Goal: Task Accomplishment & Management: Use online tool/utility

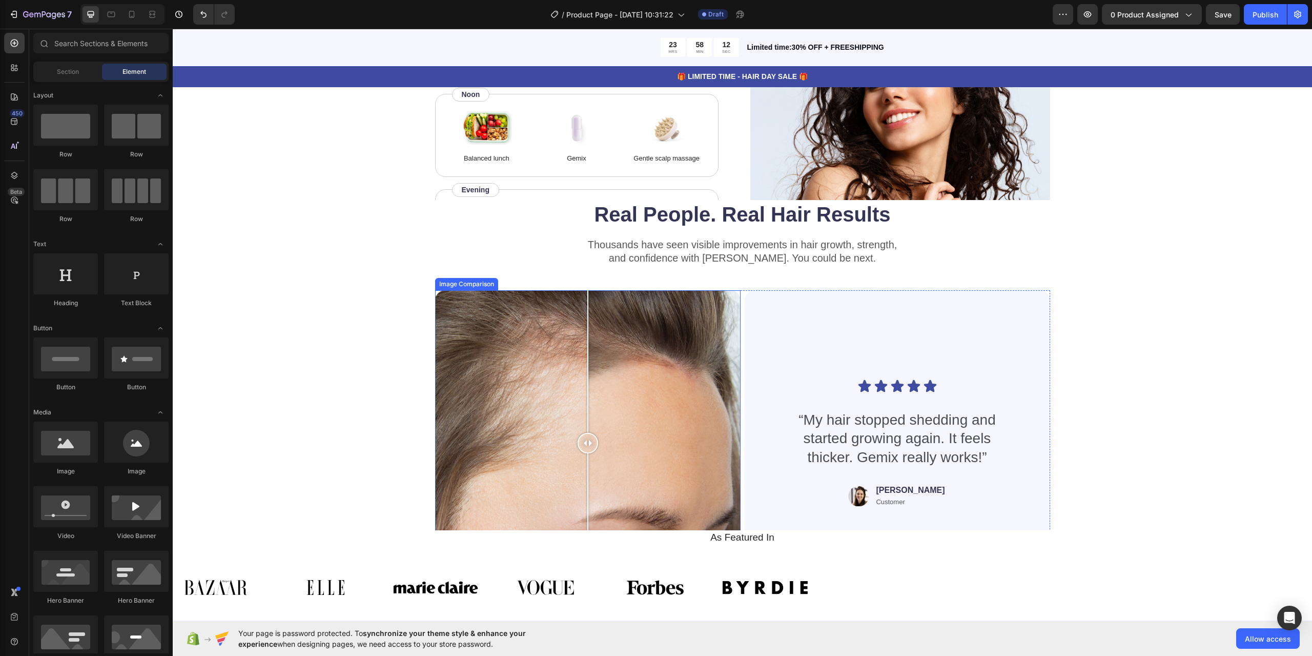
scroll to position [1777, 0]
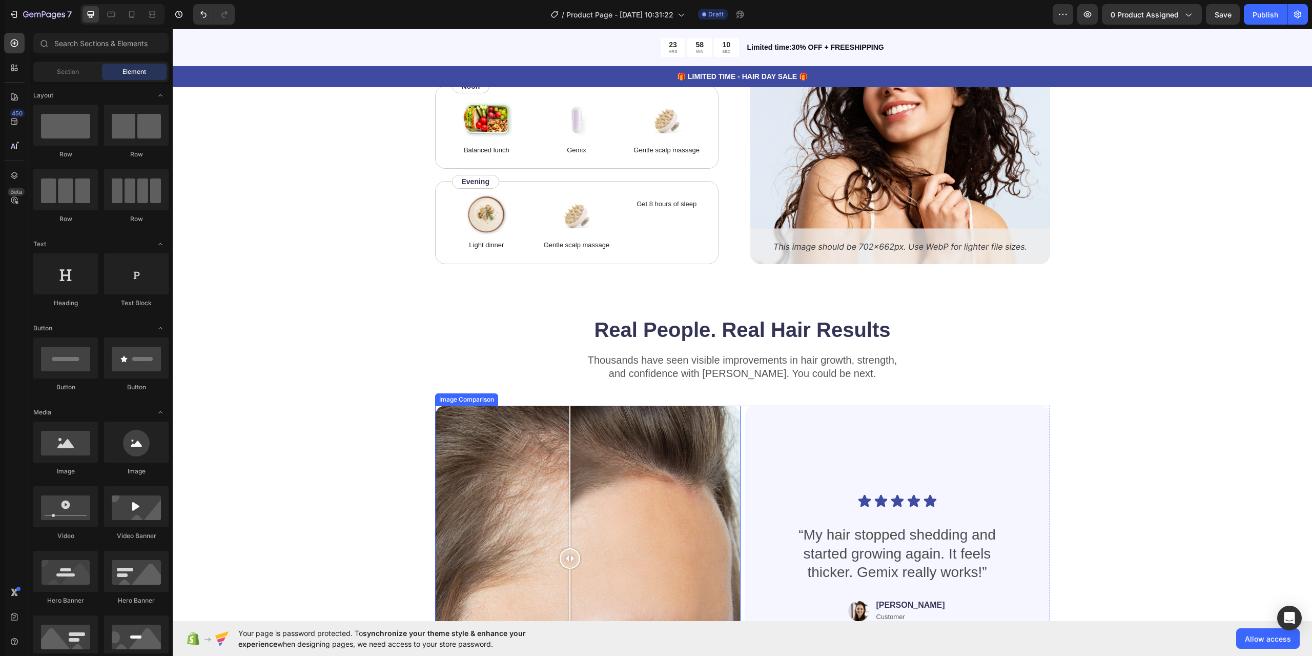
drag, startPoint x: 585, startPoint y: 434, endPoint x: 769, endPoint y: 483, distance: 190.5
click at [568, 486] on div at bounding box center [570, 559] width 21 height 306
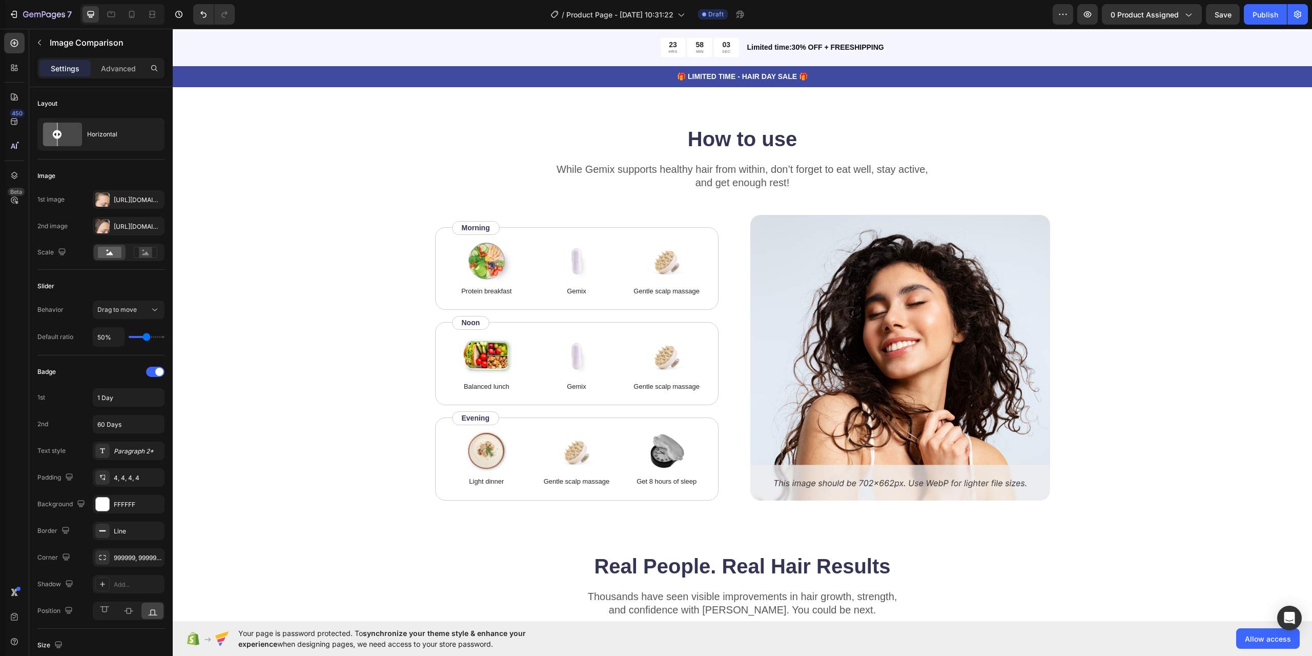
scroll to position [1516, 0]
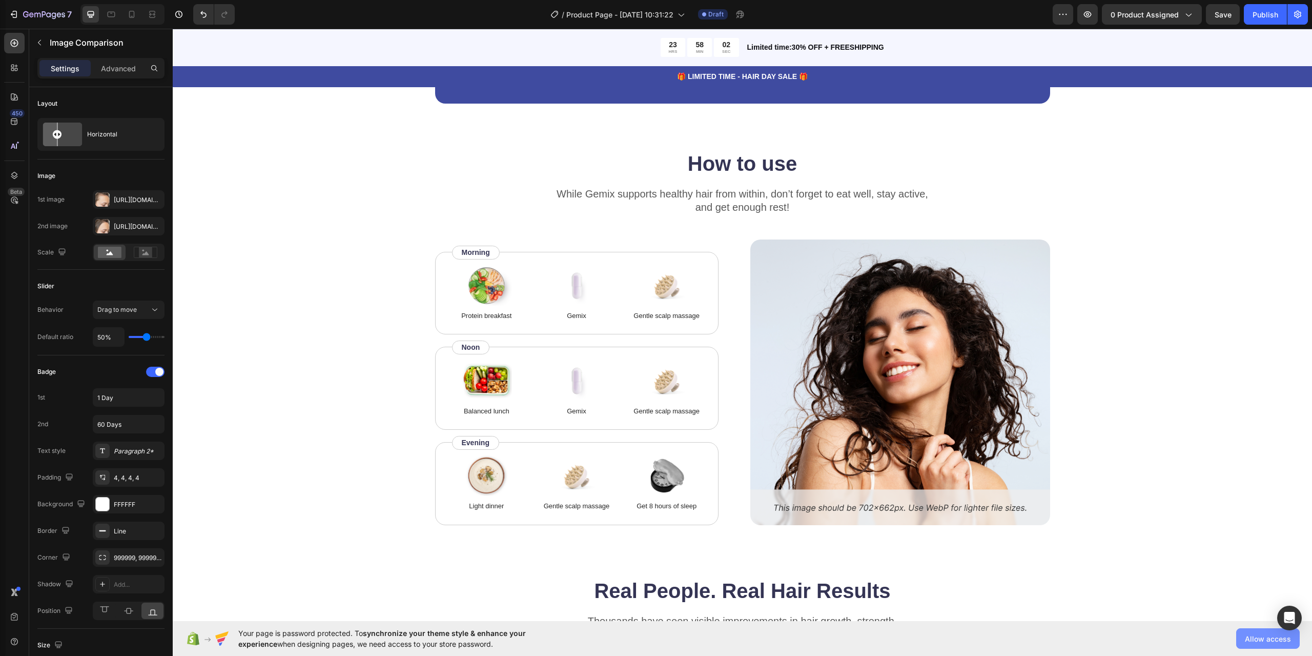
click at [1258, 636] on span "Allow access" at bounding box center [1268, 638] width 46 height 11
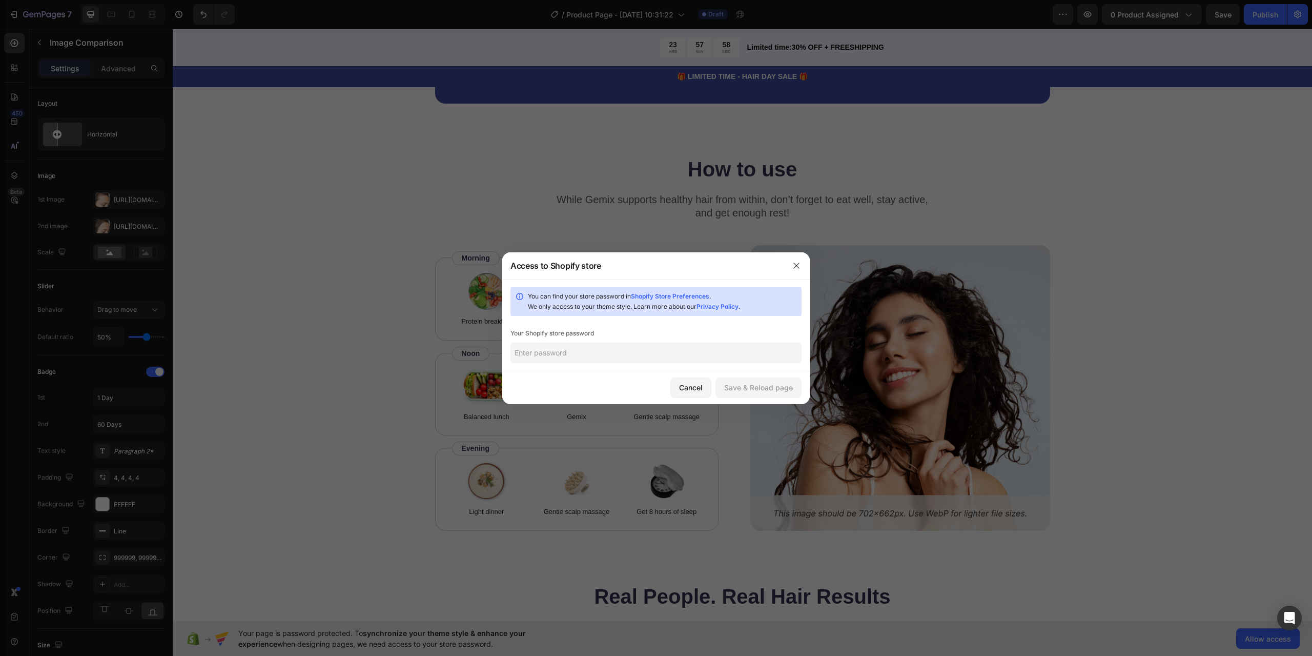
drag, startPoint x: 671, startPoint y: 358, endPoint x: 675, endPoint y: 362, distance: 6.2
click at [675, 362] on input "text" at bounding box center [656, 352] width 291 height 21
type input "1234"
click at [778, 384] on div "Save & Reload page" at bounding box center [758, 387] width 69 height 11
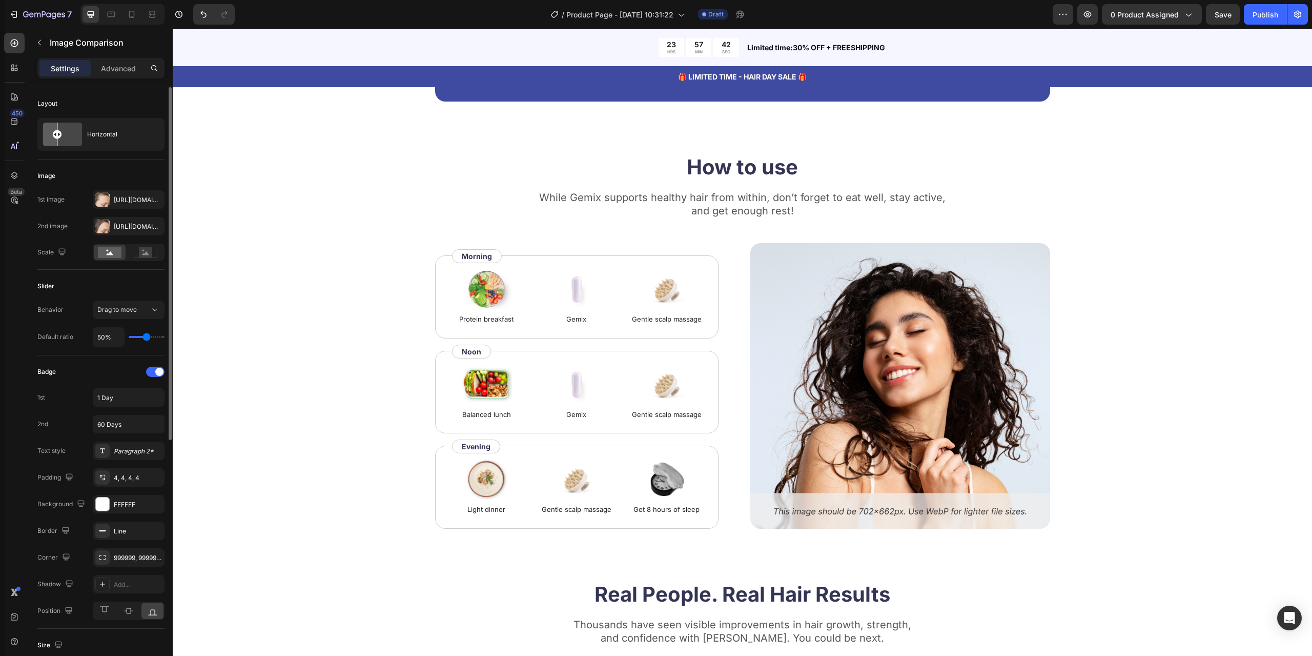
scroll to position [415, 0]
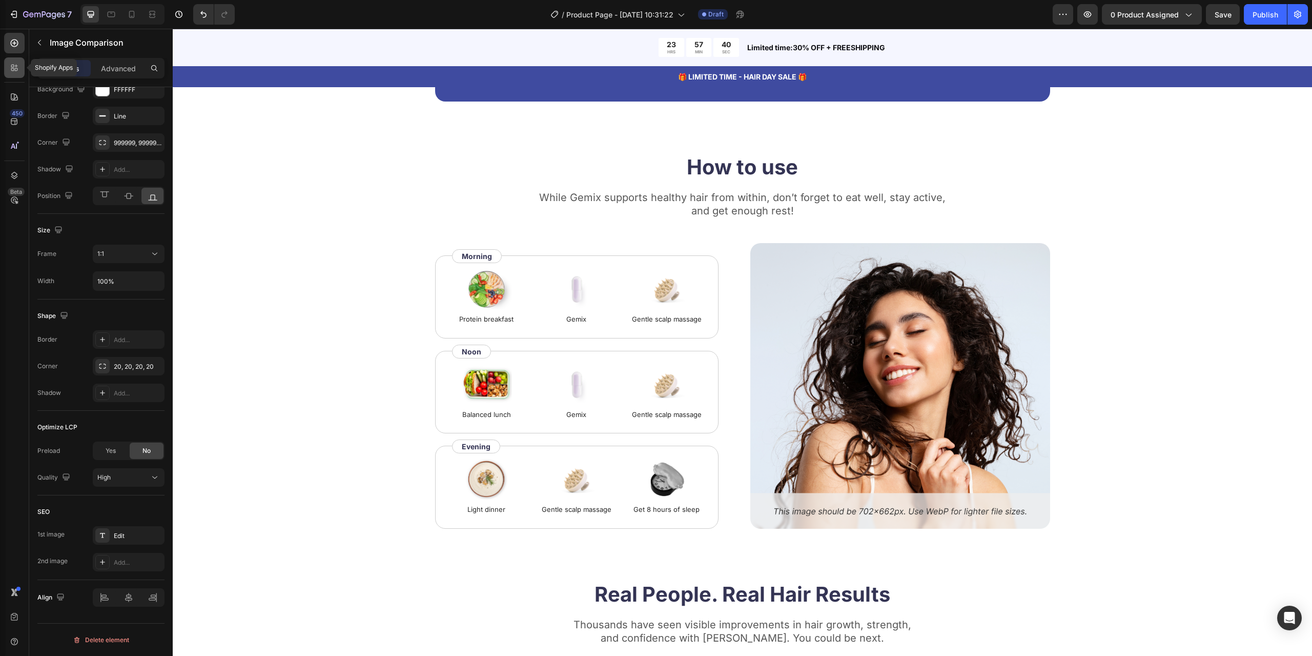
click at [16, 64] on icon at bounding box center [14, 68] width 10 height 10
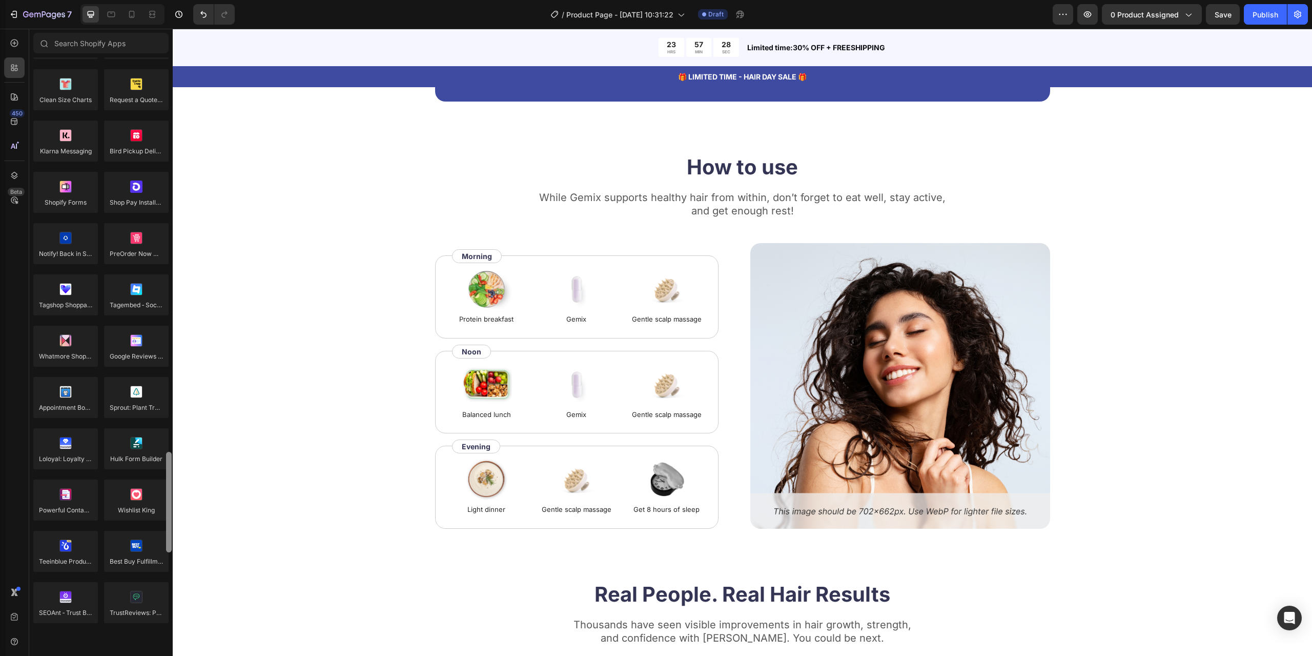
scroll to position [2149, 0]
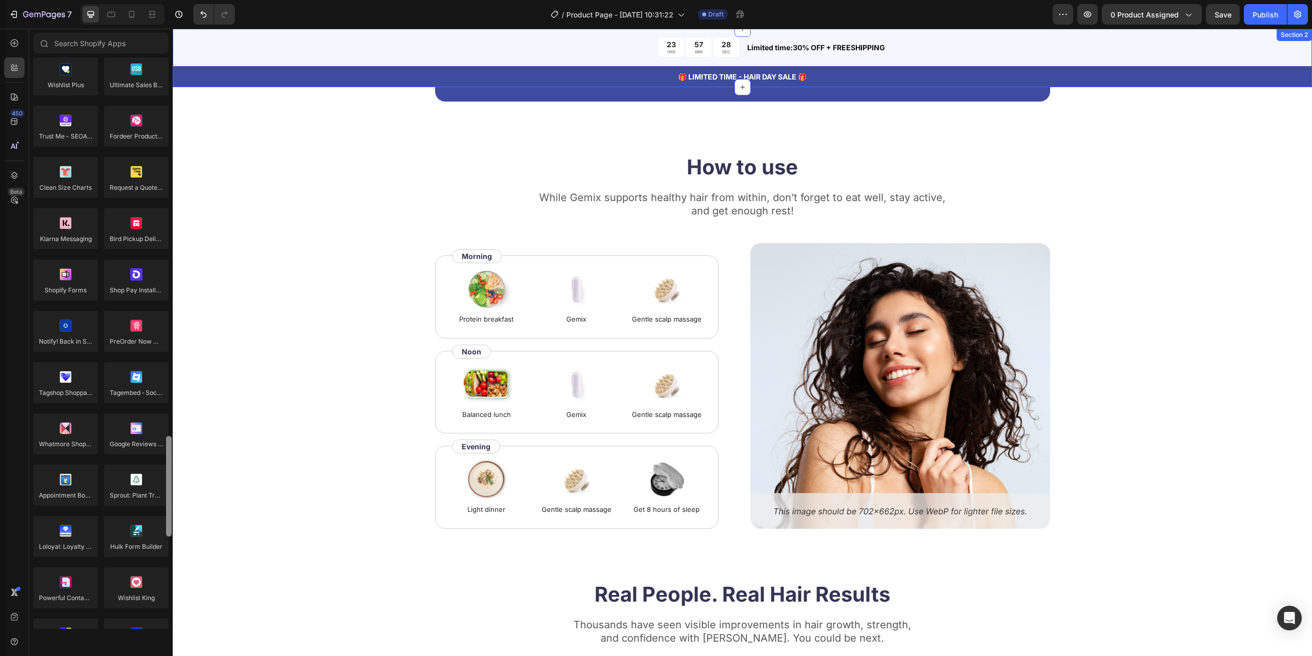
drag, startPoint x: 341, startPoint y: 135, endPoint x: 173, endPoint y: 38, distance: 194.1
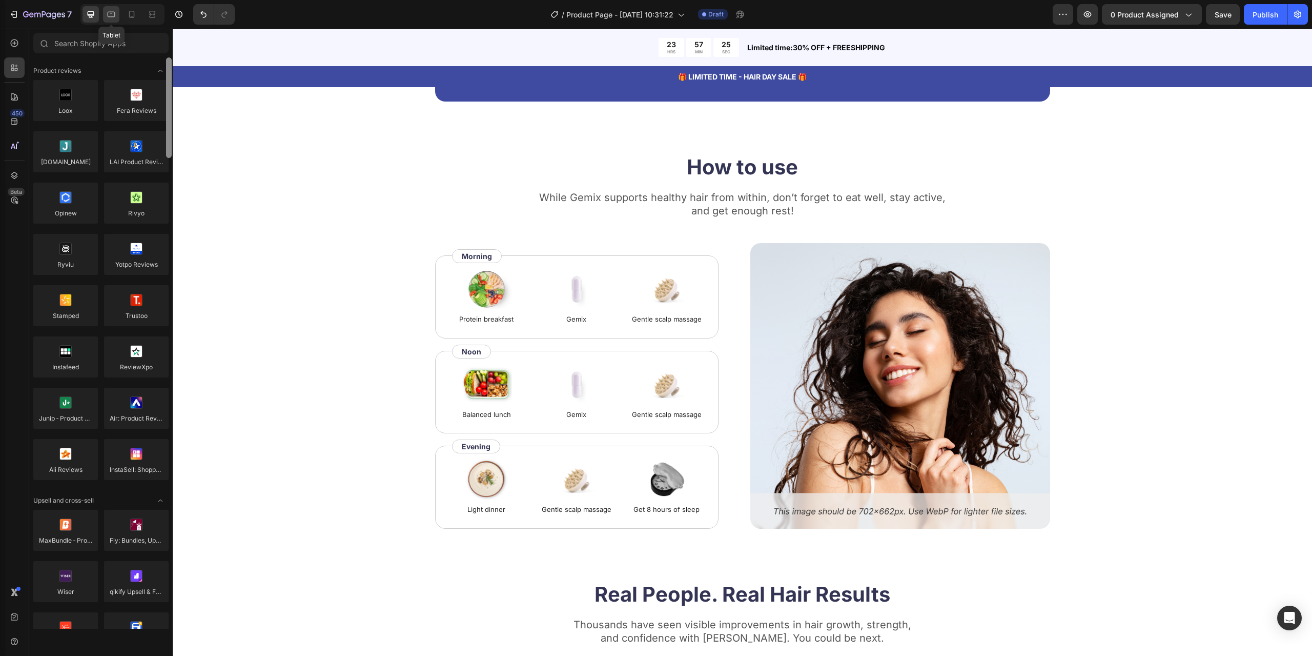
click at [109, 7] on div at bounding box center [111, 14] width 16 height 16
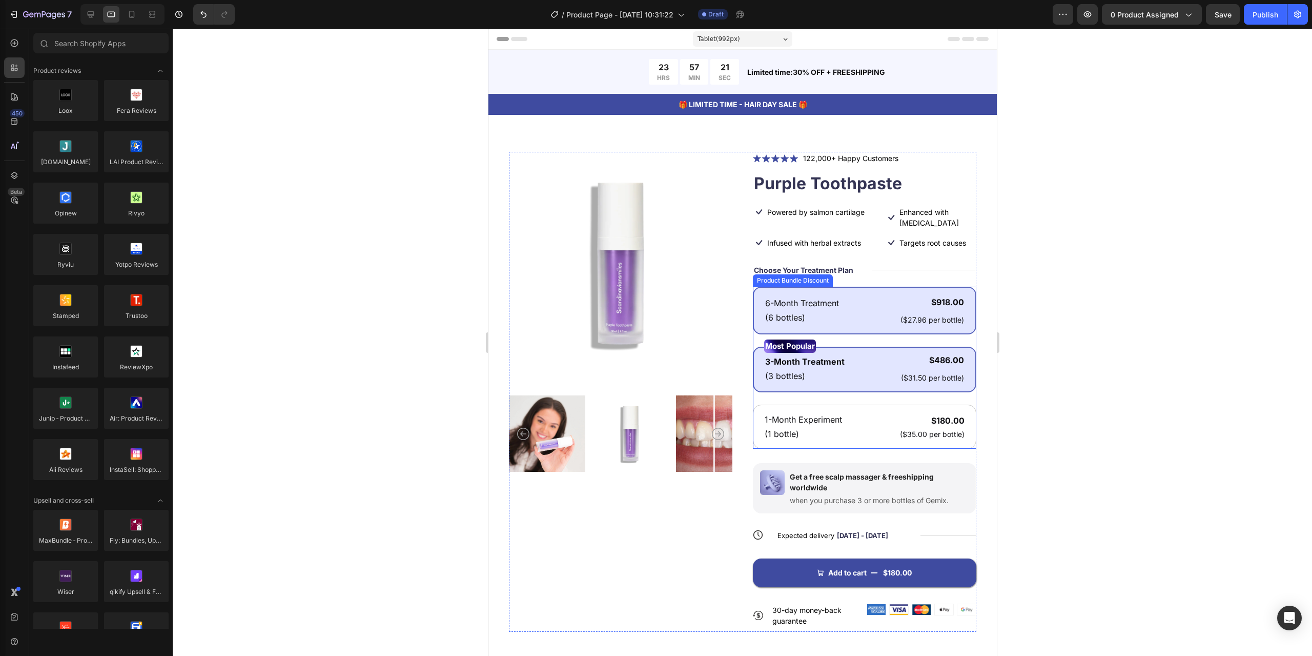
click at [874, 302] on div "6-Month Treatment Text Block (6 bottles) Text Block $918.00 Product Price Produ…" at bounding box center [864, 310] width 201 height 31
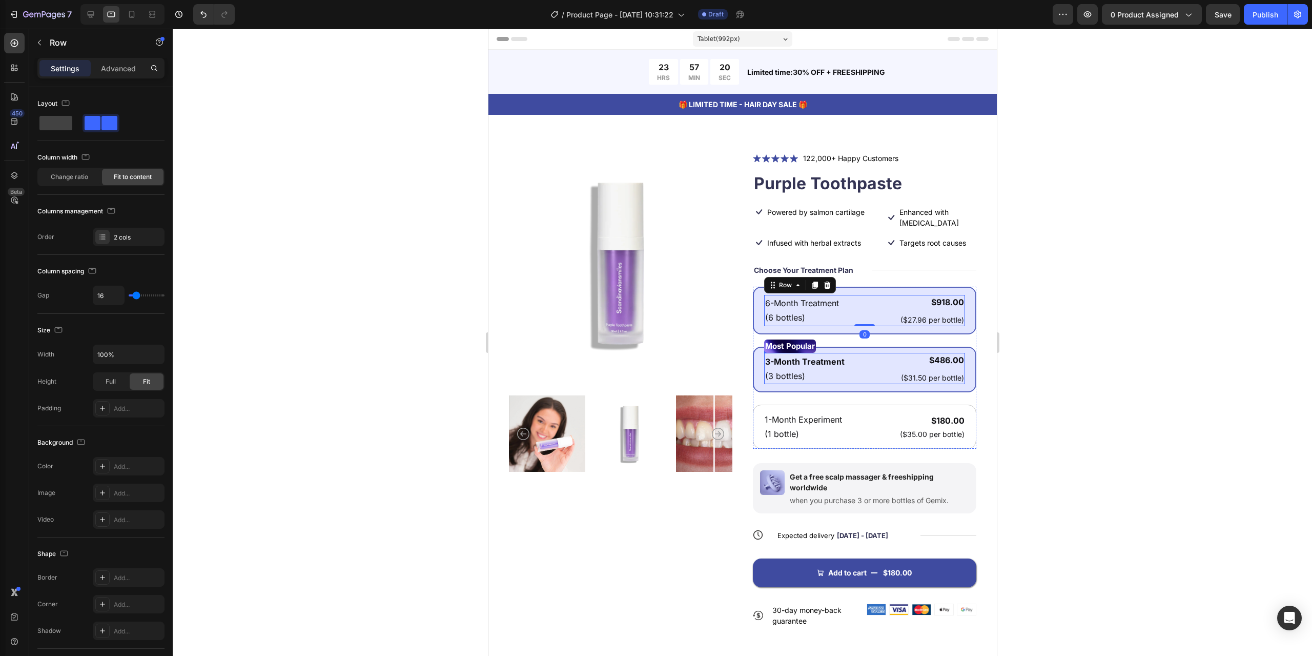
click at [865, 371] on div "3-Month Treatment Text Block (3 bottles) Text Block $486.00 Product Price Produ…" at bounding box center [864, 368] width 201 height 31
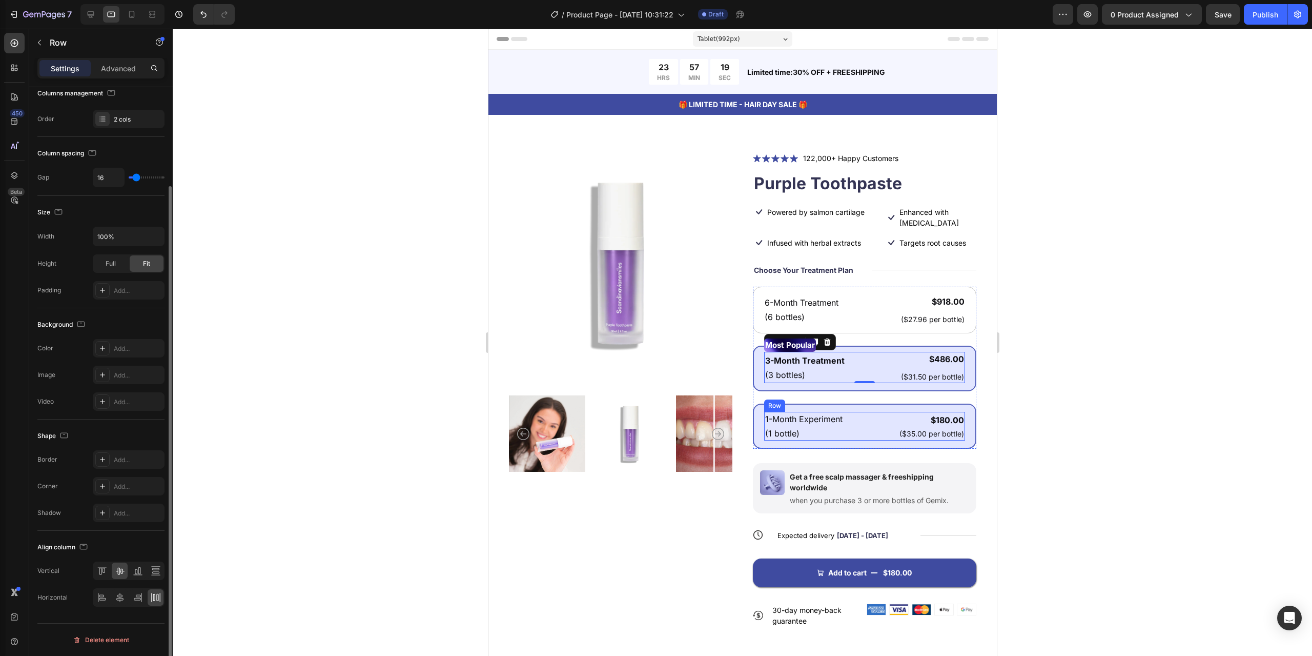
click at [867, 412] on div "1-Month Experiment Text Block (1 bottle) Text Block $180.00 Product Price Produ…" at bounding box center [864, 426] width 201 height 29
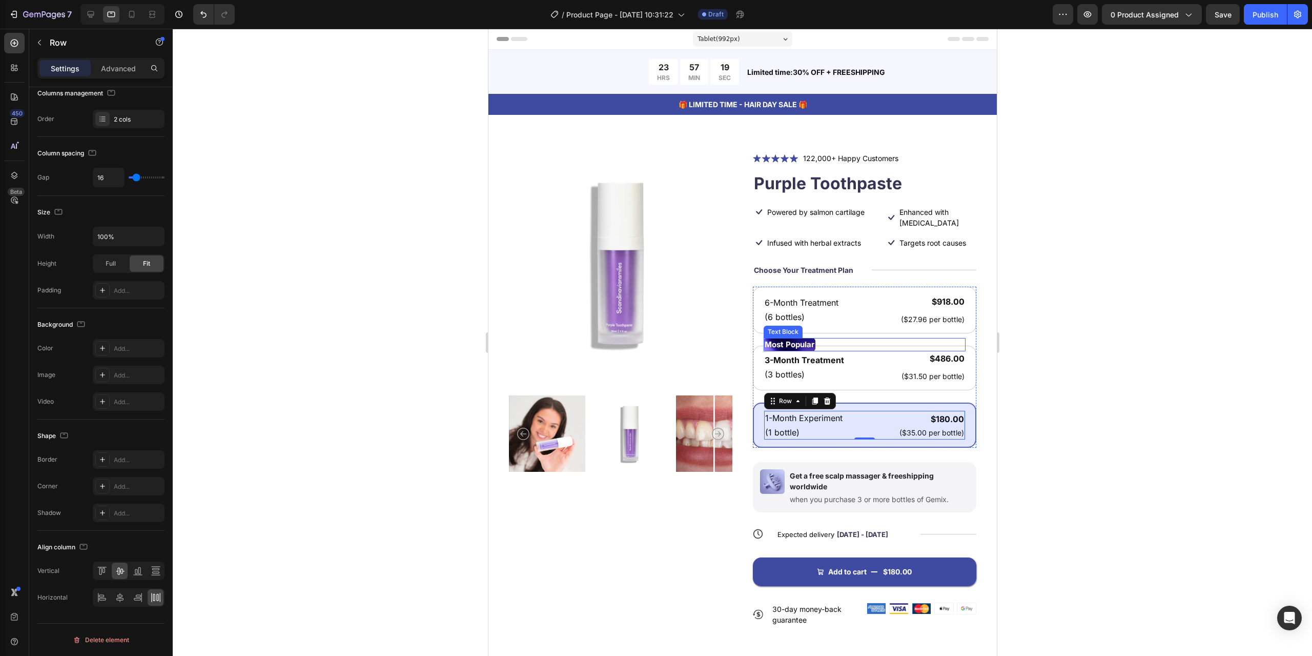
click at [897, 325] on div "6-Month Treatment Text Block (6 bottles) Text Block $918.00 Product Price Produ…" at bounding box center [865, 367] width 224 height 161
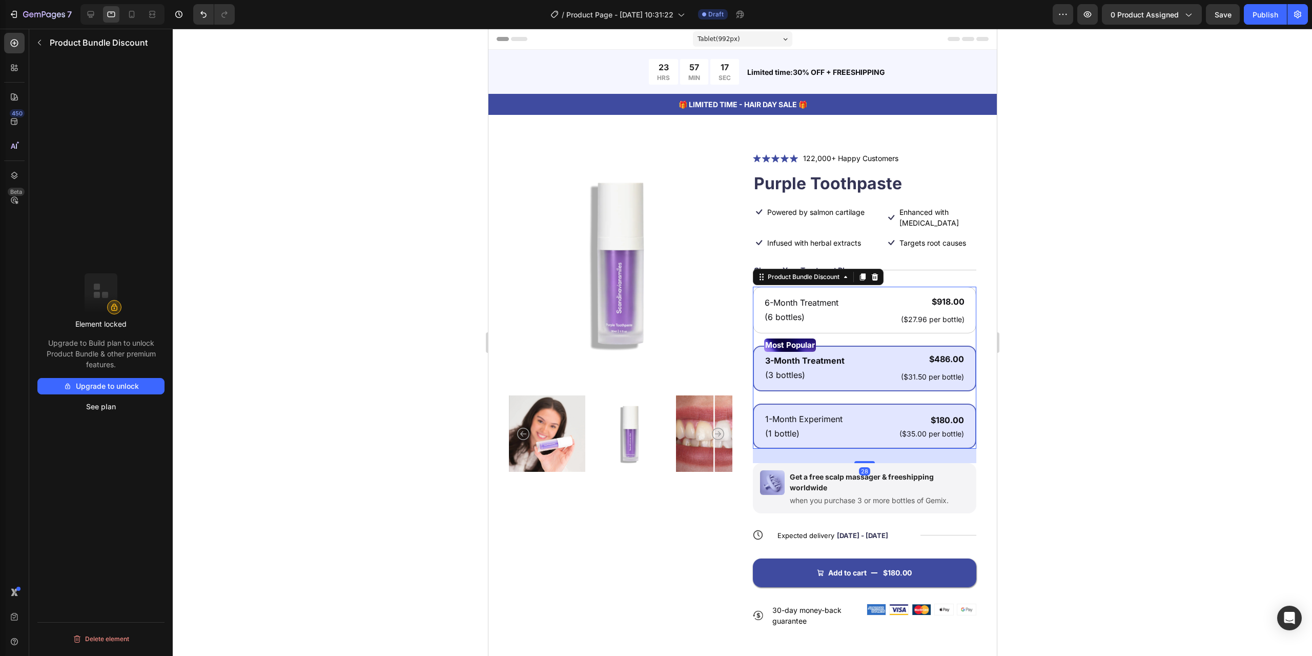
click at [880, 376] on div "Most Popular Text Block 3-Month Treatment Text Block (3 bottles) Text Block $48…" at bounding box center [865, 369] width 224 height 46
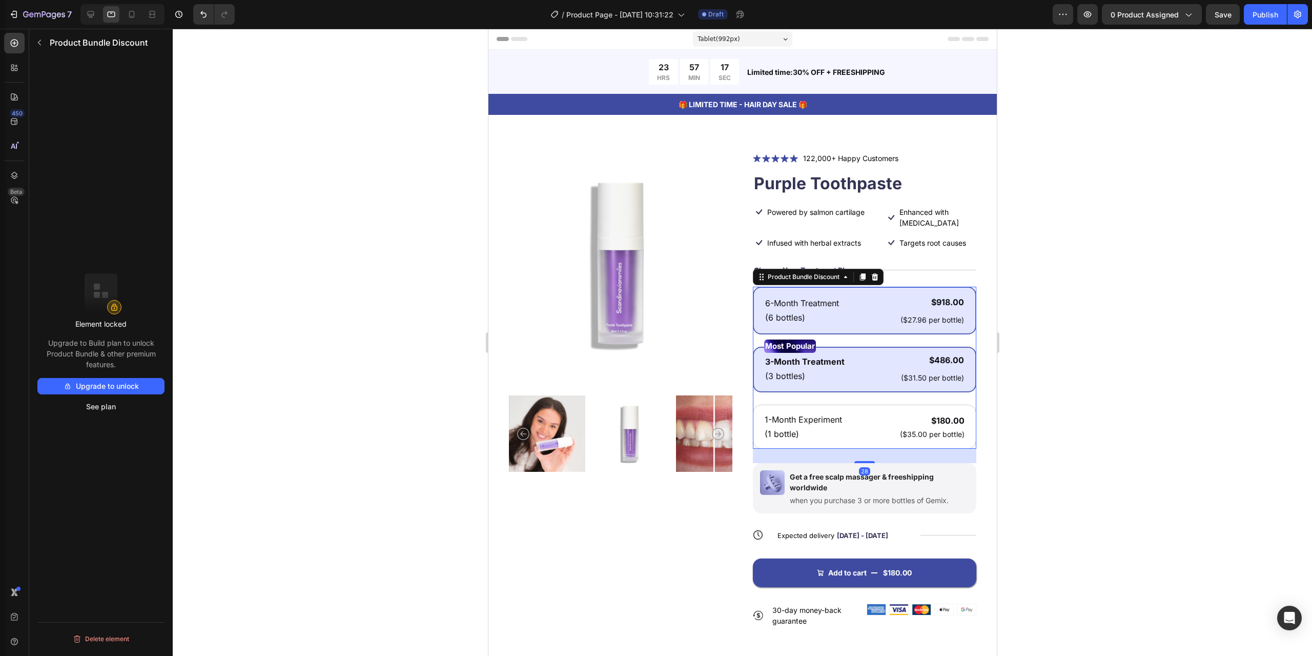
click at [901, 316] on div "6-Month Treatment Text Block (6 bottles) Text Block $918.00 Product Price Produ…" at bounding box center [865, 311] width 224 height 48
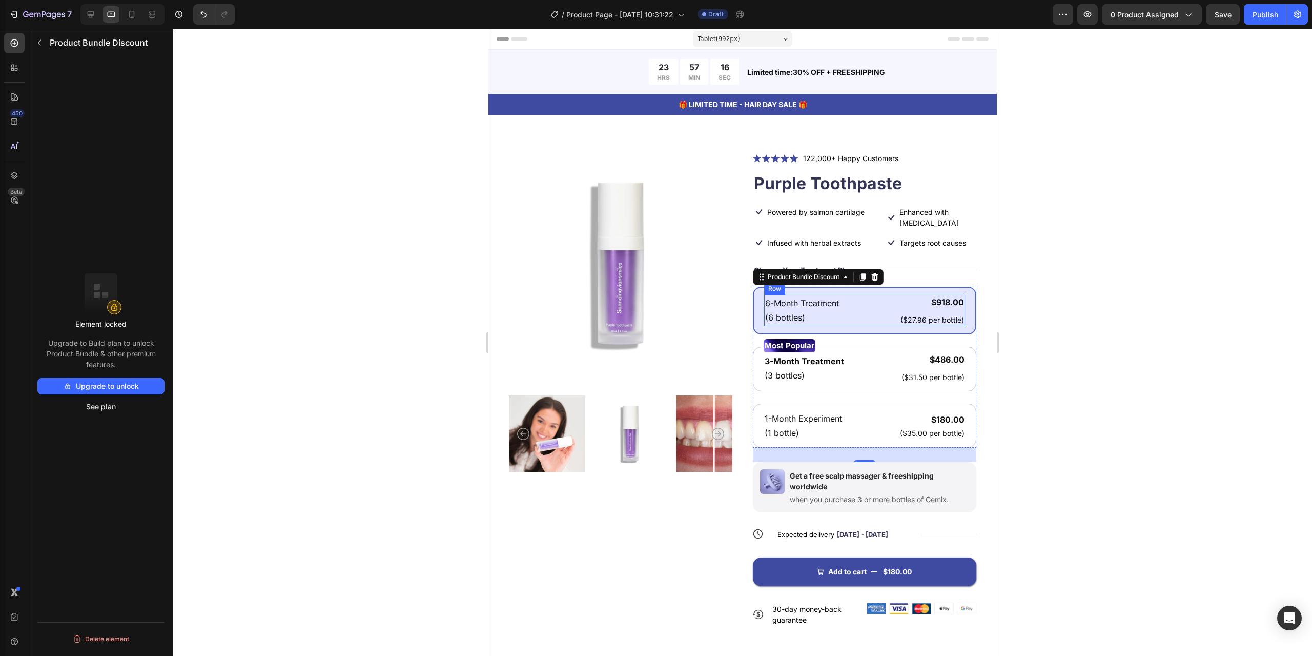
click at [820, 297] on p "6-Month Treatment" at bounding box center [802, 303] width 74 height 12
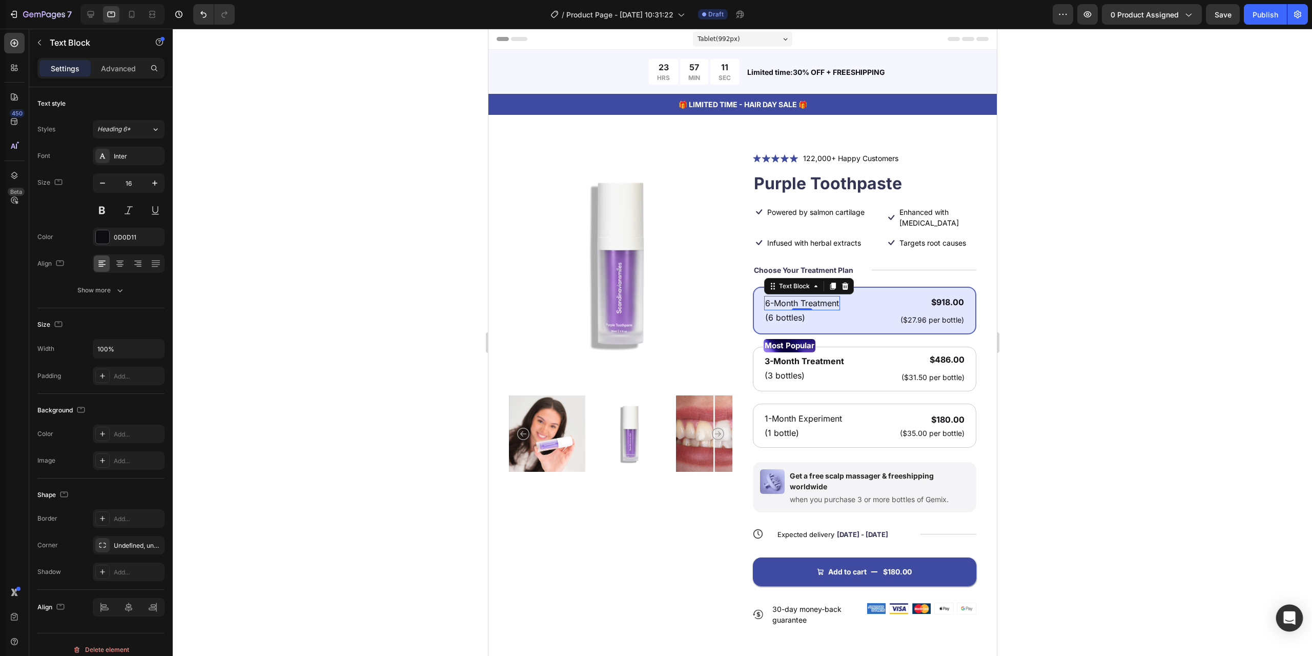
click at [1293, 616] on icon "Open Intercom Messenger" at bounding box center [1290, 617] width 12 height 13
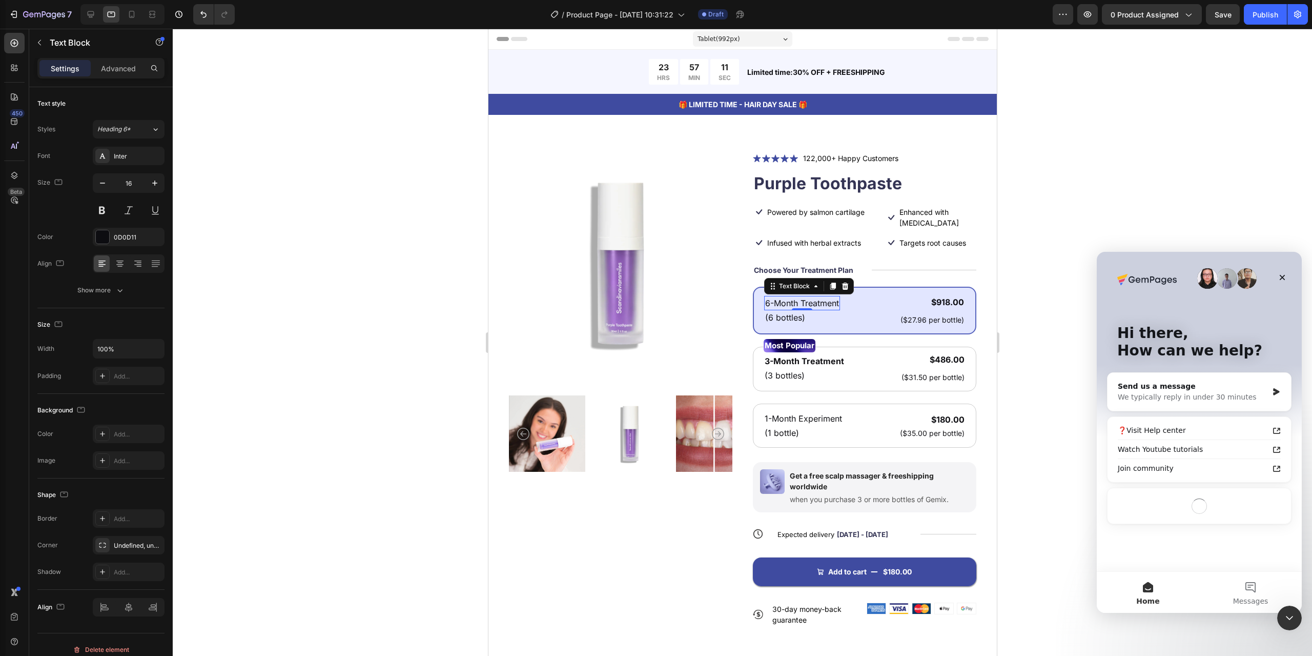
scroll to position [0, 0]
click at [1083, 184] on div at bounding box center [743, 342] width 1140 height 627
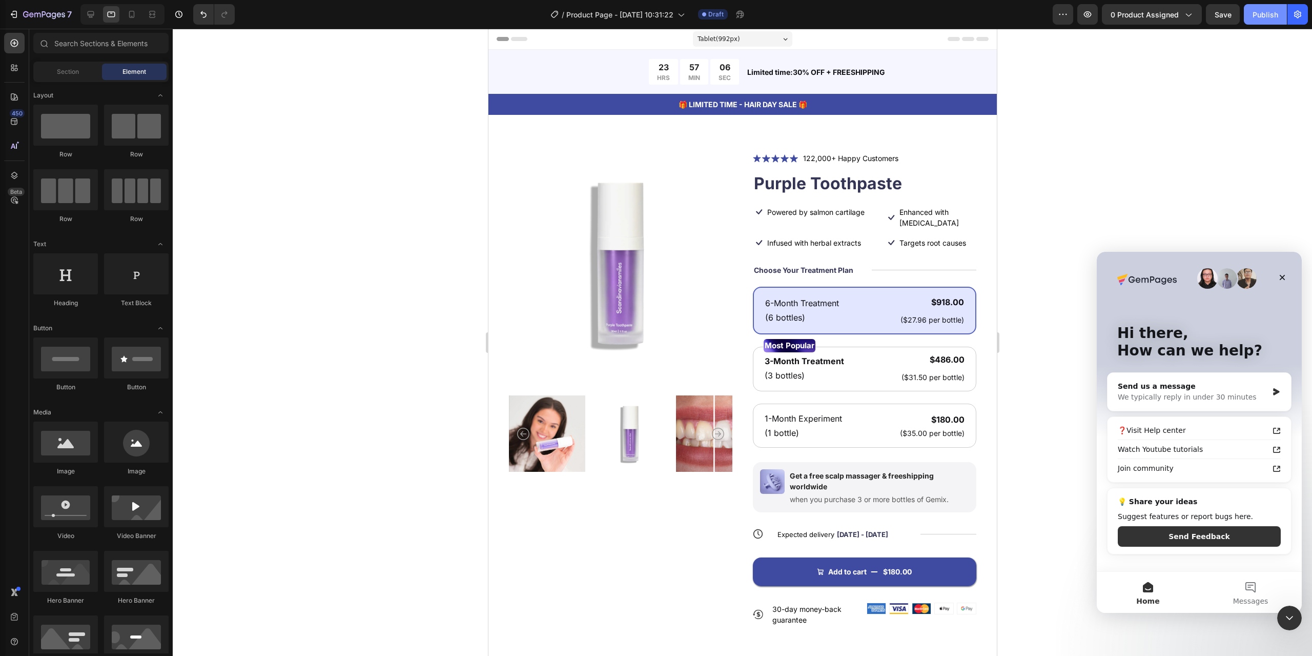
click at [1268, 14] on div "Publish" at bounding box center [1266, 14] width 26 height 11
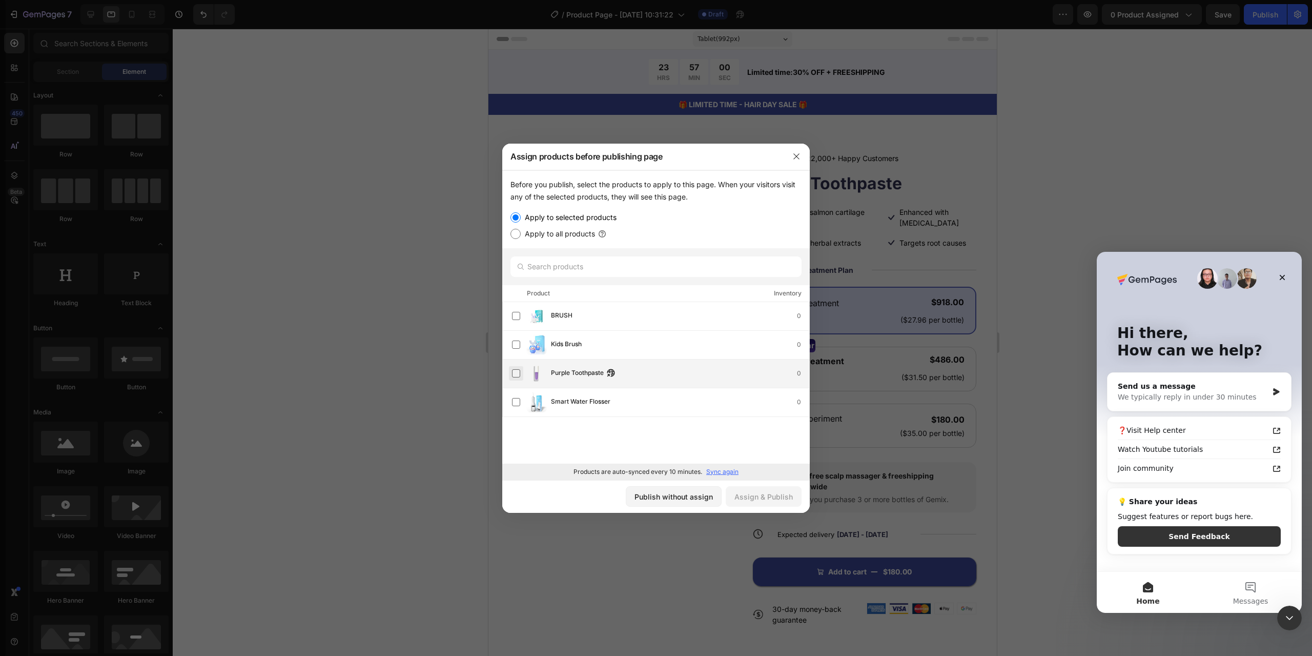
click at [520, 370] on label at bounding box center [516, 373] width 8 height 8
drag, startPoint x: 767, startPoint y: 497, endPoint x: 767, endPoint y: 491, distance: 6.2
click at [767, 495] on div "Assign & Publish" at bounding box center [764, 496] width 58 height 11
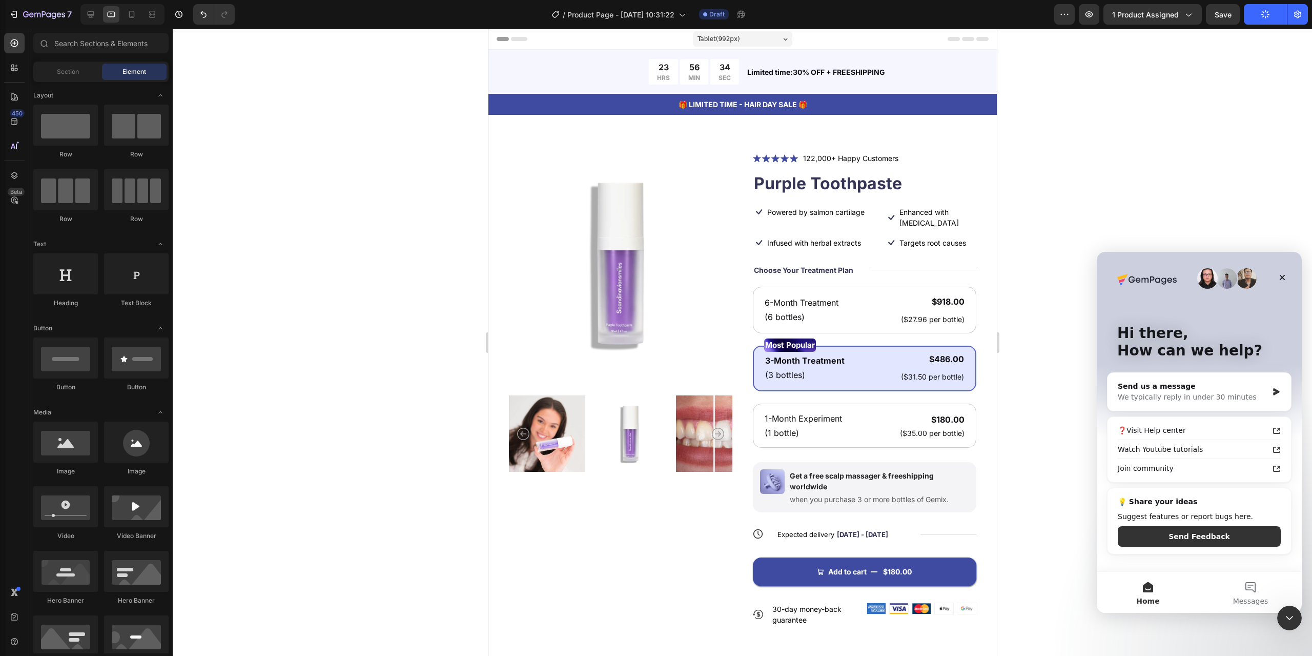
click at [771, 41] on div "Tablet ( 992 px)" at bounding box center [742, 38] width 99 height 15
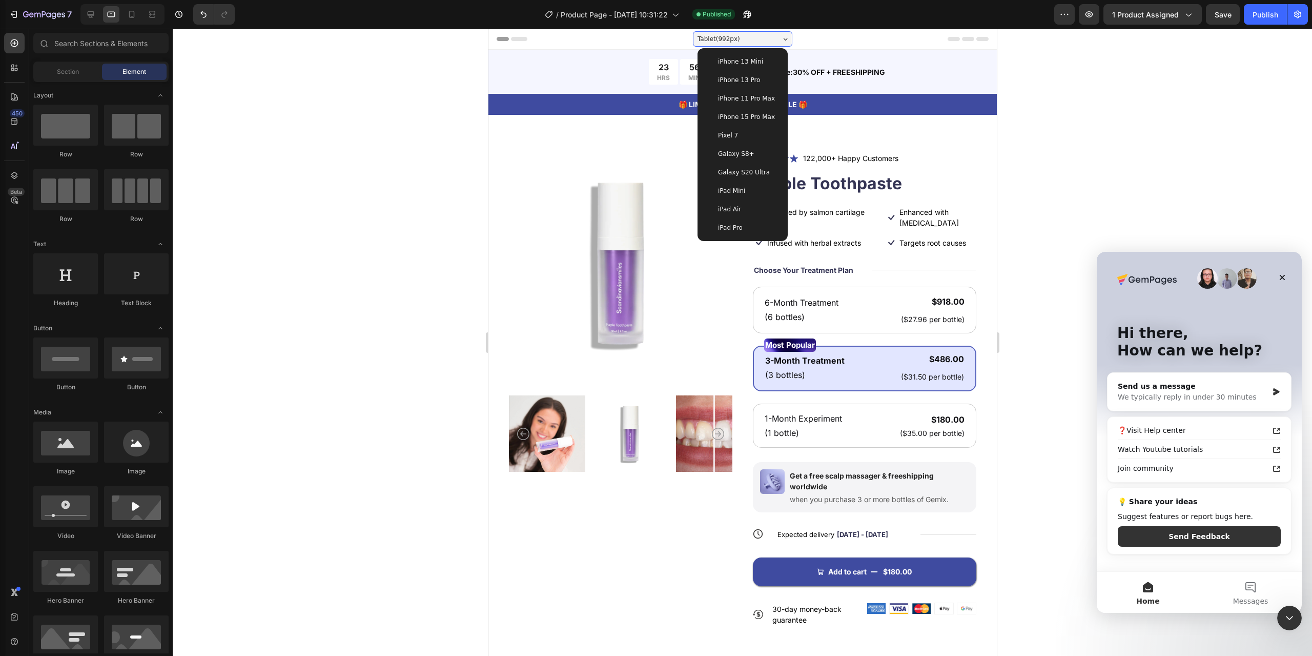
click at [756, 59] on span "iPhone 13 Mini" at bounding box center [740, 61] width 45 height 10
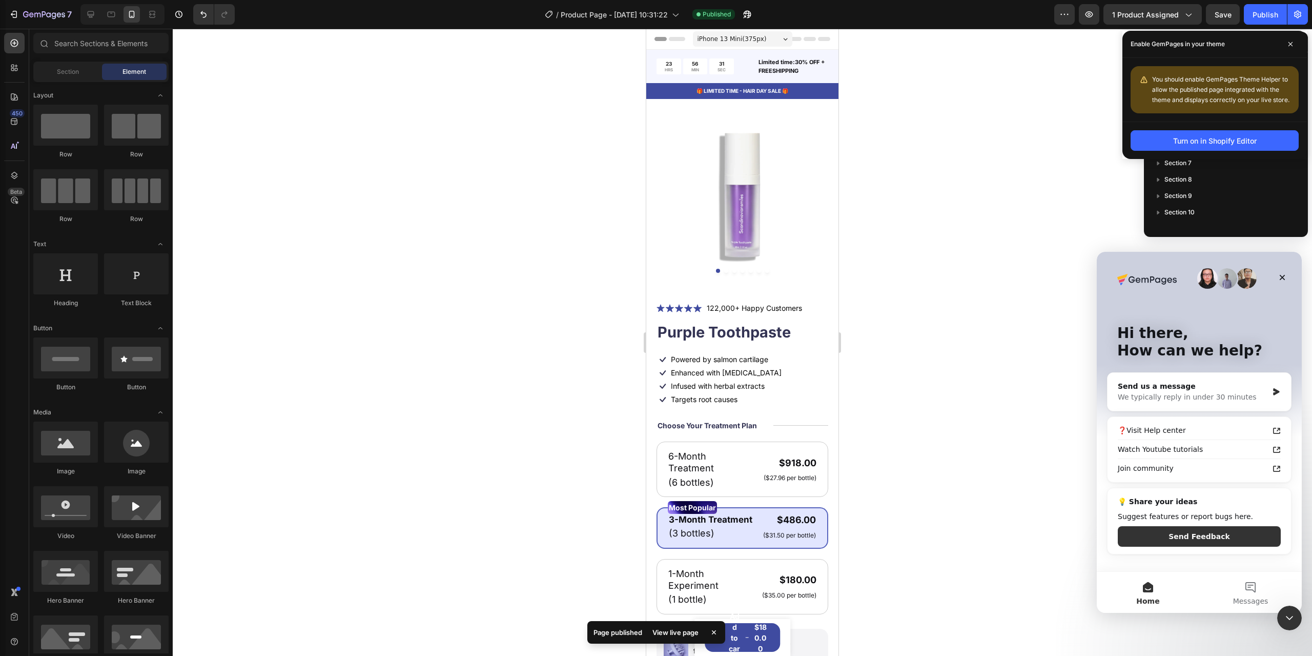
click at [768, 37] on div "iPhone 13 Mini ( 375 px)" at bounding box center [742, 38] width 99 height 15
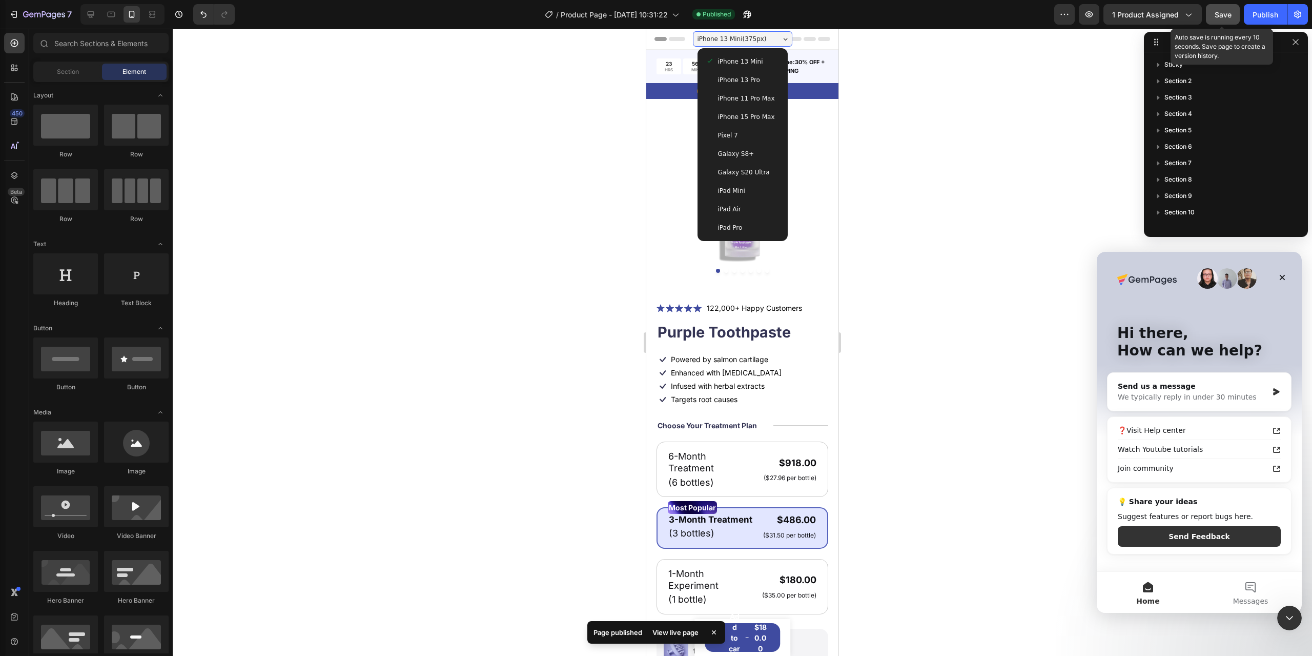
drag, startPoint x: 1212, startPoint y: 18, endPoint x: 1218, endPoint y: 16, distance: 5.5
click at [1214, 18] on button "Save" at bounding box center [1223, 14] width 34 height 21
click at [1275, 14] on div "Publish" at bounding box center [1266, 14] width 26 height 11
click at [755, 111] on div "iPhone 15 Pro Max" at bounding box center [743, 117] width 82 height 18
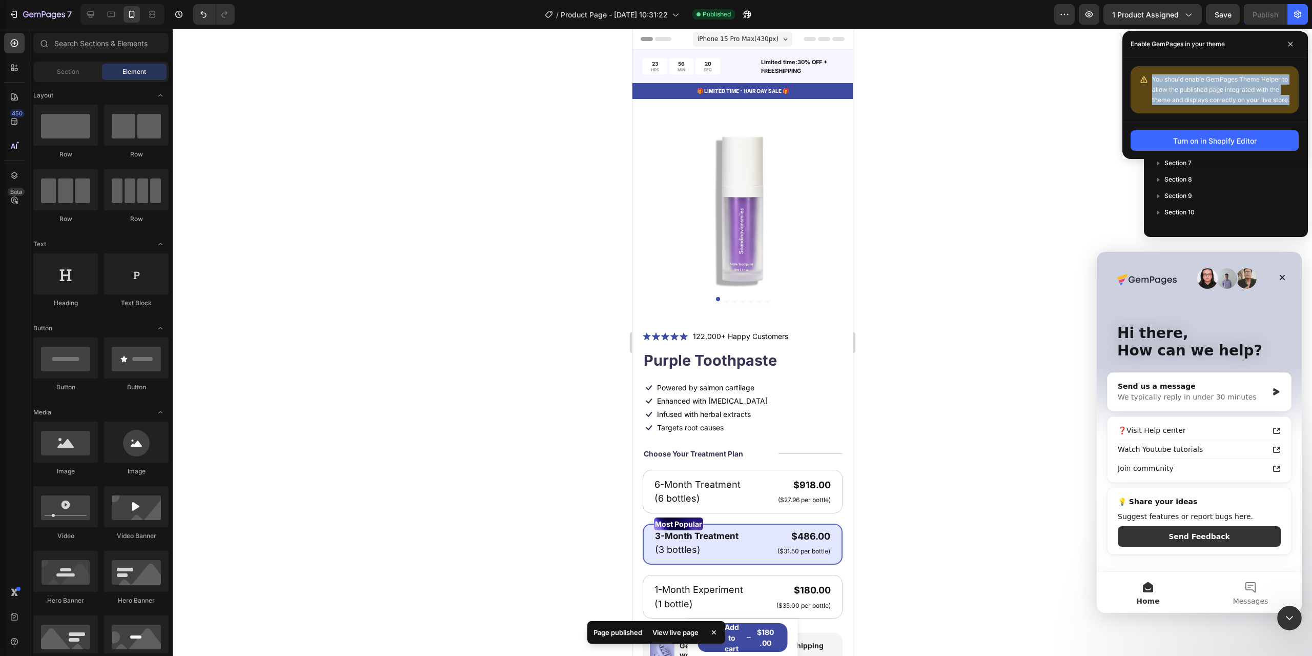
drag, startPoint x: 1154, startPoint y: 78, endPoint x: 1295, endPoint y: 106, distance: 144.2
click at [1295, 106] on div "You should enable GemPages Theme Helper to allow the published page integrated …" at bounding box center [1215, 89] width 168 height 47
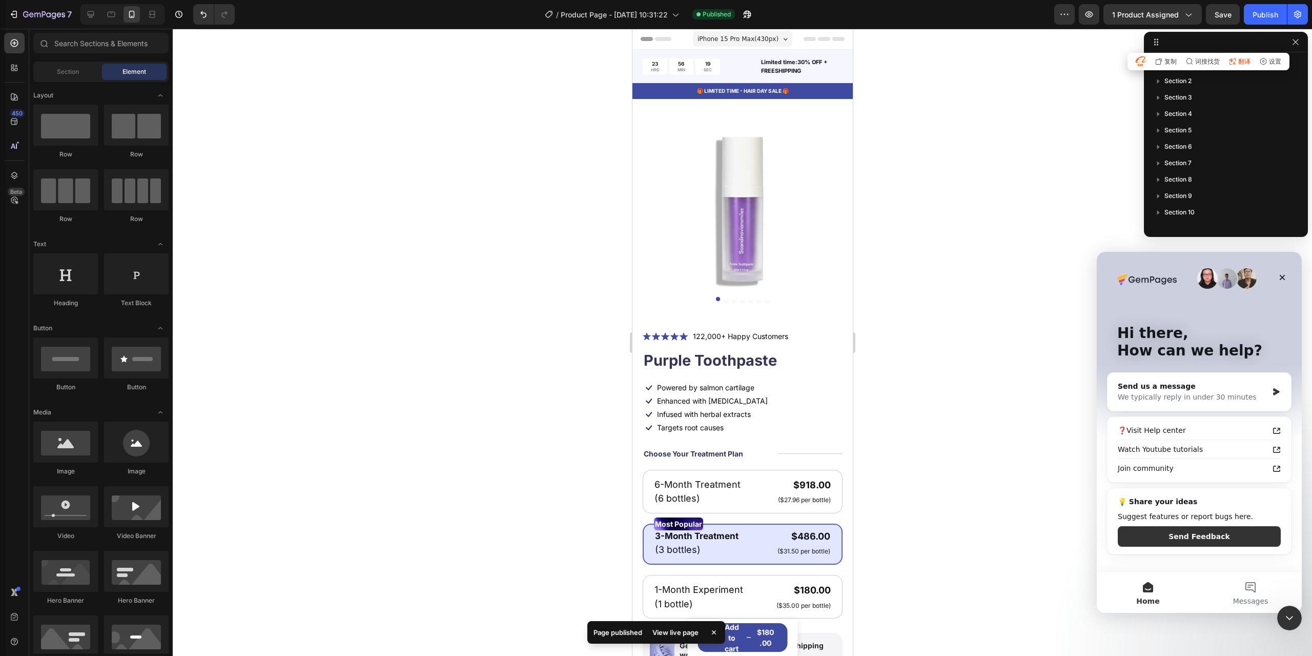
click at [1239, 64] on span "翻译" at bounding box center [1245, 61] width 12 height 6
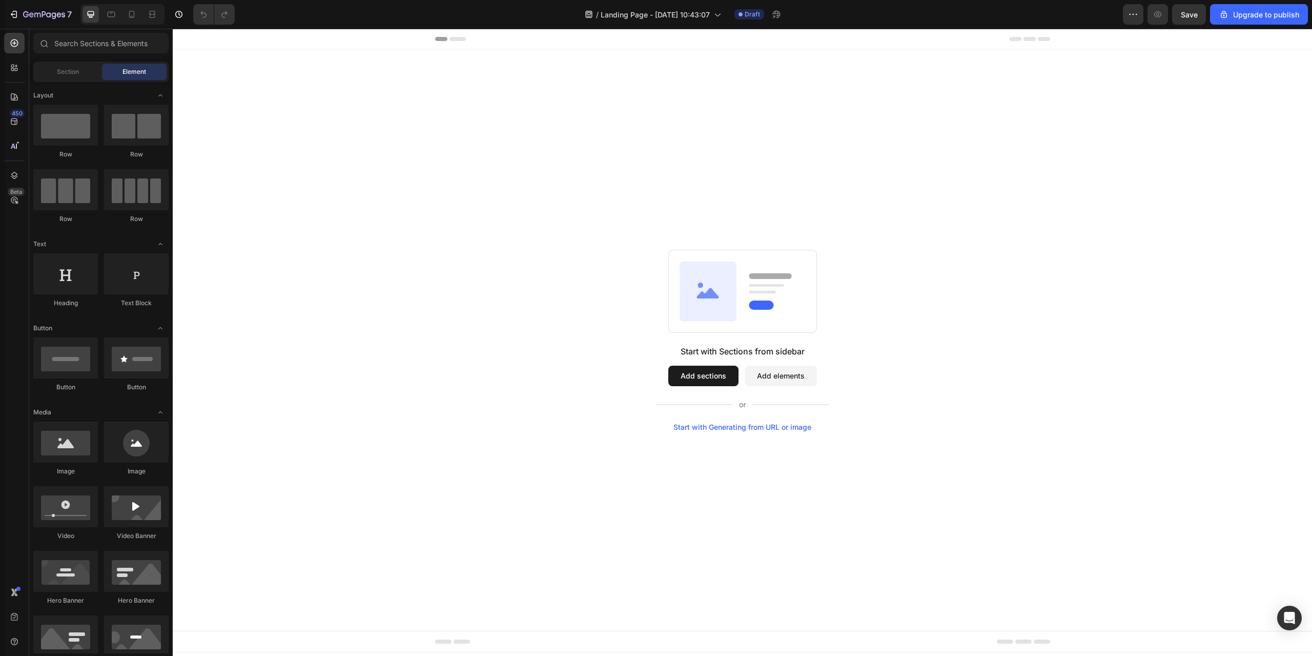
click at [688, 377] on button "Add sections" at bounding box center [703, 376] width 70 height 21
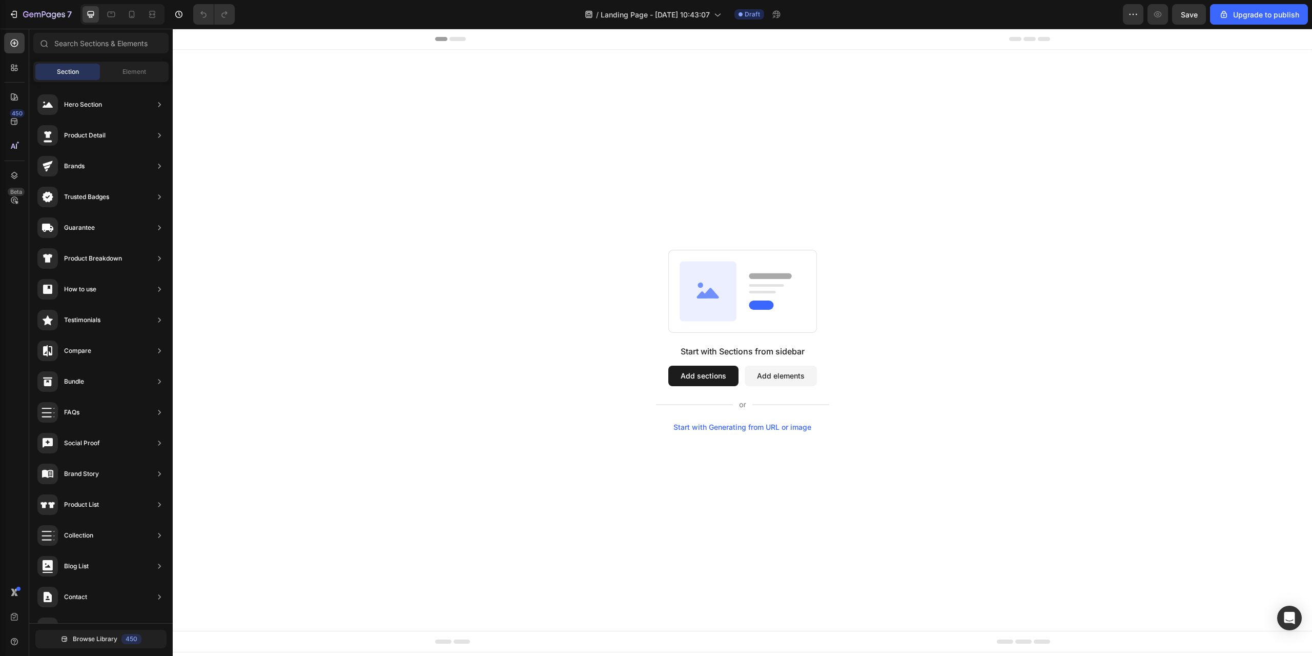
click at [783, 378] on button "Add elements" at bounding box center [781, 376] width 72 height 21
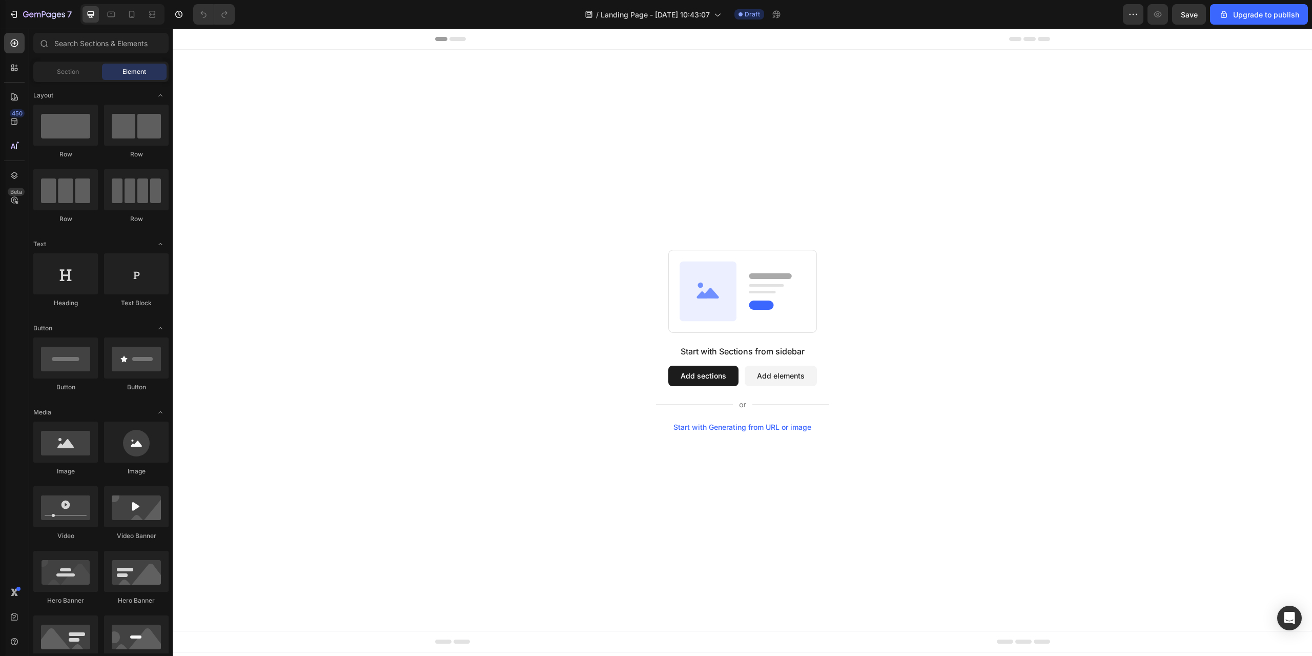
click at [682, 380] on button "Add sections" at bounding box center [703, 376] width 70 height 21
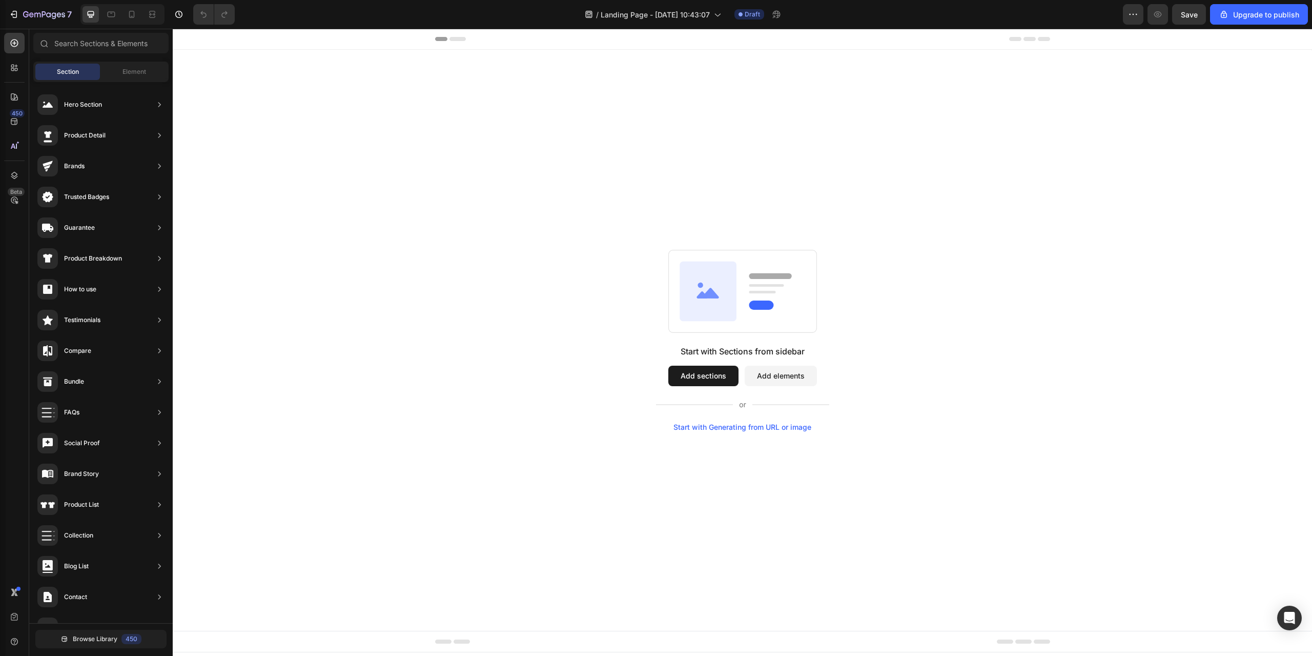
click at [757, 394] on div "Start with Sections from sidebar Add sections Add elements Start with Generatin…" at bounding box center [742, 388] width 173 height 86
click at [768, 383] on button "Add elements" at bounding box center [781, 376] width 72 height 21
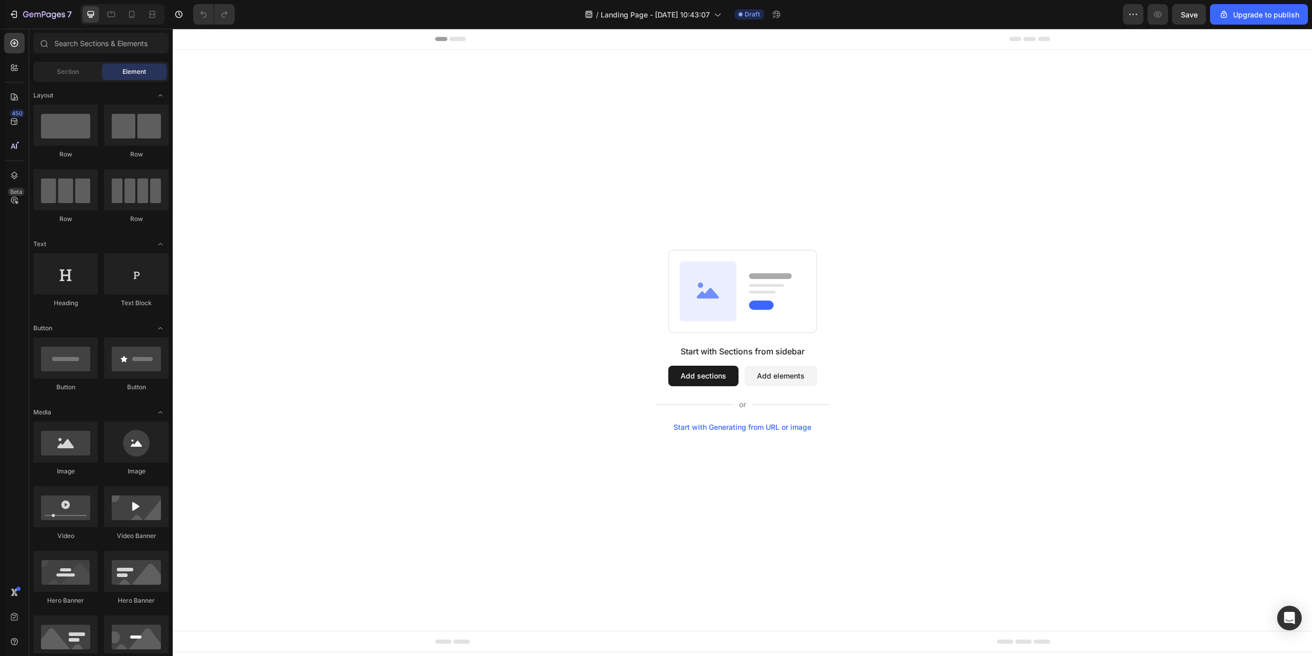
click at [670, 383] on button "Add sections" at bounding box center [703, 376] width 70 height 21
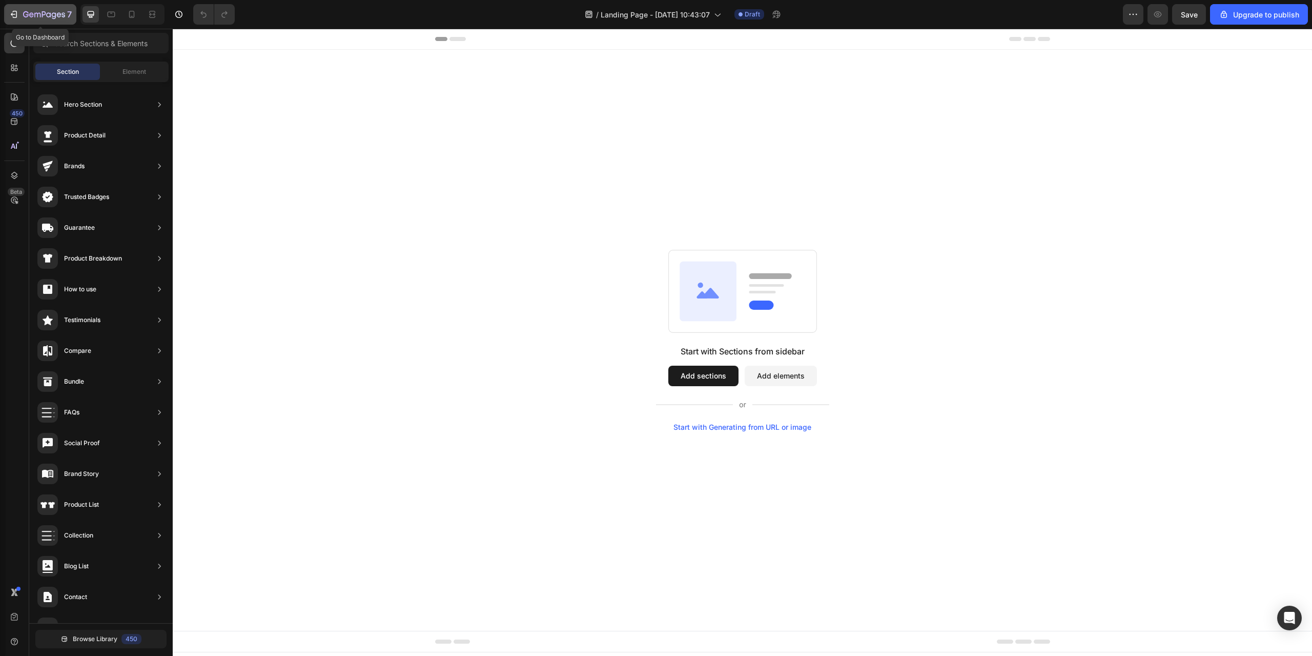
click at [10, 10] on icon "button" at bounding box center [14, 14] width 10 height 10
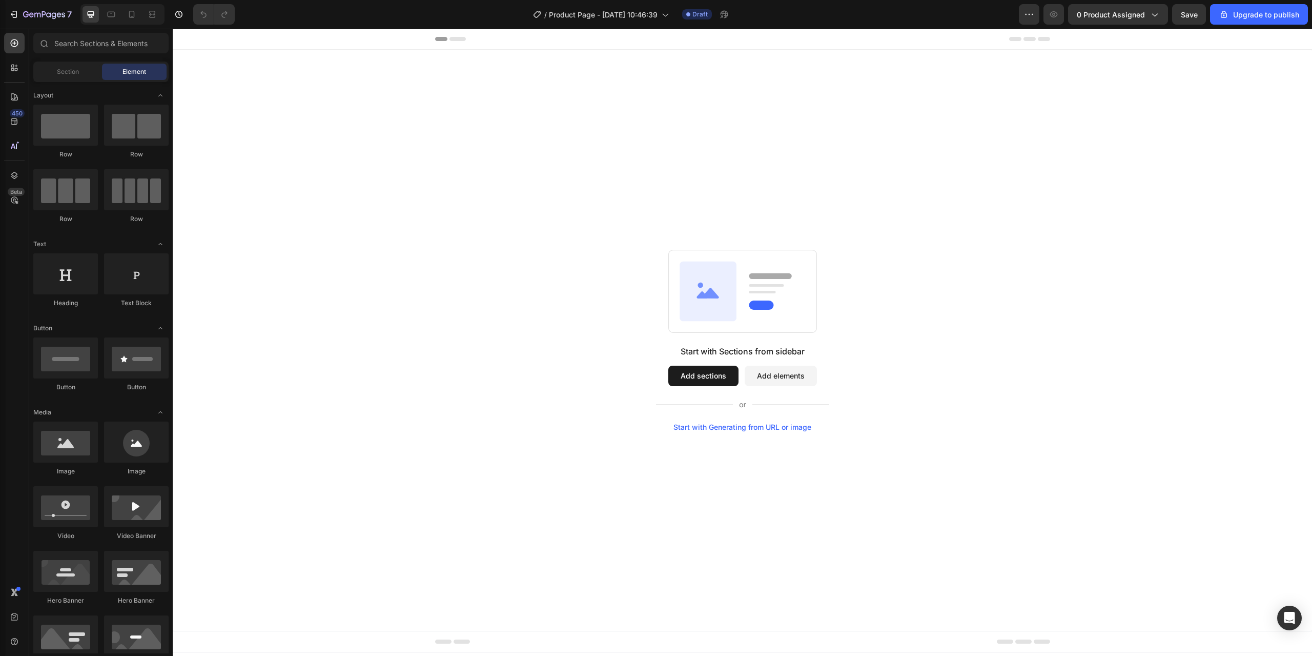
click at [704, 427] on div "Start with Generating from URL or image" at bounding box center [743, 427] width 138 height 8
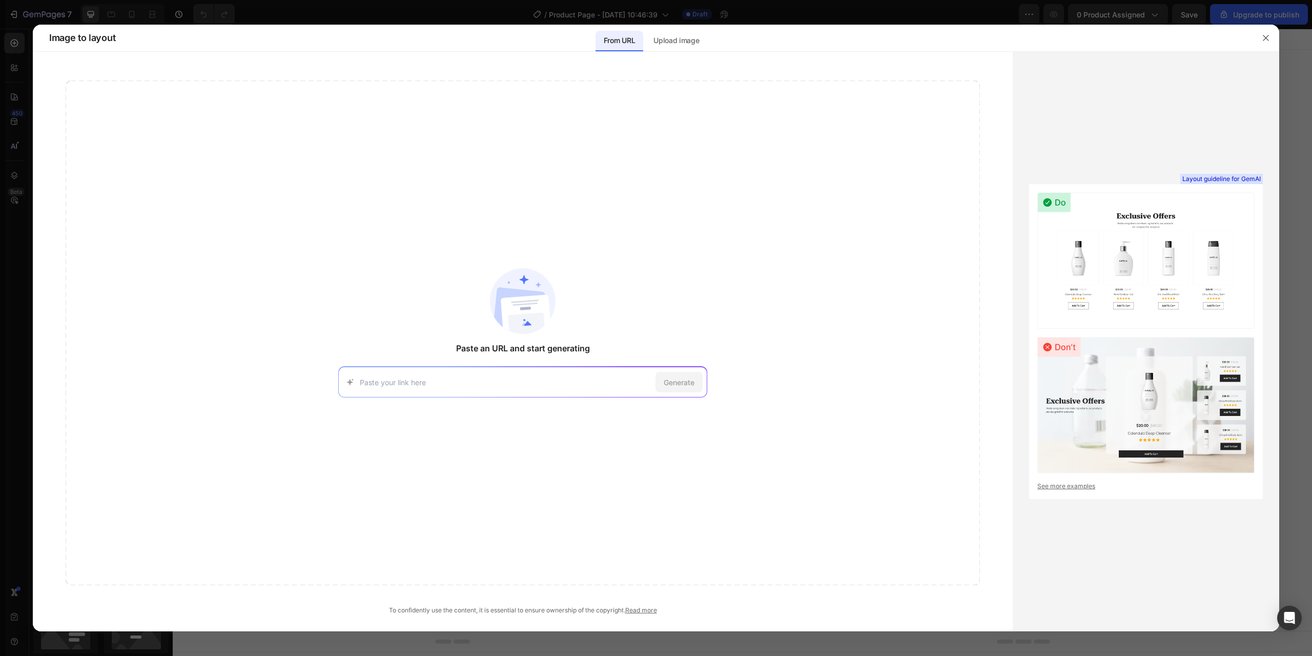
click at [516, 375] on div "Generate" at bounding box center [522, 382] width 369 height 31
click at [517, 384] on input at bounding box center [506, 382] width 292 height 11
paste input "https://scandinaviansmiles.com/products/brush"
type input "https://scandinaviansmiles.com/products/brush"
click at [693, 387] on span "Generate" at bounding box center [679, 382] width 31 height 11
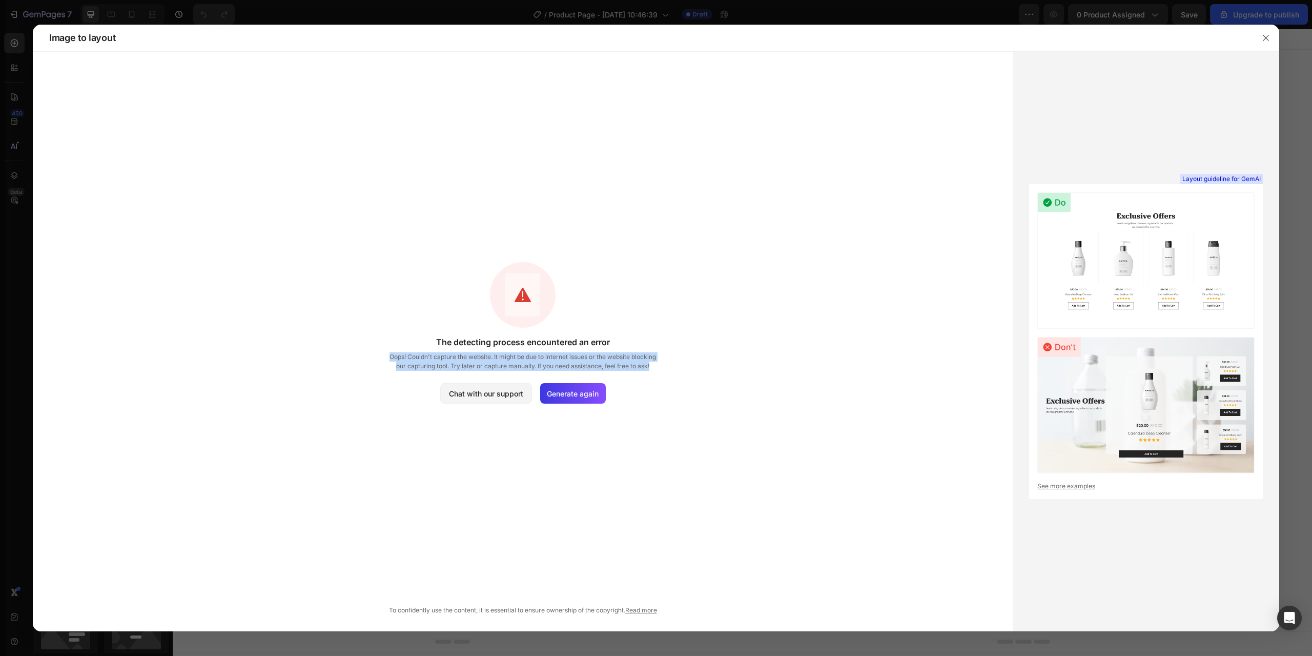
drag, startPoint x: 388, startPoint y: 355, endPoint x: 659, endPoint y: 370, distance: 271.6
click at [659, 370] on div "The detecting process encountered an error Oops! Couldn't capture the website. …" at bounding box center [523, 332] width 915 height 504
click at [501, 339] on span "翻译" at bounding box center [504, 339] width 12 height 6
click at [584, 395] on span "Generate again" at bounding box center [573, 393] width 52 height 11
click at [503, 397] on div "Chat with our support" at bounding box center [486, 393] width 74 height 11
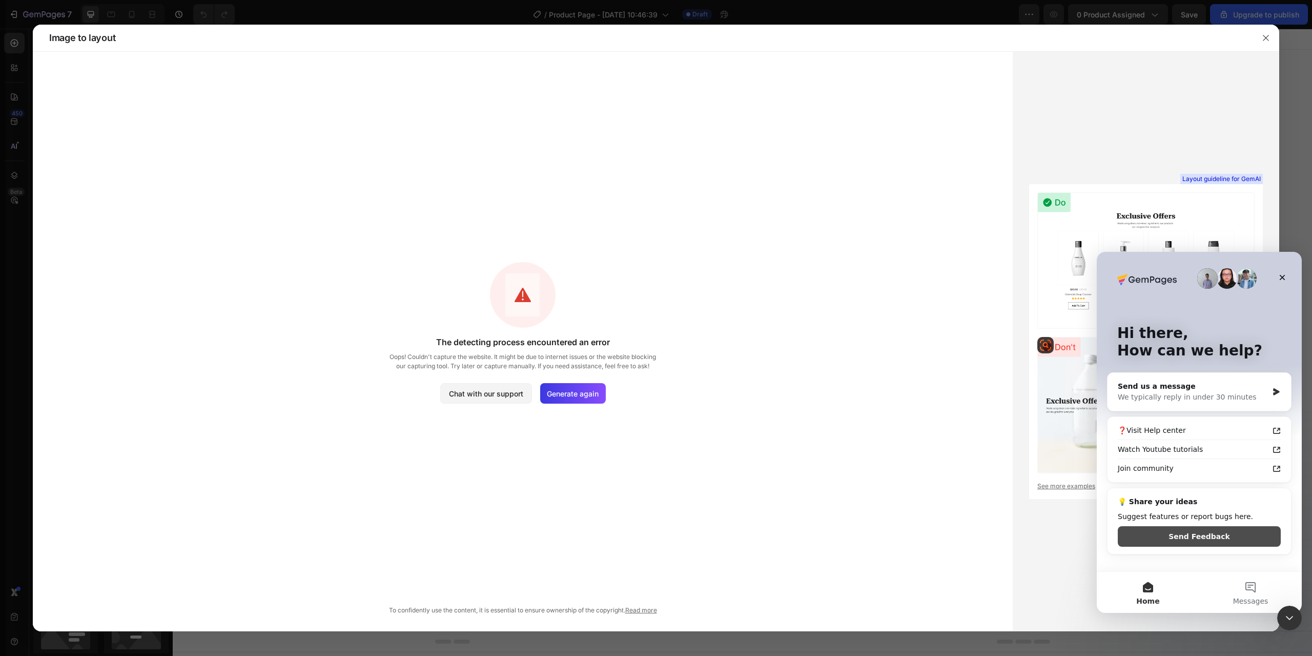
click at [1199, 536] on button "Send Feedback" at bounding box center [1199, 536] width 163 height 21
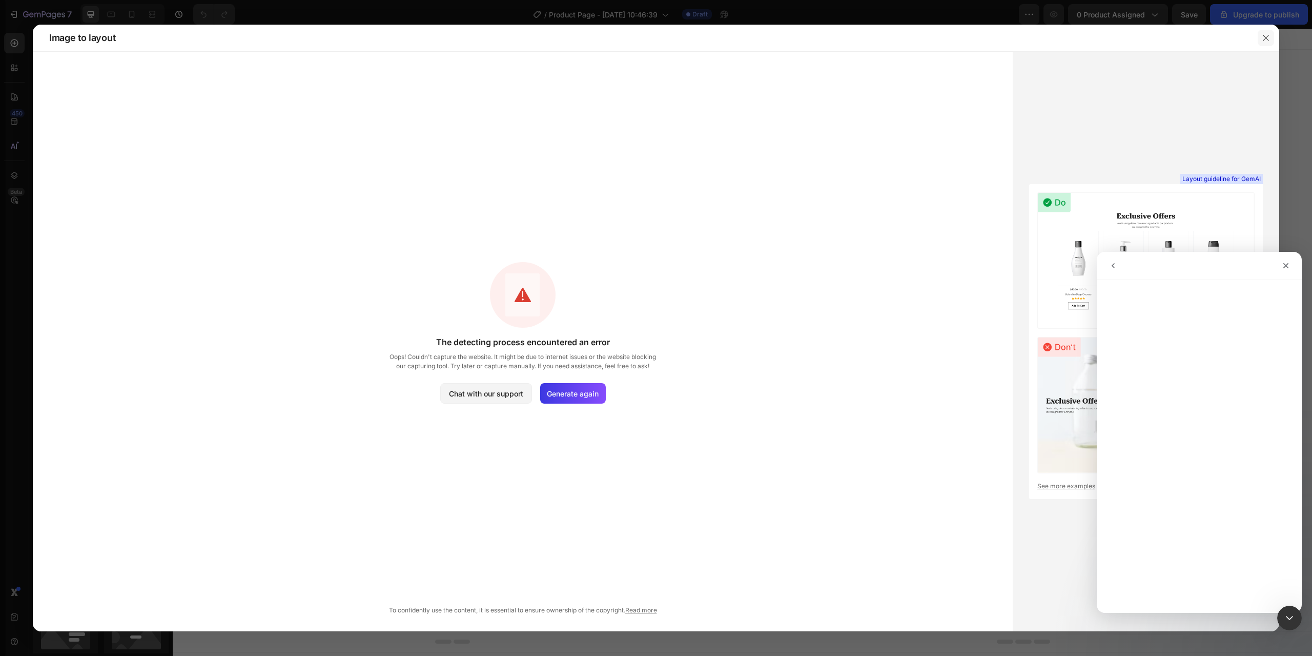
click at [1268, 35] on icon "button" at bounding box center [1266, 38] width 8 height 8
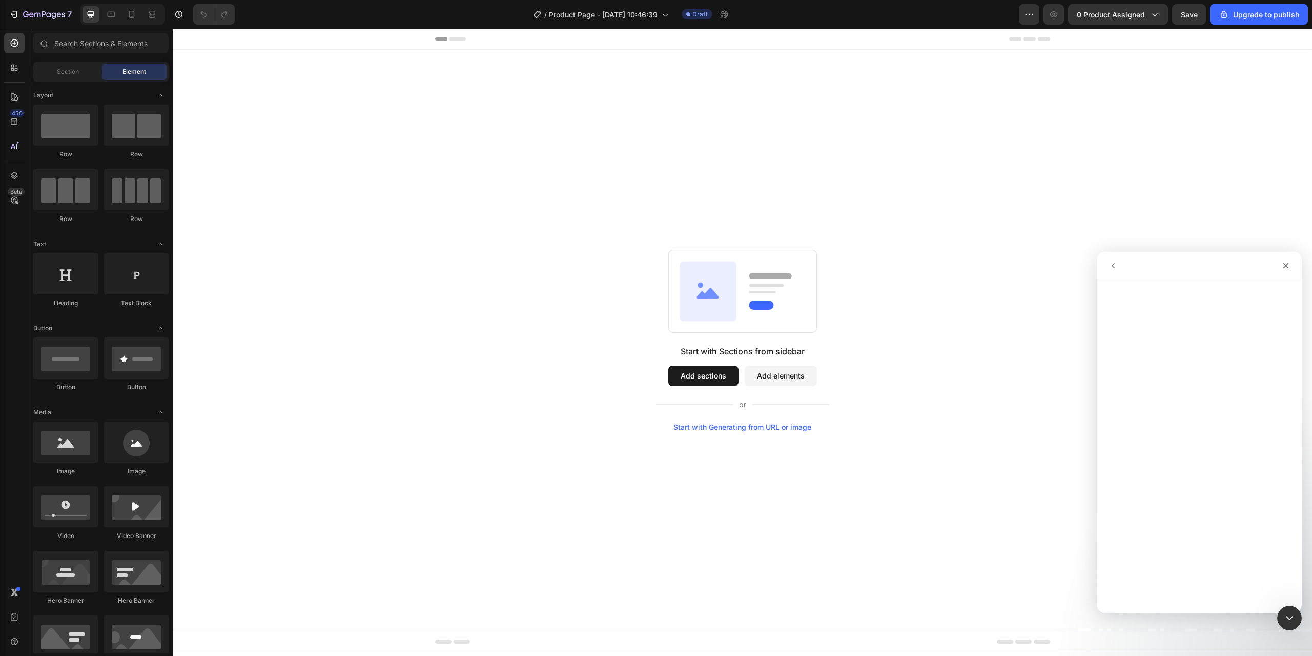
click at [1010, 322] on div "Start with Sections from sidebar Add sections Add elements Start with Generatin…" at bounding box center [743, 340] width 1066 height 181
click at [1288, 266] on icon "Close" at bounding box center [1286, 265] width 8 height 8
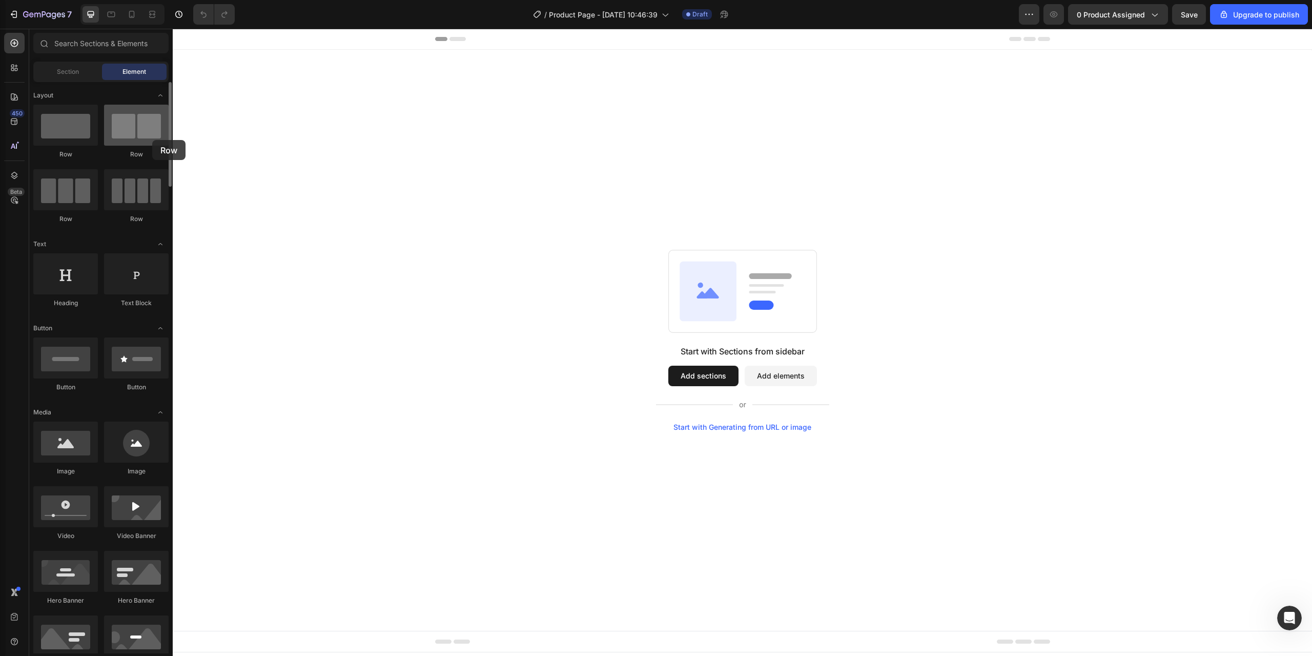
click at [152, 140] on div at bounding box center [136, 125] width 65 height 41
click at [132, 143] on div at bounding box center [136, 125] width 65 height 41
click at [75, 140] on div at bounding box center [65, 125] width 65 height 41
click at [1031, 9] on button "button" at bounding box center [1029, 14] width 21 height 21
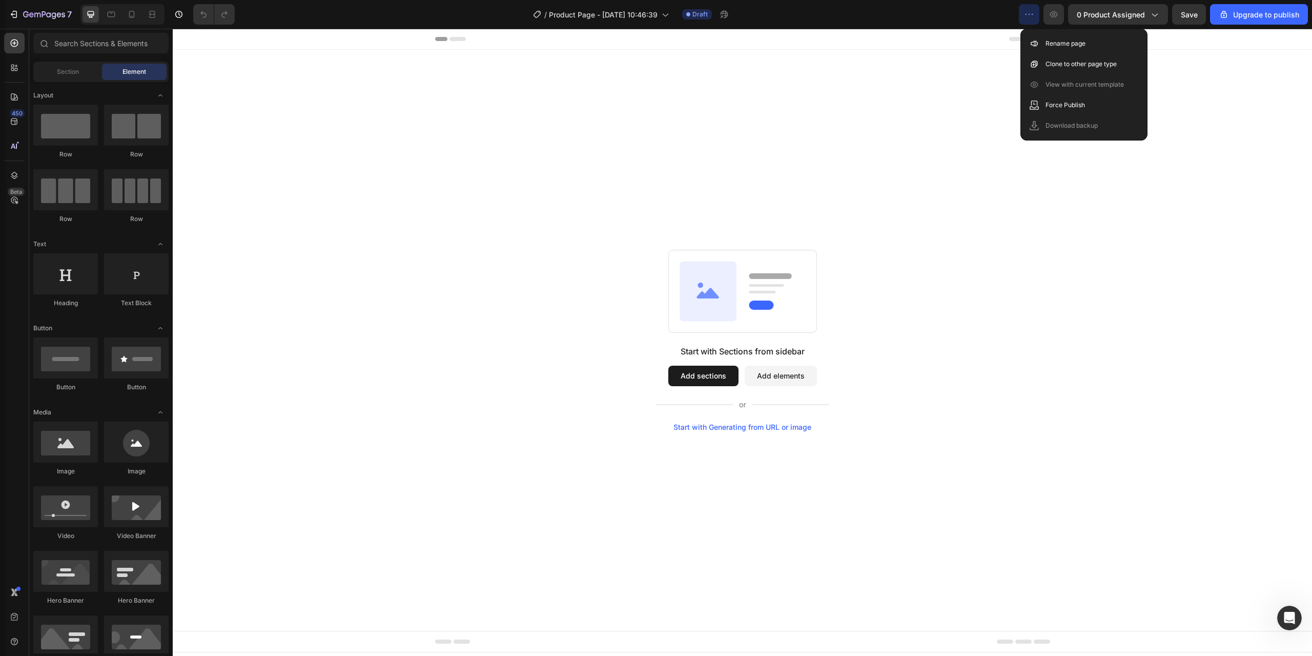
click at [930, 116] on div "Start with Sections from sidebar Add sections Add elements Start with Generatin…" at bounding box center [743, 340] width 1140 height 581
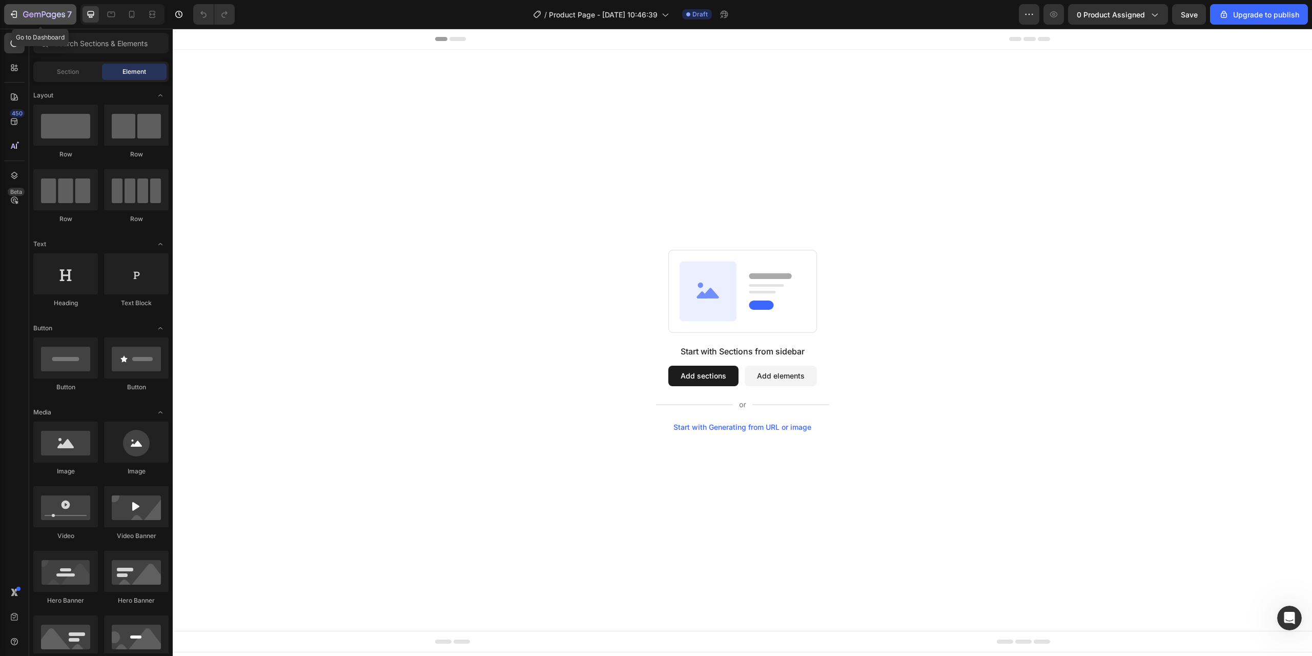
click at [29, 9] on div "7" at bounding box center [47, 14] width 49 height 12
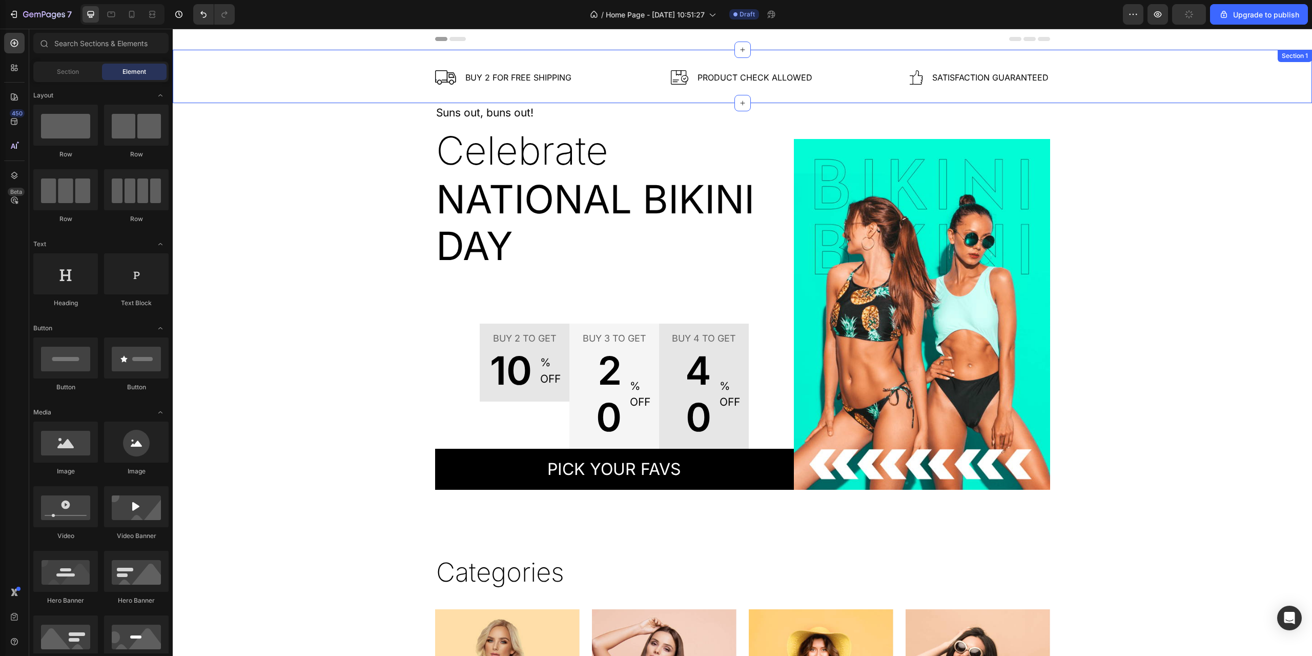
click at [482, 85] on div "Image Buy 2 for free shipping Text block Row Image Product Check Allowed Text b…" at bounding box center [742, 81] width 1124 height 23
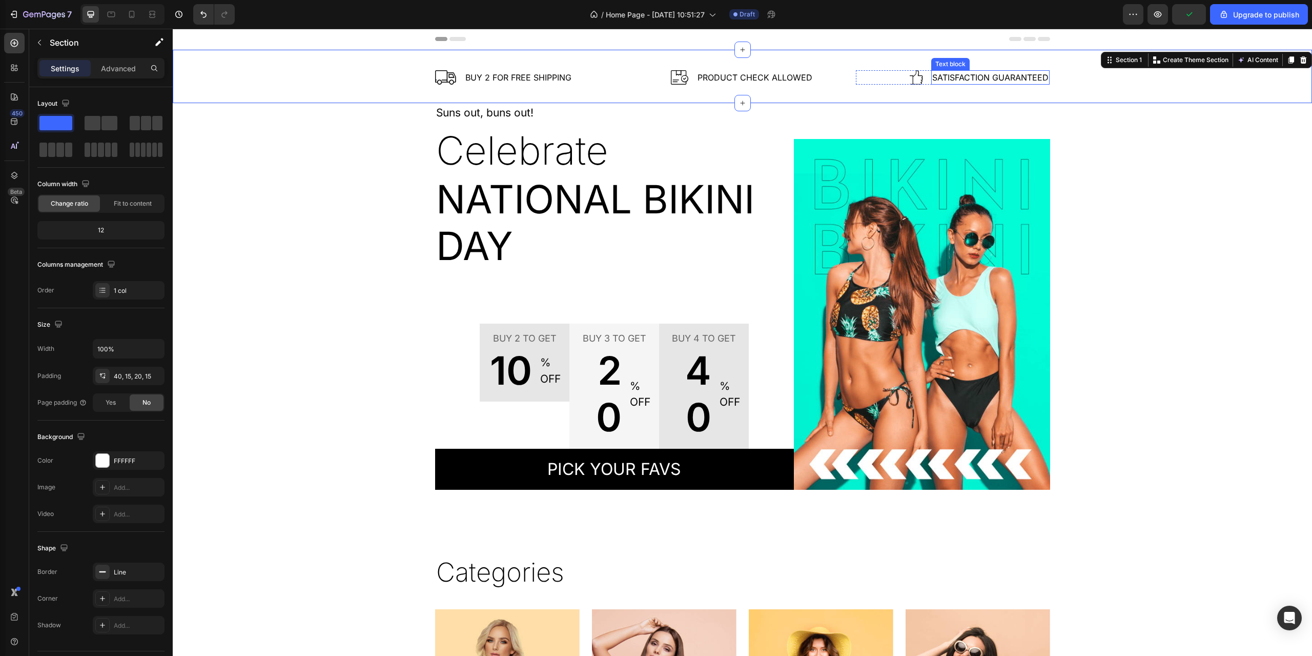
click at [974, 78] on p "Satisfaction Guaranteed" at bounding box center [991, 77] width 116 height 12
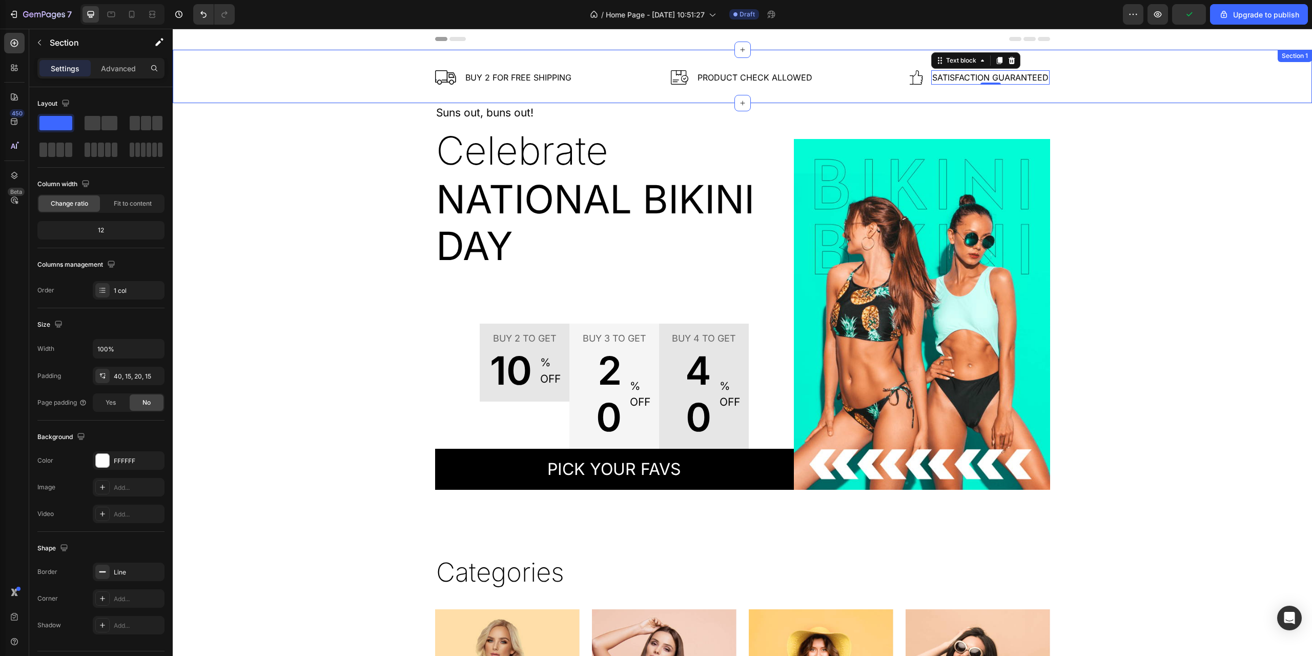
click at [763, 68] on div "Image Buy 2 for free shipping Text block Row Image Product Check Allowed Text b…" at bounding box center [743, 77] width 1140 height 54
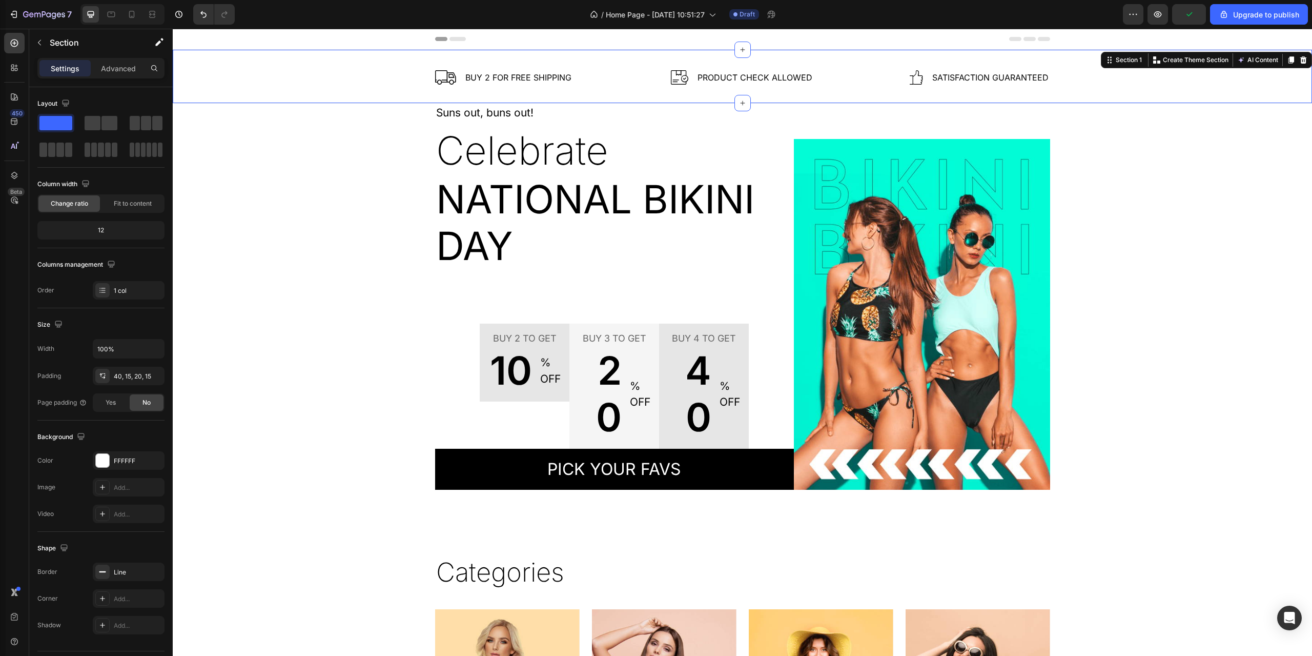
click at [742, 75] on p "Product Check Allowed" at bounding box center [755, 77] width 115 height 12
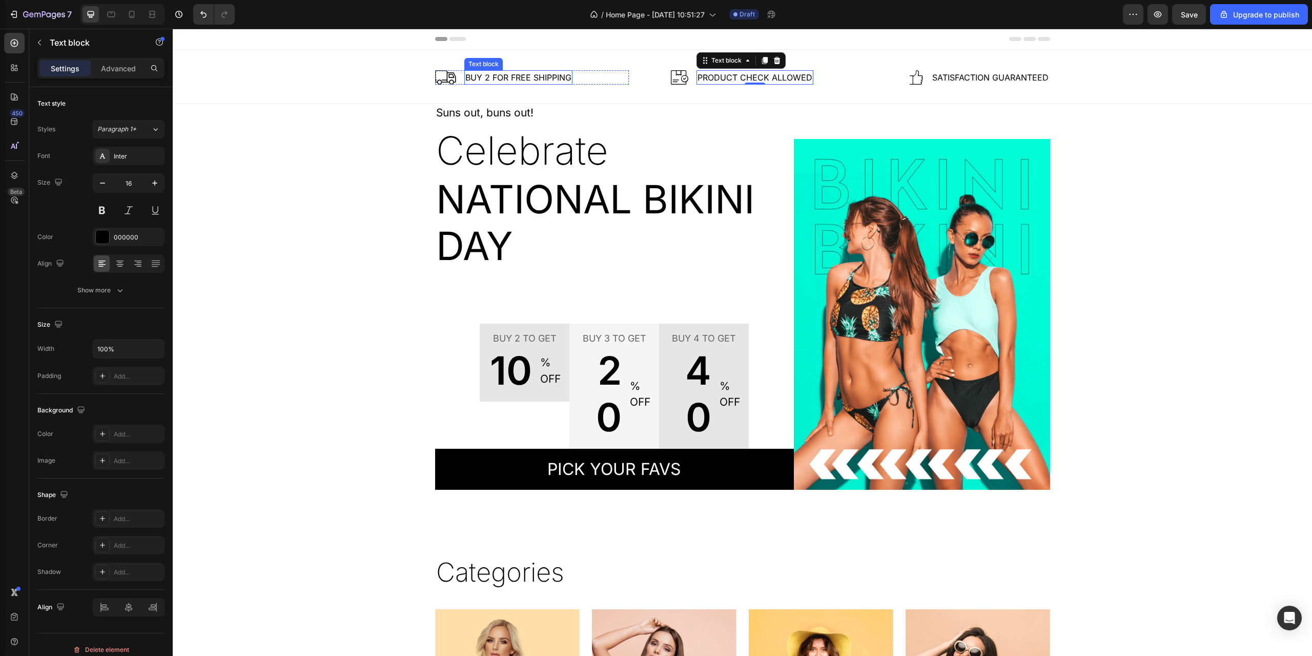
click at [545, 80] on p "Buy 2 for free shipping" at bounding box center [518, 77] width 106 height 12
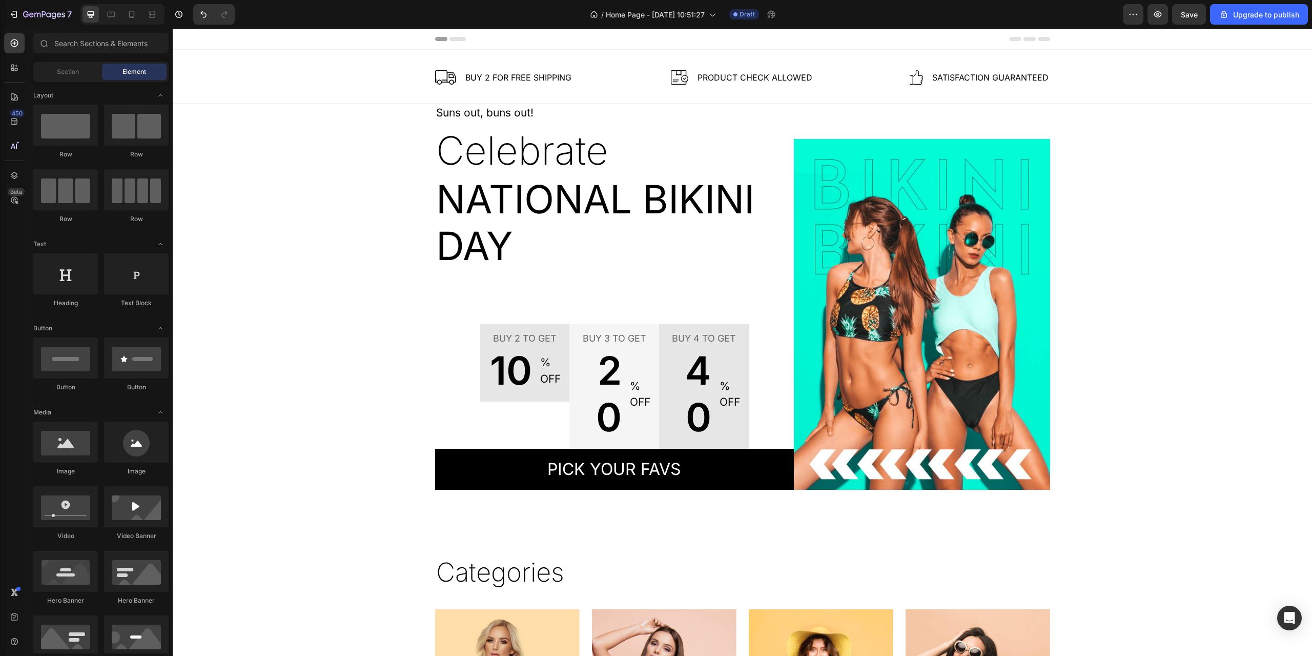
click at [455, 40] on icon at bounding box center [458, 39] width 16 height 4
click at [452, 37] on icon at bounding box center [458, 39] width 16 height 4
click at [1128, 8] on button "button" at bounding box center [1133, 14] width 21 height 21
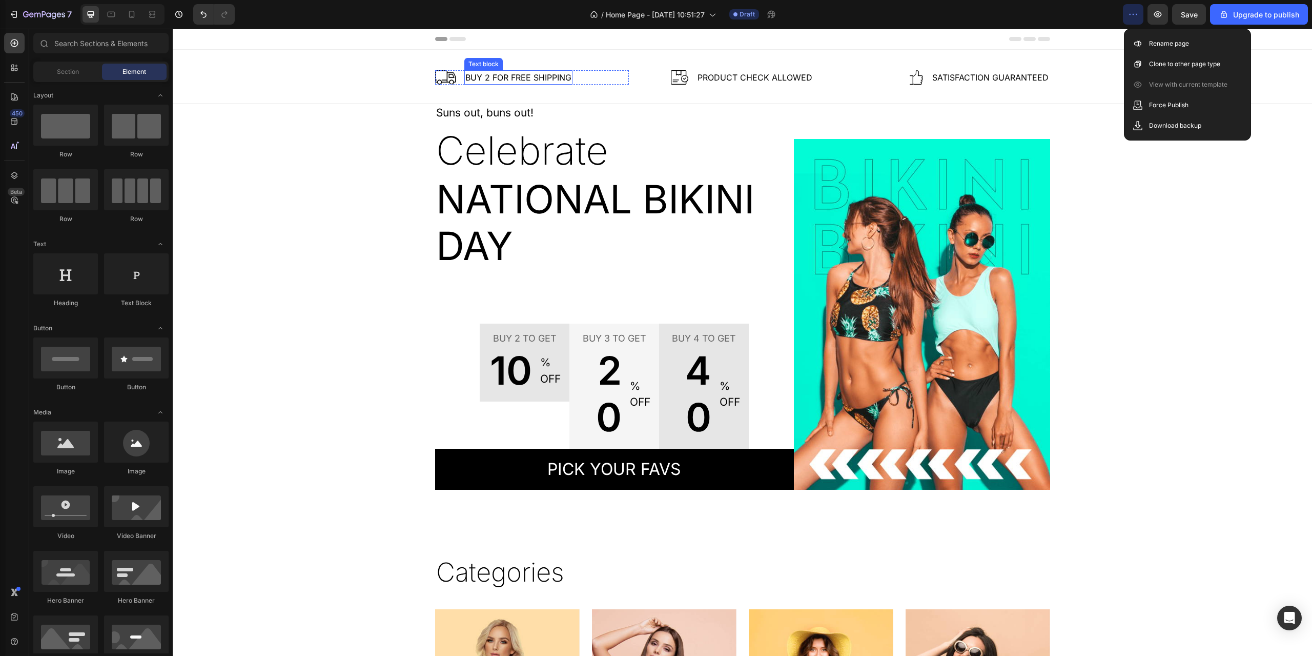
click at [519, 82] on p "Buy 2 for free shipping" at bounding box center [518, 77] width 106 height 12
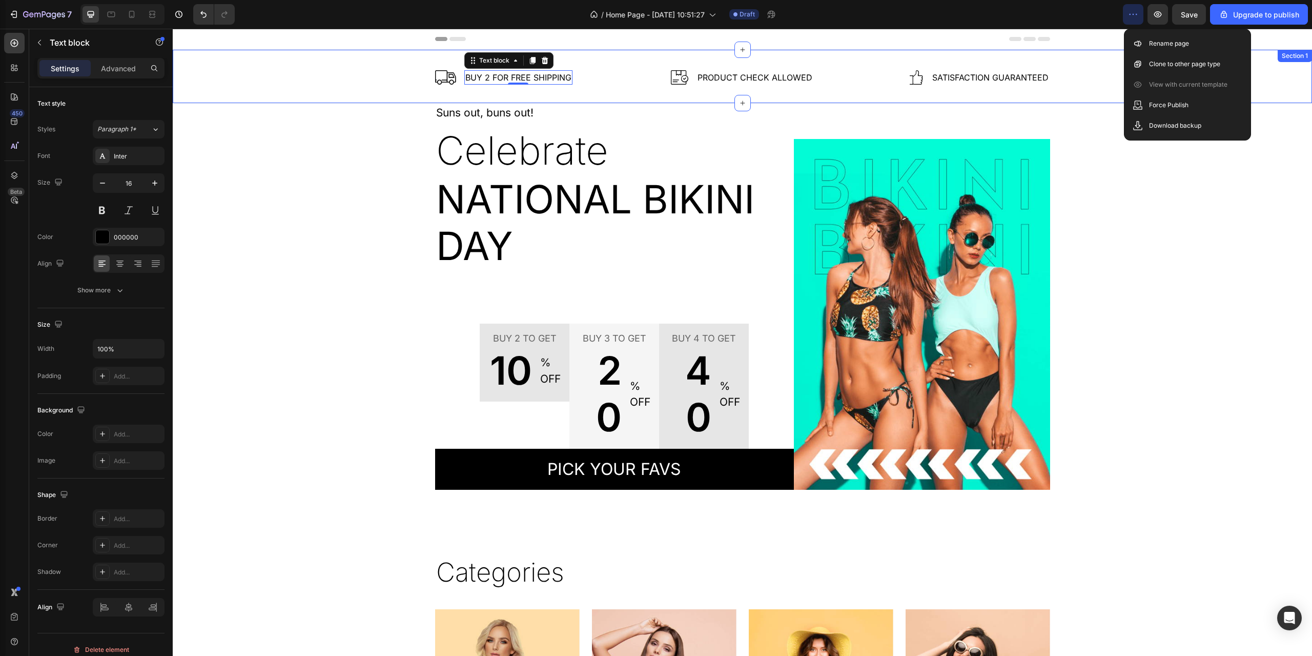
click at [626, 97] on div "Image Buy 2 for free shipping Text block 0 Row Image Product Check Allowed Text…" at bounding box center [743, 77] width 1140 height 54
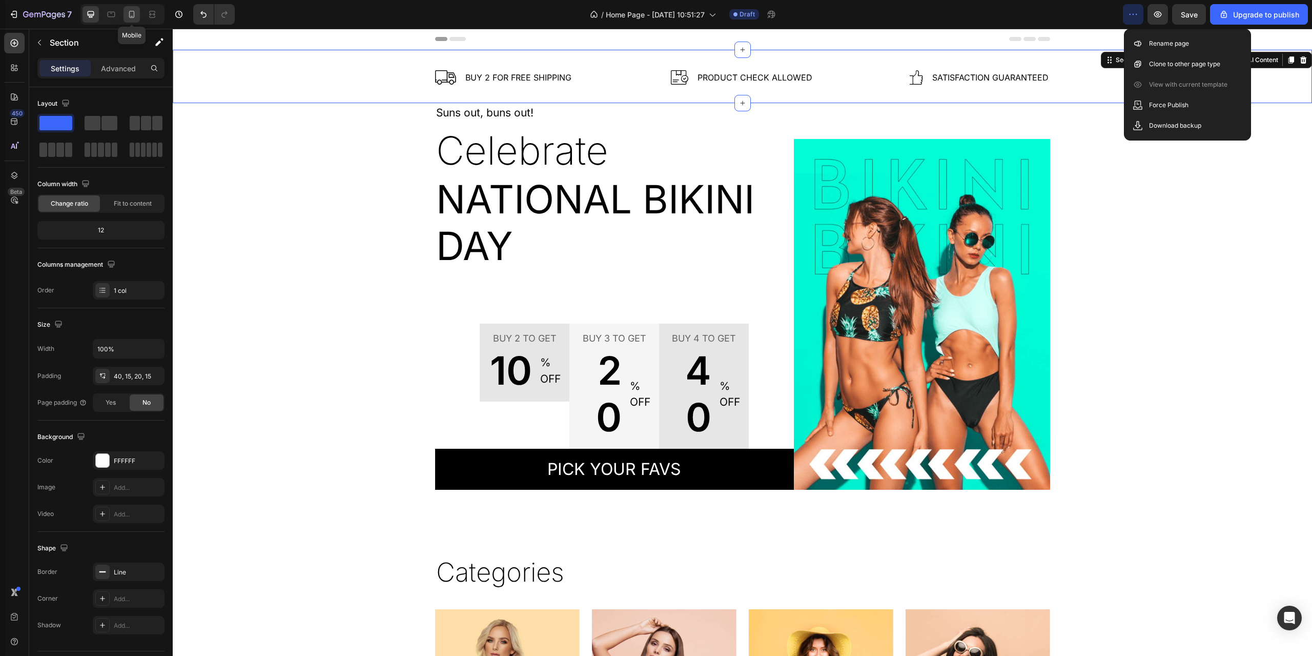
click at [135, 9] on div at bounding box center [132, 14] width 16 height 16
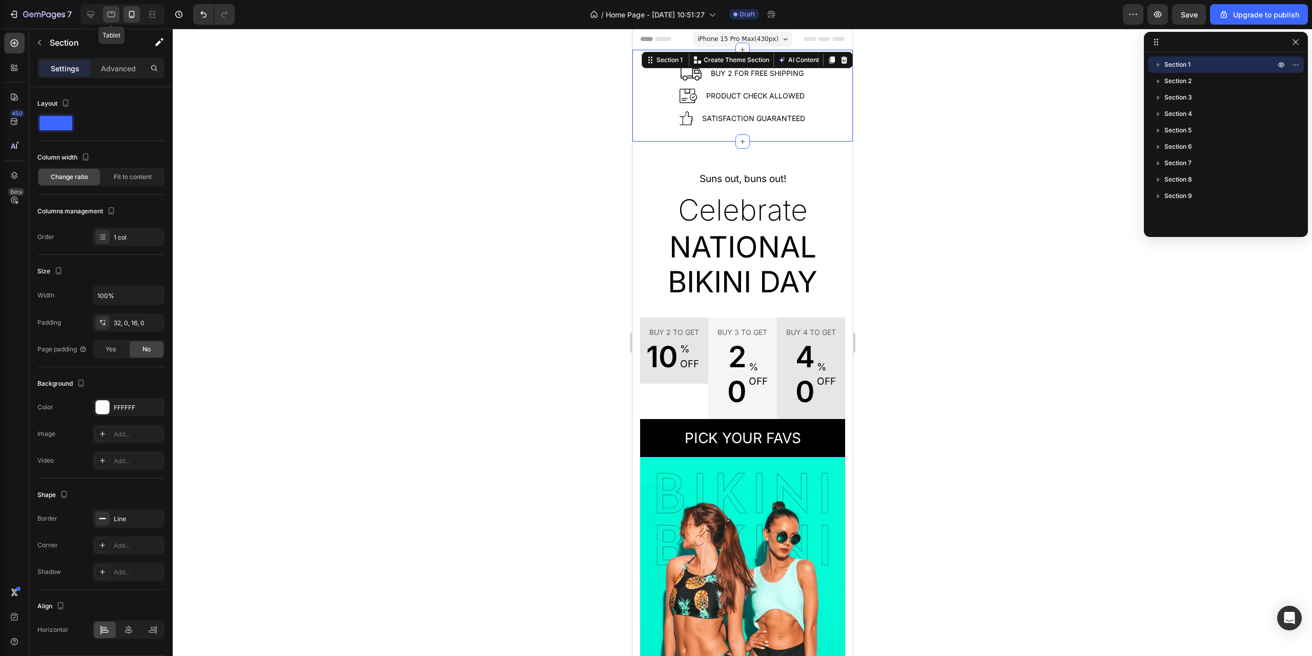
click at [106, 13] on div at bounding box center [111, 14] width 16 height 16
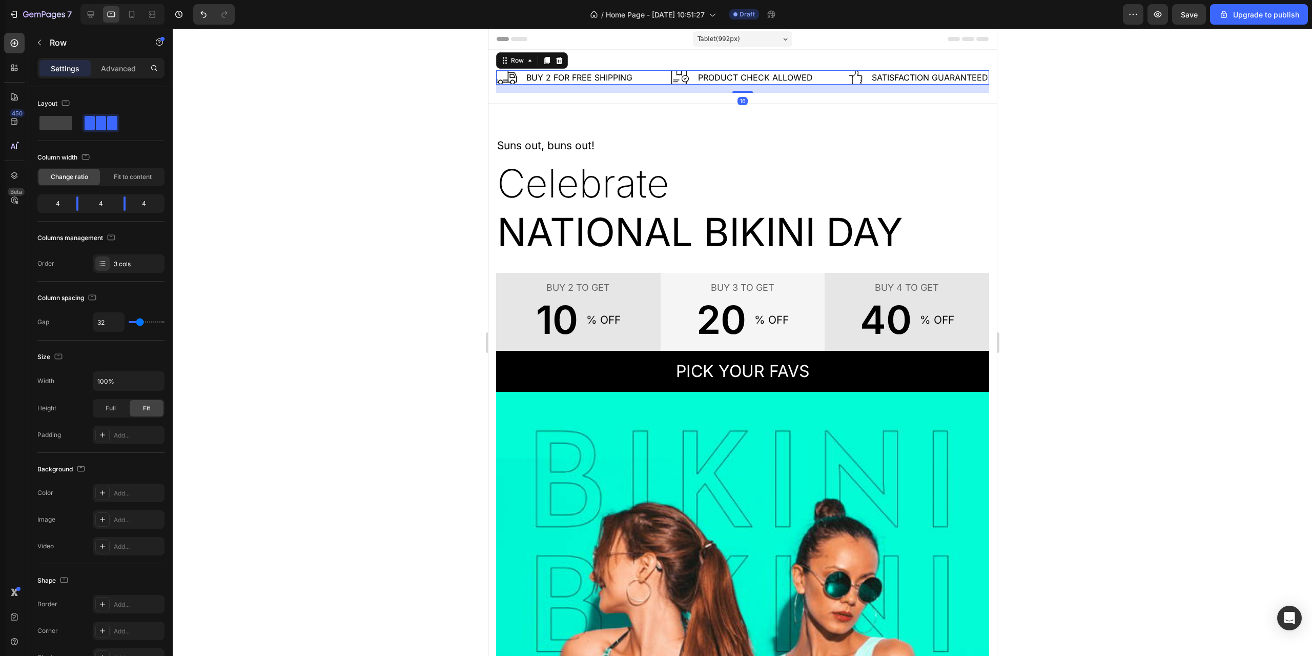
click at [647, 74] on div "Image Buy 2 for free shipping Text block Row Image Product Check Allowed Text b…" at bounding box center [742, 77] width 493 height 14
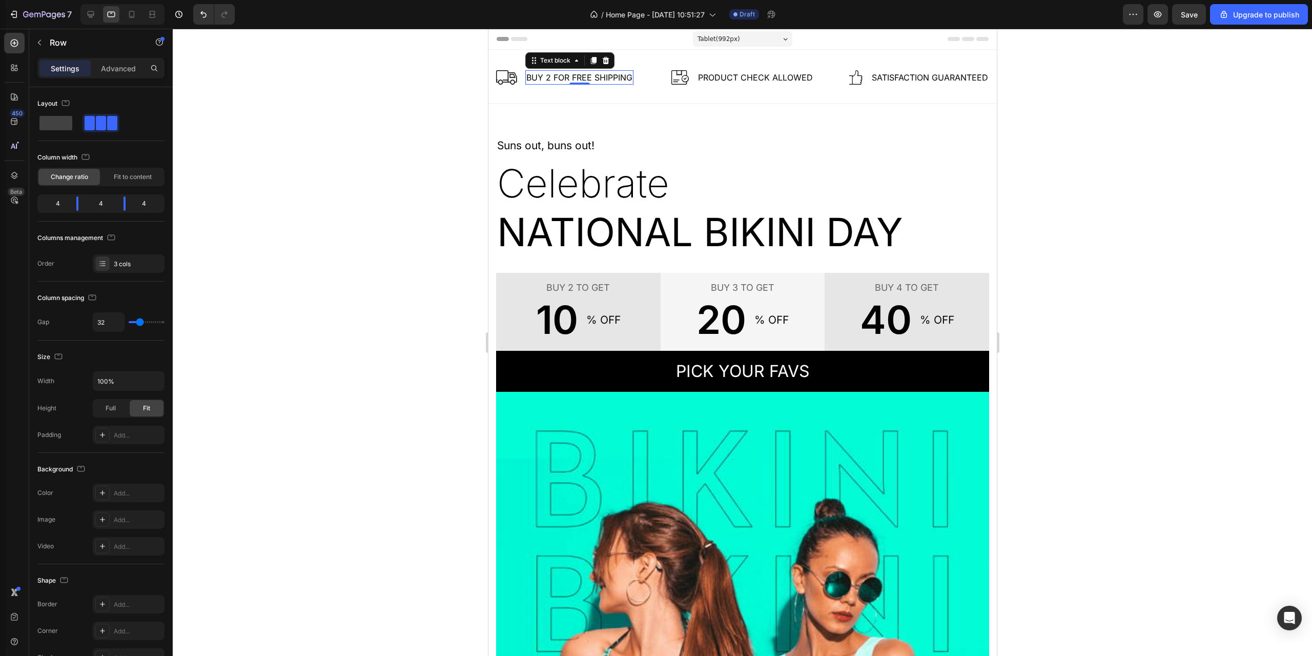
click at [618, 74] on p "Buy 2 for free shipping" at bounding box center [579, 77] width 106 height 12
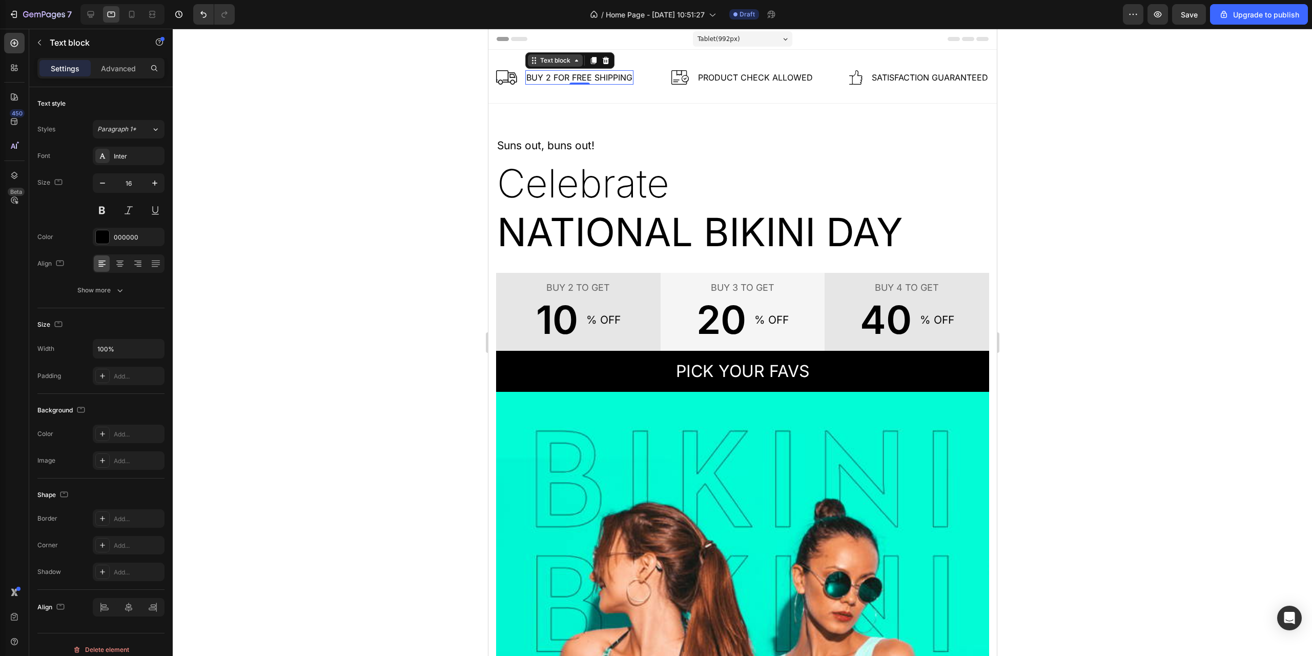
click at [571, 60] on div "Text block" at bounding box center [555, 60] width 34 height 9
click at [556, 64] on div "Text block" at bounding box center [555, 60] width 34 height 9
click at [715, 77] on p "Product Check Allowed" at bounding box center [755, 77] width 115 height 12
click at [717, 77] on p "Product Check Allowed" at bounding box center [755, 77] width 115 height 12
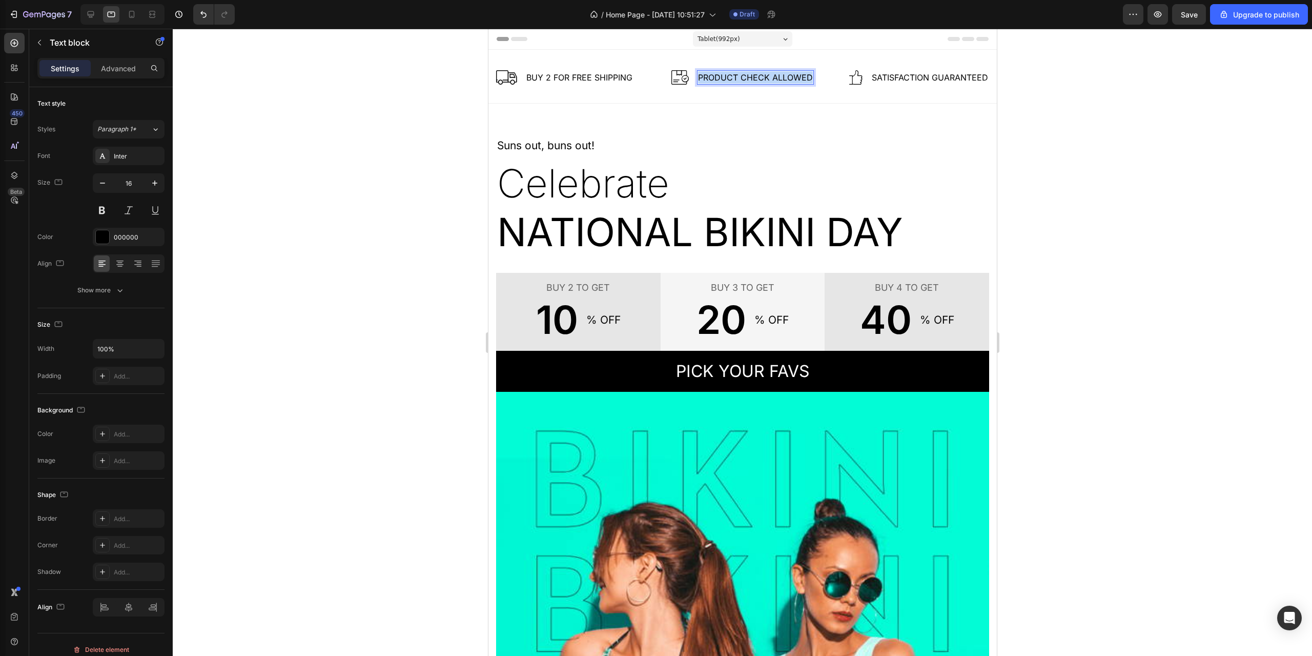
click at [717, 77] on p "Product Check Allowed" at bounding box center [755, 77] width 115 height 12
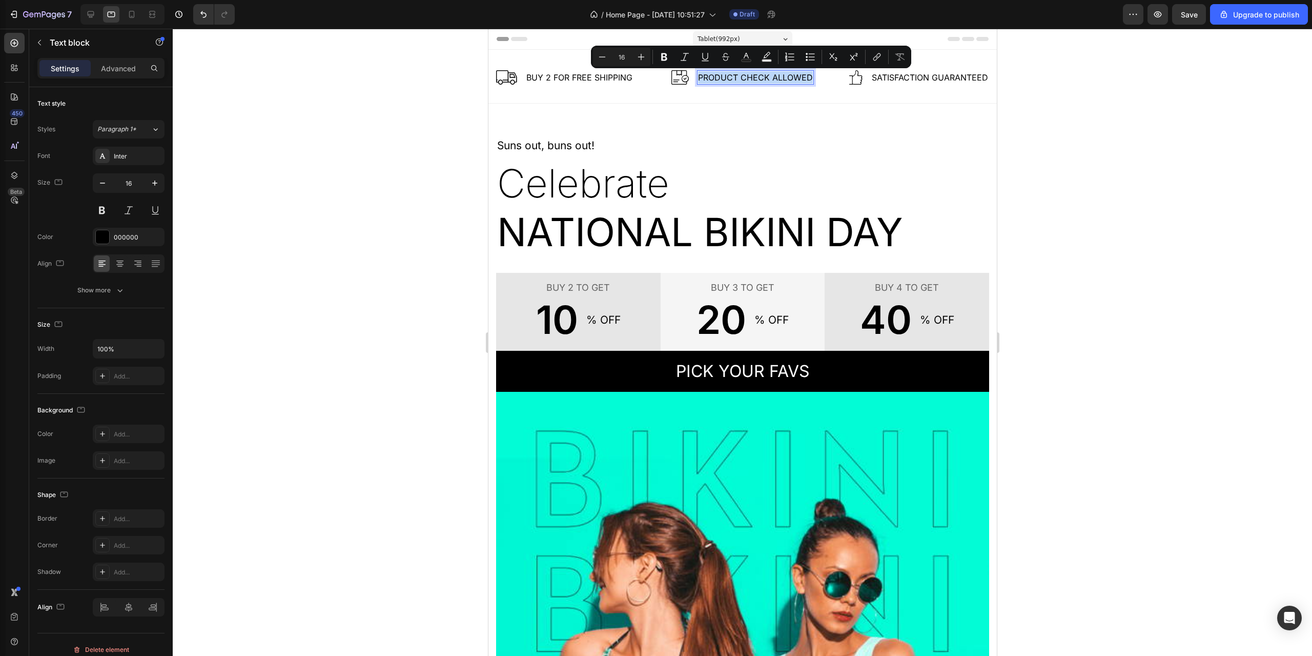
click at [736, 76] on p "Product Check Allowed" at bounding box center [755, 77] width 115 height 12
click at [588, 73] on p "Buy 2 for free shipping" at bounding box center [579, 77] width 106 height 12
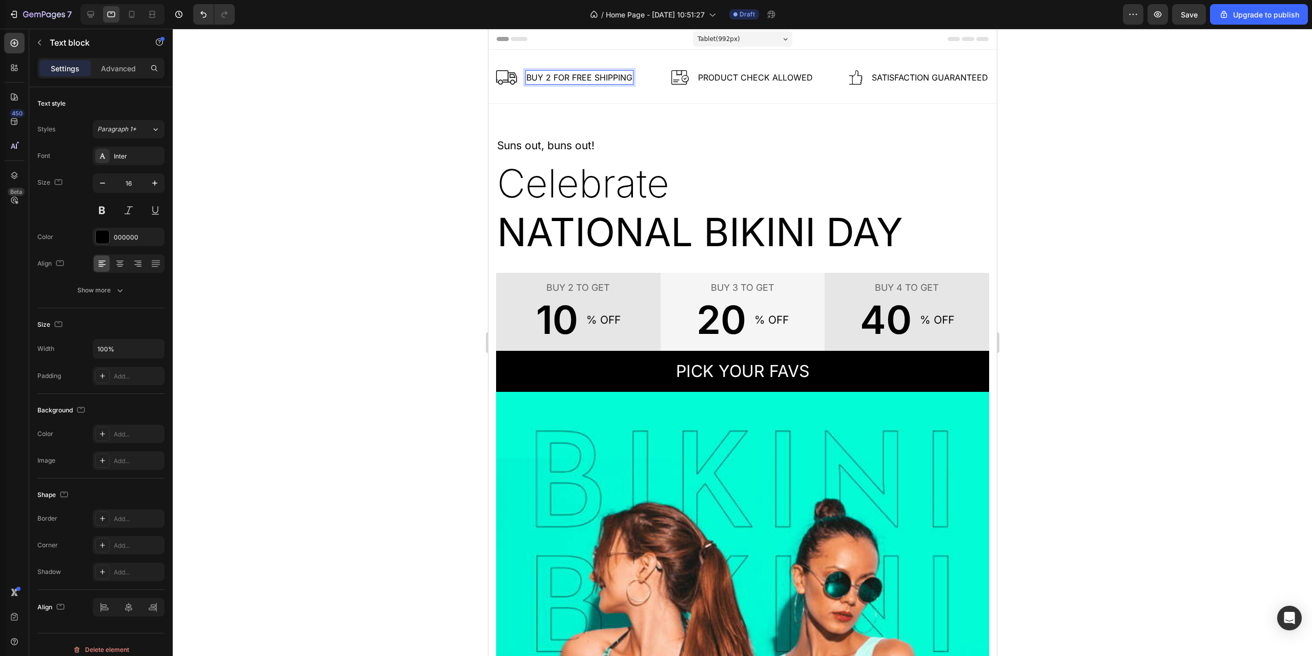
click at [587, 73] on p "Buy 2 for free shipping" at bounding box center [579, 77] width 106 height 12
click at [592, 77] on p "Buy 2 for free shipping" at bounding box center [579, 77] width 106 height 12
click at [735, 81] on p "Product Check Allowed" at bounding box center [755, 77] width 115 height 12
click at [739, 80] on p "Product Check Allowed" at bounding box center [755, 77] width 115 height 12
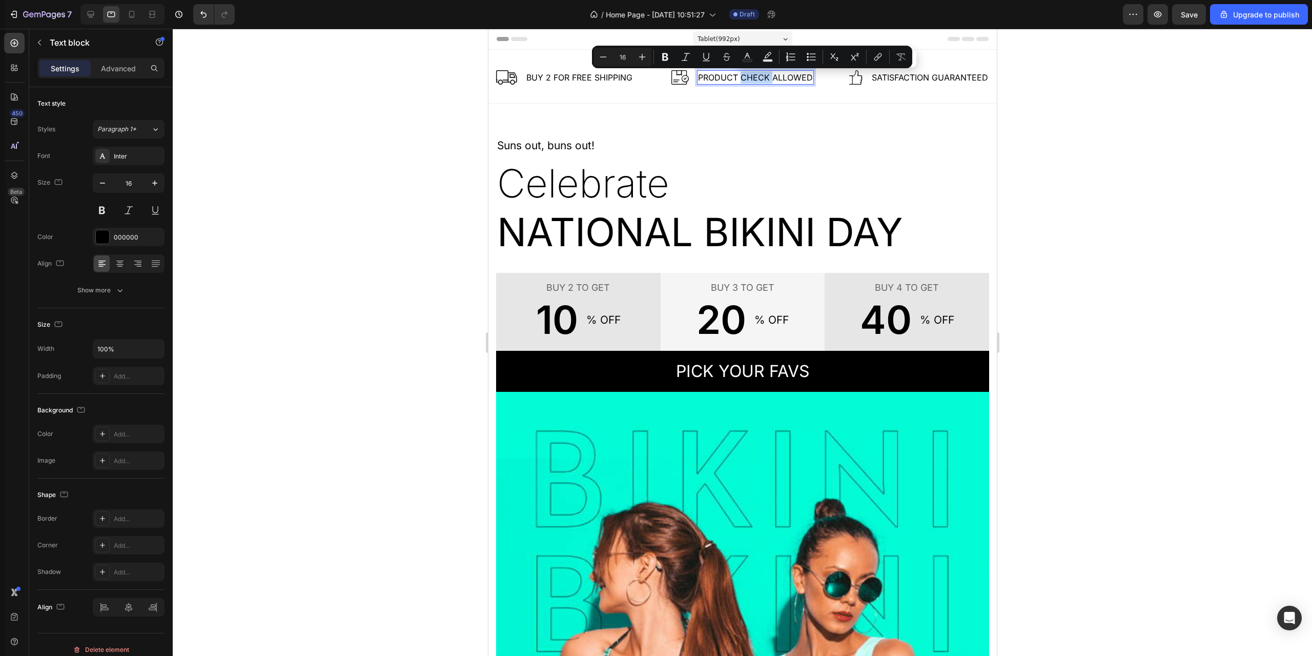
click at [750, 78] on p "Product Check Allowed" at bounding box center [755, 77] width 115 height 12
click at [751, 74] on p "Product Check Allowed" at bounding box center [755, 77] width 115 height 12
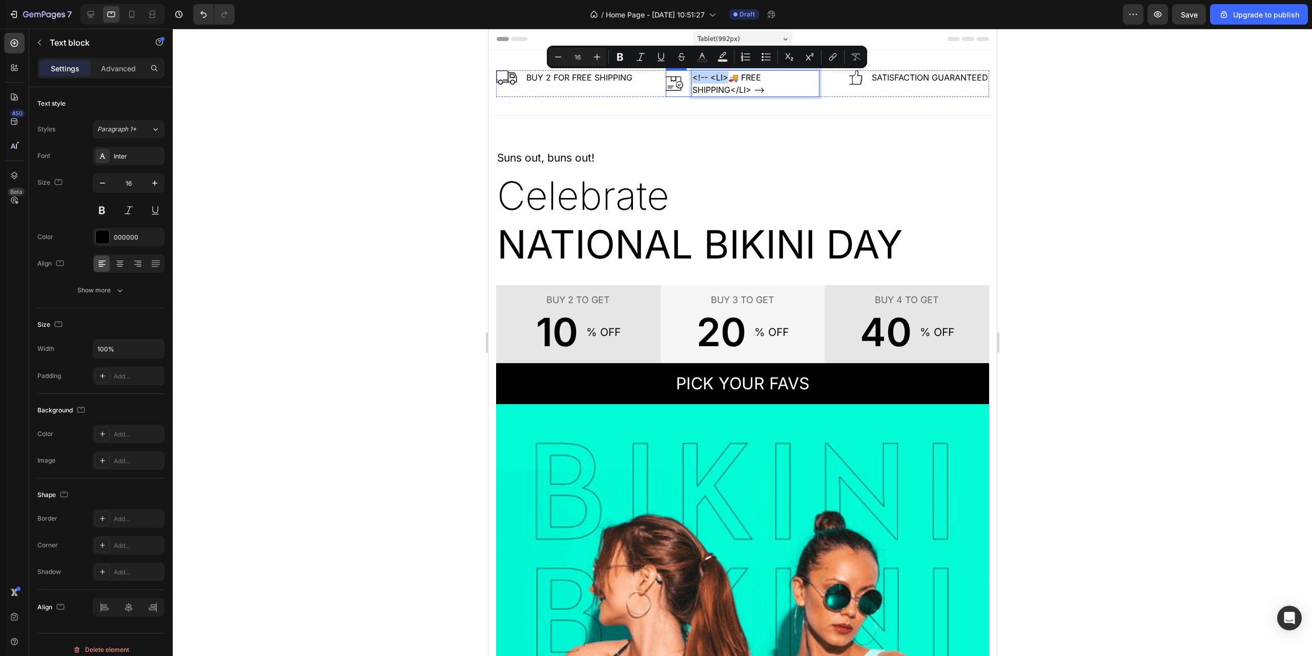
drag, startPoint x: 727, startPoint y: 77, endPoint x: 682, endPoint y: 77, distance: 45.1
click at [682, 77] on div "Image <!-- <li>🚚 FREE SHIPPING</li> --> Text block 0 Row" at bounding box center [741, 83] width 153 height 27
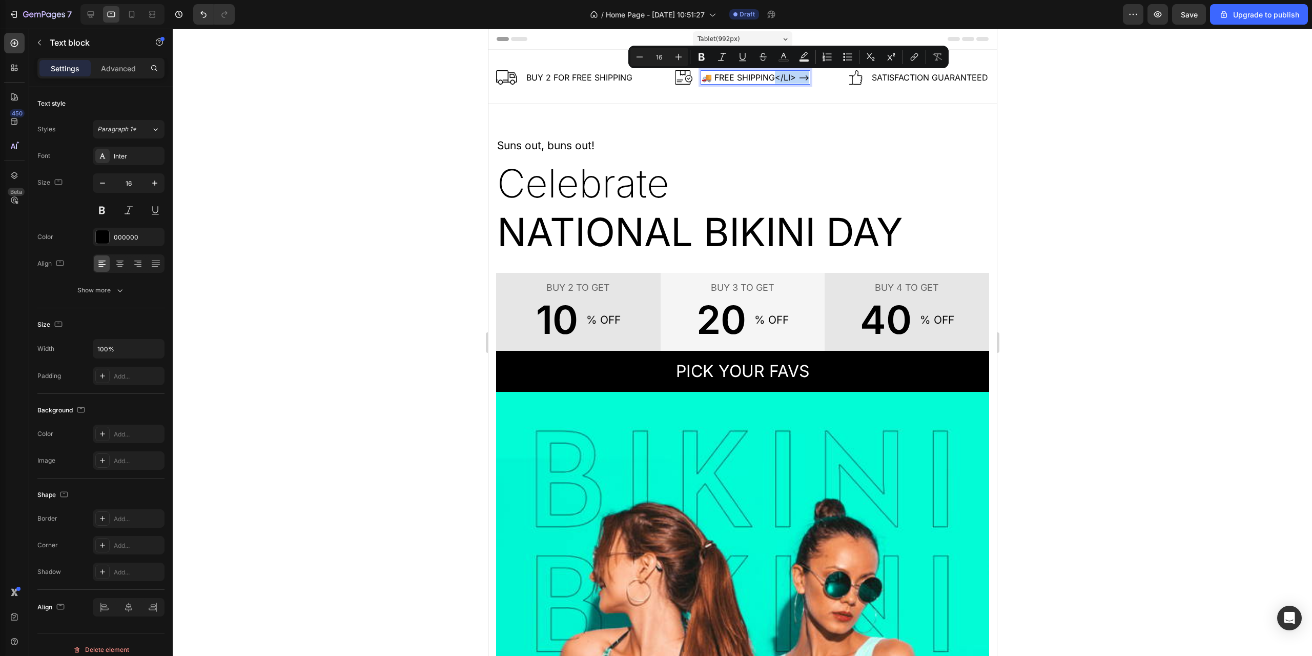
drag, startPoint x: 772, startPoint y: 76, endPoint x: 804, endPoint y: 79, distance: 33.0
click at [804, 79] on p "🚚 FREE SHIPPING</li> -->" at bounding box center [755, 77] width 108 height 12
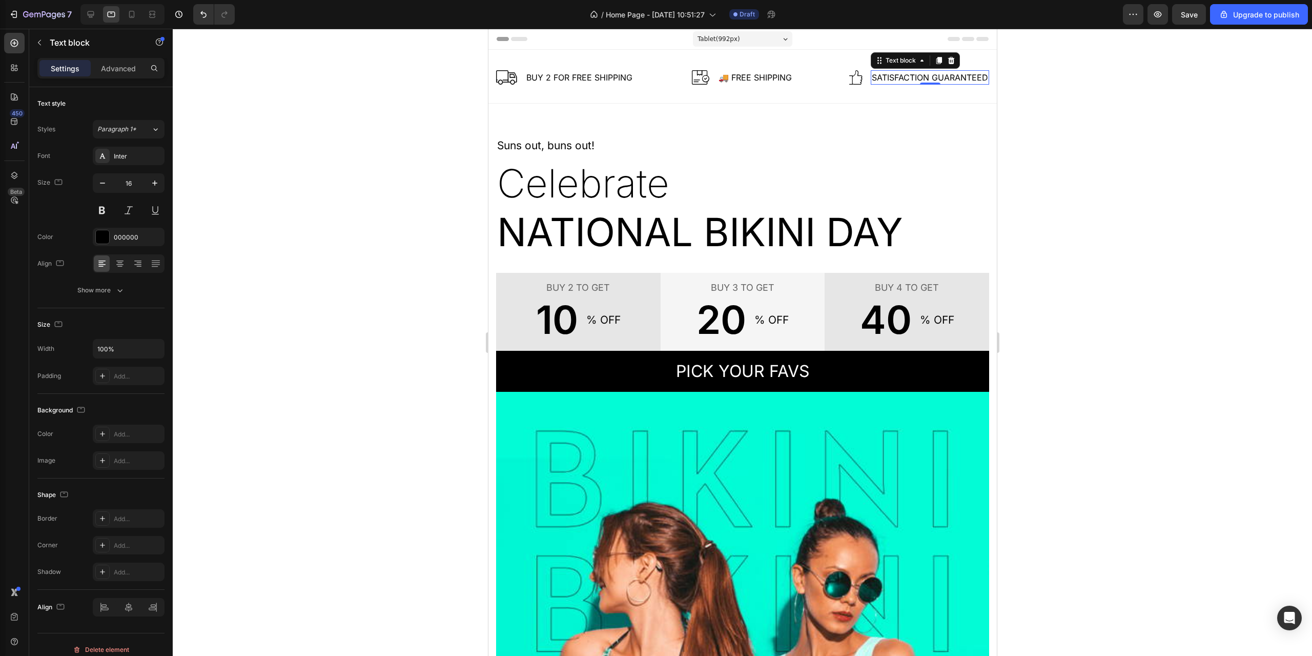
click at [903, 76] on p "Satisfaction Guaranteed" at bounding box center [930, 77] width 116 height 12
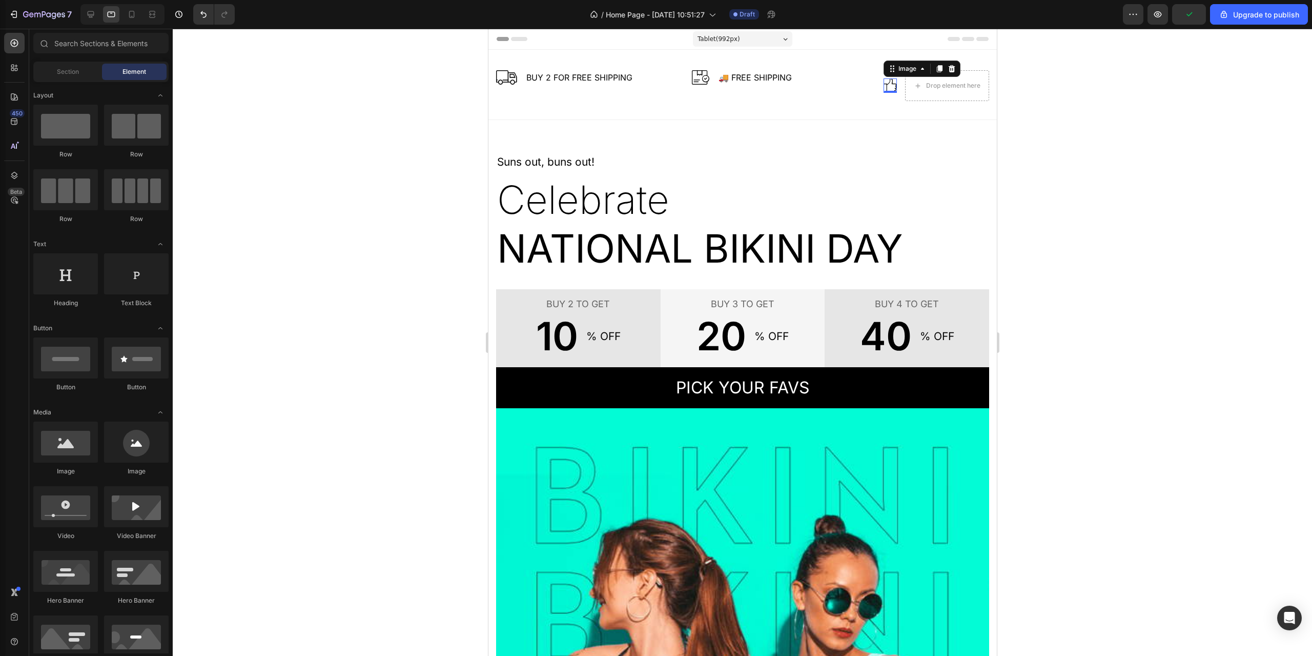
click at [883, 88] on div "Image 0" at bounding box center [889, 85] width 13 height 14
click at [938, 88] on icon at bounding box center [942, 86] width 8 height 9
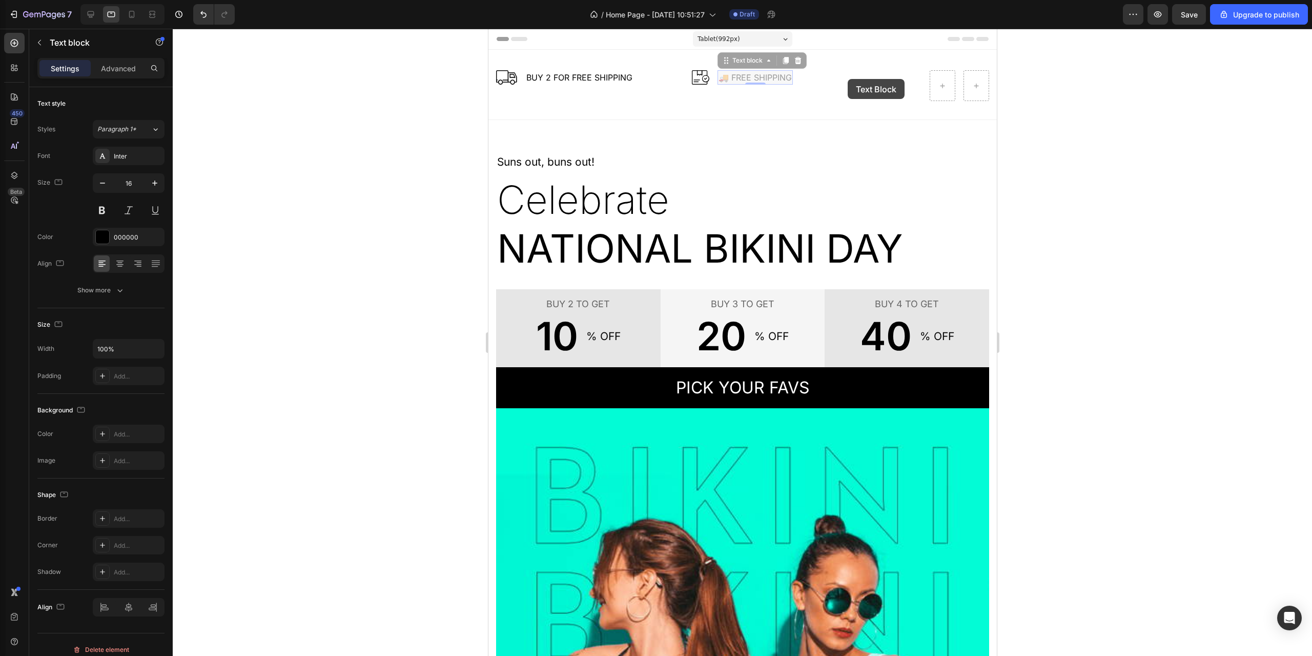
drag, startPoint x: 728, startPoint y: 76, endPoint x: 847, endPoint y: 79, distance: 119.0
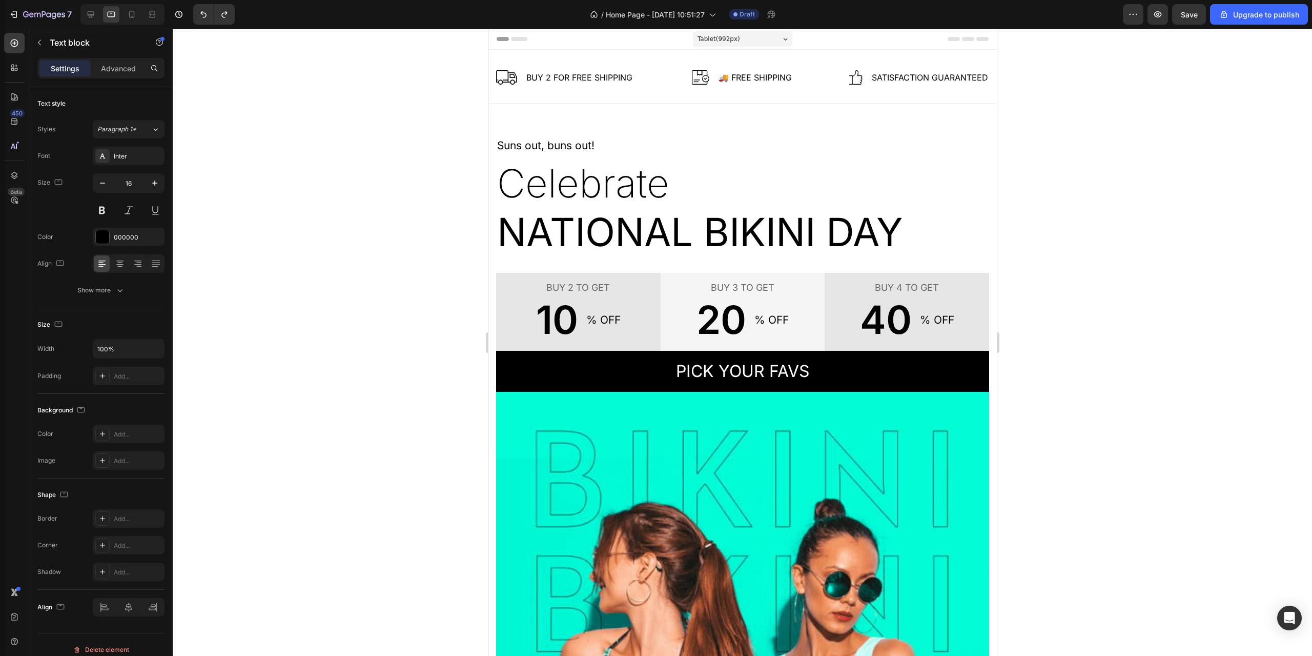
click at [757, 39] on div "Tablet ( 992 px)" at bounding box center [742, 38] width 99 height 15
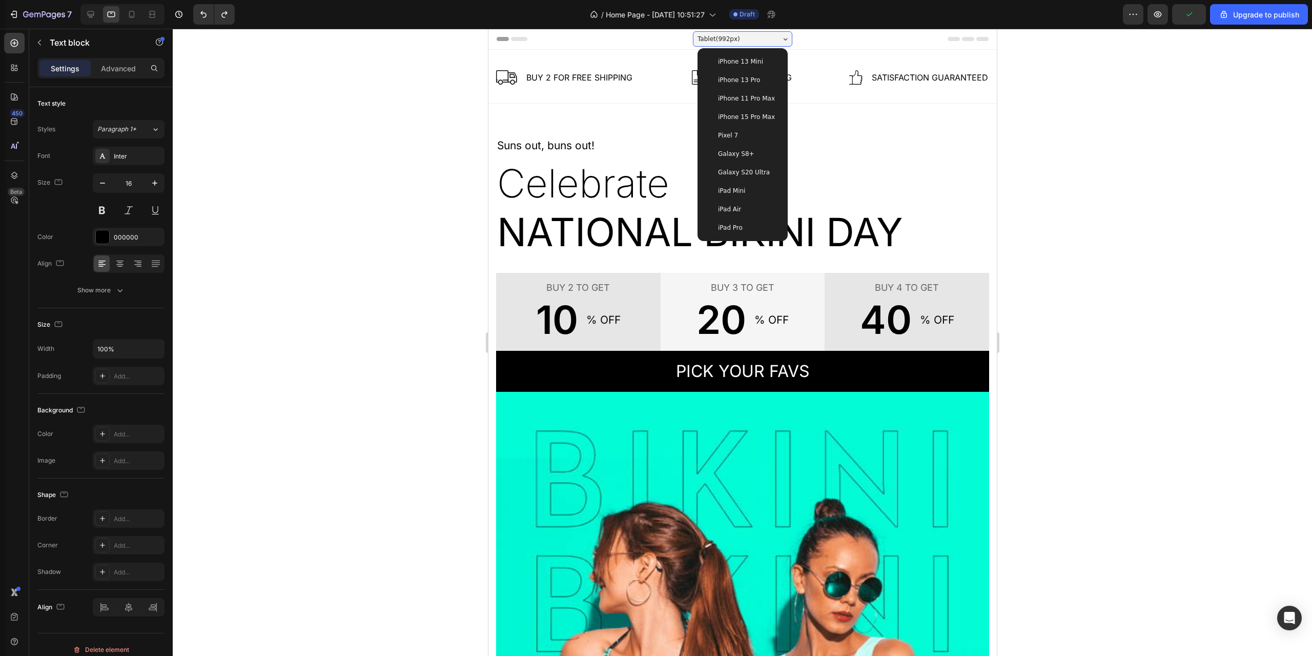
click at [1119, 124] on div at bounding box center [743, 342] width 1140 height 627
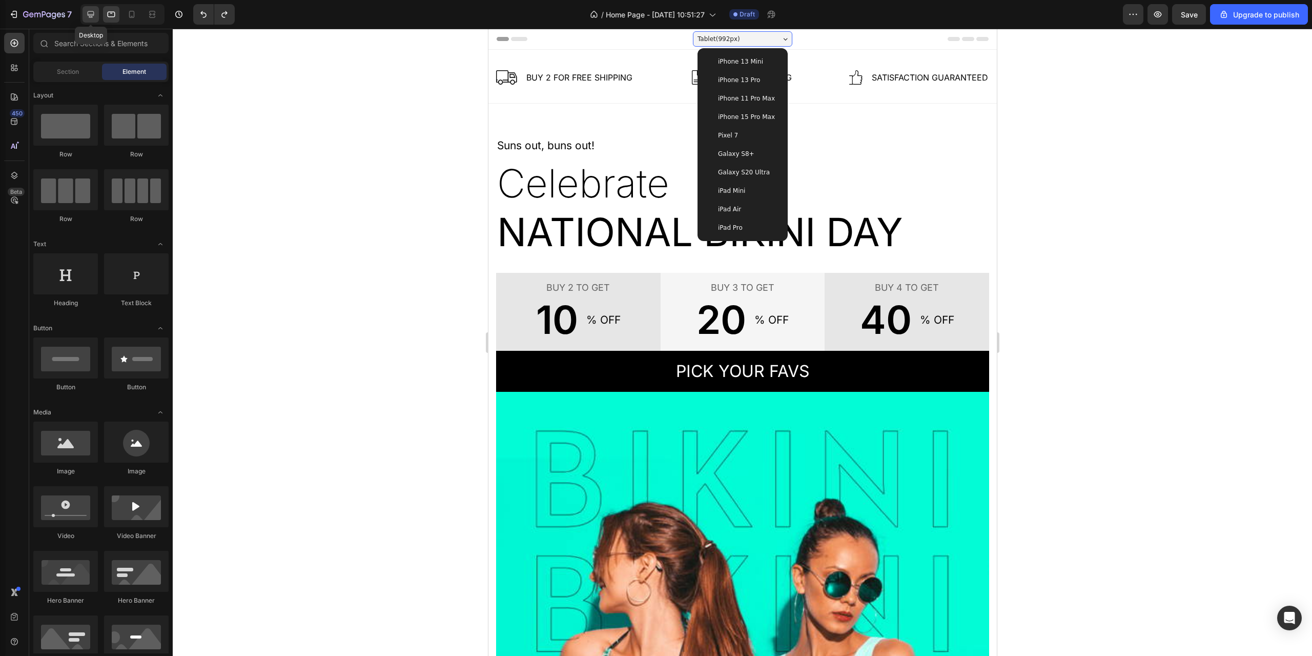
click at [92, 12] on icon at bounding box center [91, 14] width 10 height 10
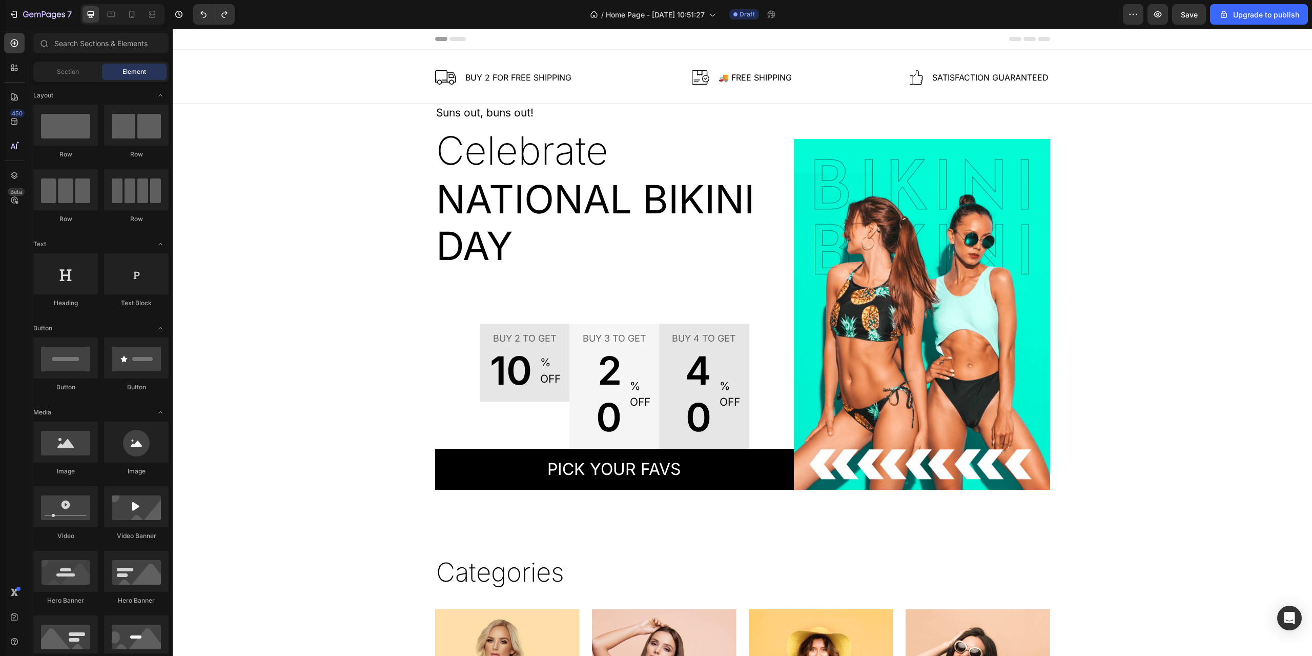
click at [455, 40] on div "Header" at bounding box center [742, 39] width 615 height 21
click at [452, 37] on icon at bounding box center [458, 39] width 16 height 4
click at [395, 72] on div "Image Buy 2 for free shipping Text block Row Image 🚚 FREE SHIPPING Text block R…" at bounding box center [742, 81] width 1124 height 23
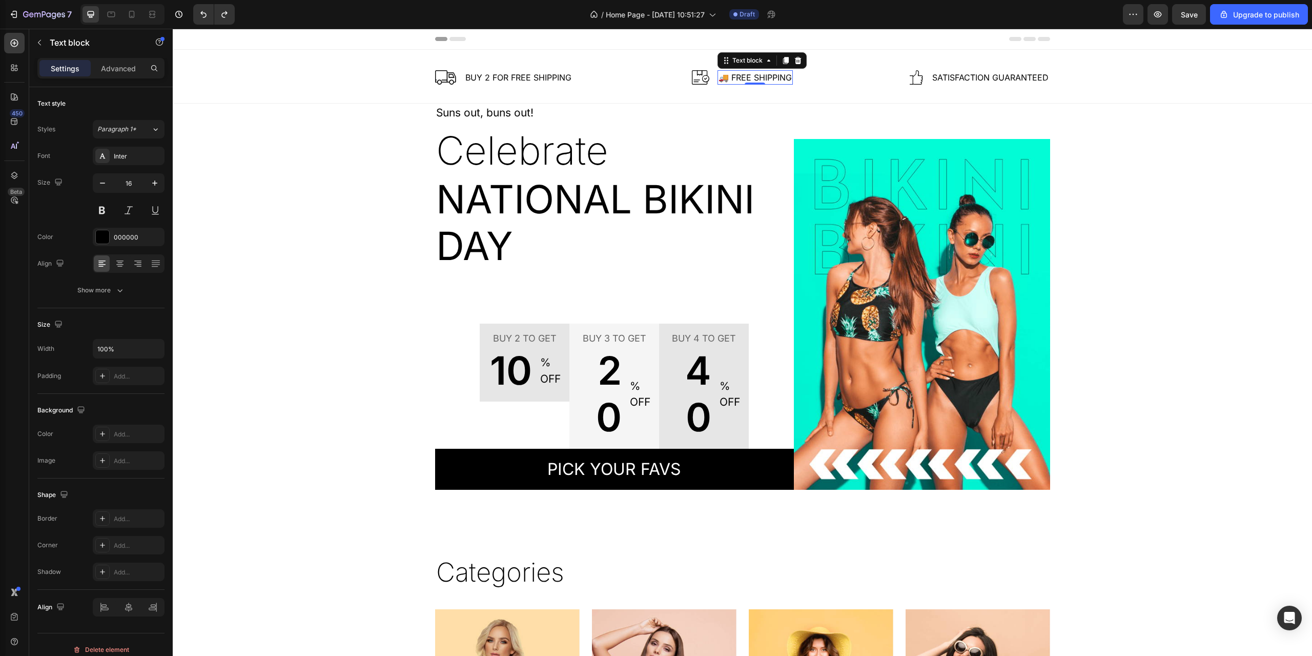
click at [726, 77] on p "🚚 FREE SHIPPING" at bounding box center [755, 77] width 73 height 12
click at [746, 73] on p "FREE SHIPPING" at bounding box center [755, 77] width 60 height 12
click at [536, 78] on p "Buy 2 for free shipping" at bounding box center [518, 77] width 106 height 12
click at [540, 75] on p "Buy 2 for free shipping" at bounding box center [518, 77] width 106 height 12
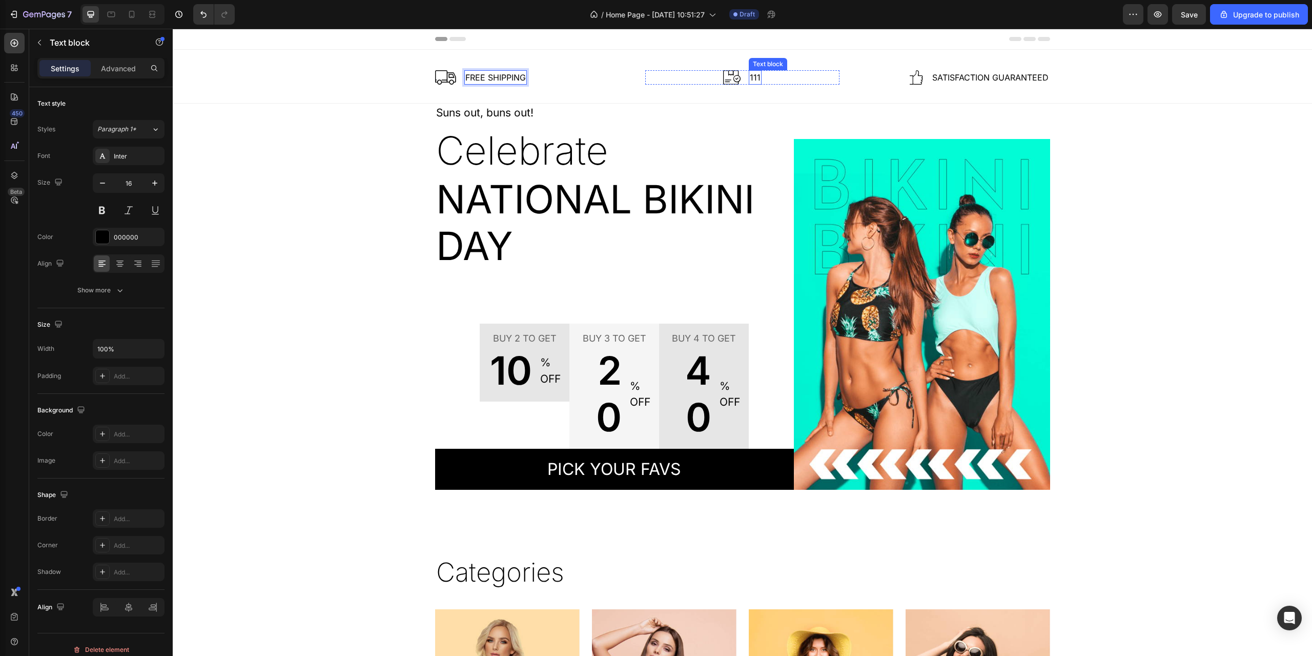
click at [750, 79] on p "111" at bounding box center [755, 77] width 11 height 12
click at [755, 77] on p "111" at bounding box center [755, 77] width 11 height 12
click at [1191, 173] on div "Suns out, buns out! Text block Celebrate Text block National Bikini Day Text bl…" at bounding box center [742, 297] width 1124 height 386
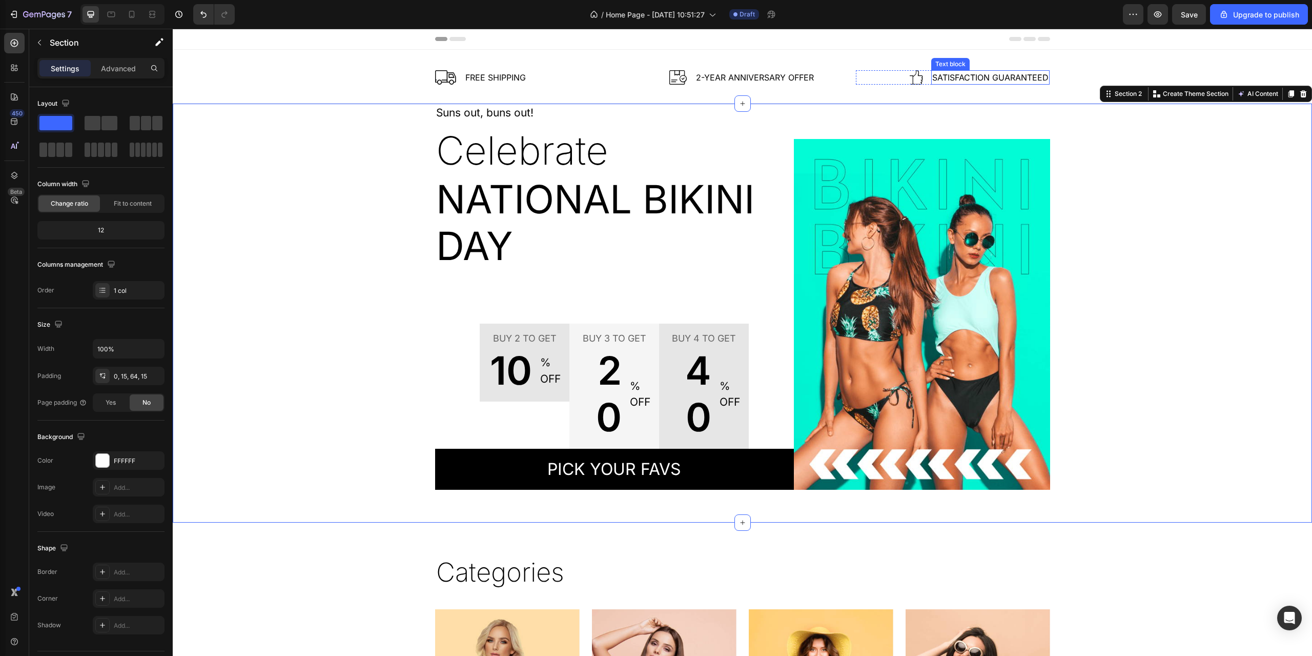
click at [988, 78] on p "Satisfaction Guaranteed" at bounding box center [991, 77] width 116 height 12
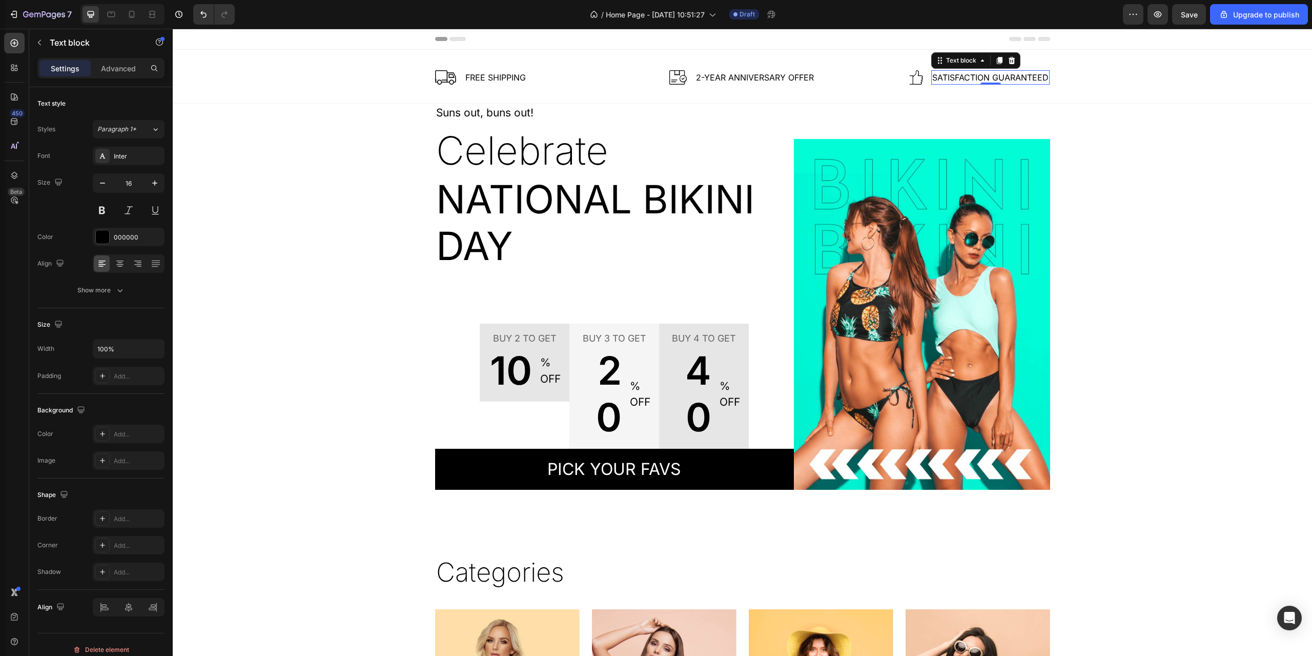
click at [965, 78] on p "Satisfaction Guaranteed" at bounding box center [991, 77] width 116 height 12
click at [965, 79] on p "Satisfaction Guaranteed" at bounding box center [991, 77] width 116 height 12
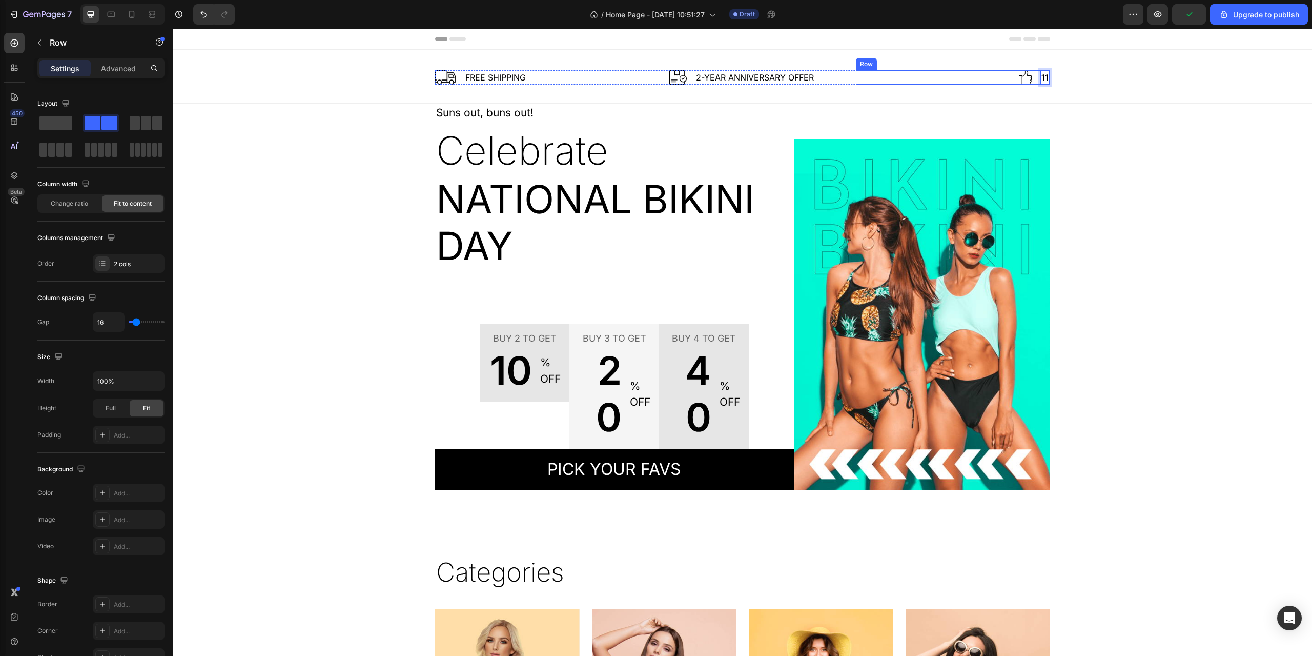
click at [1000, 79] on div "Image 11 Text block 0 Row" at bounding box center [953, 77] width 194 height 14
click at [916, 61] on icon at bounding box center [919, 60] width 8 height 8
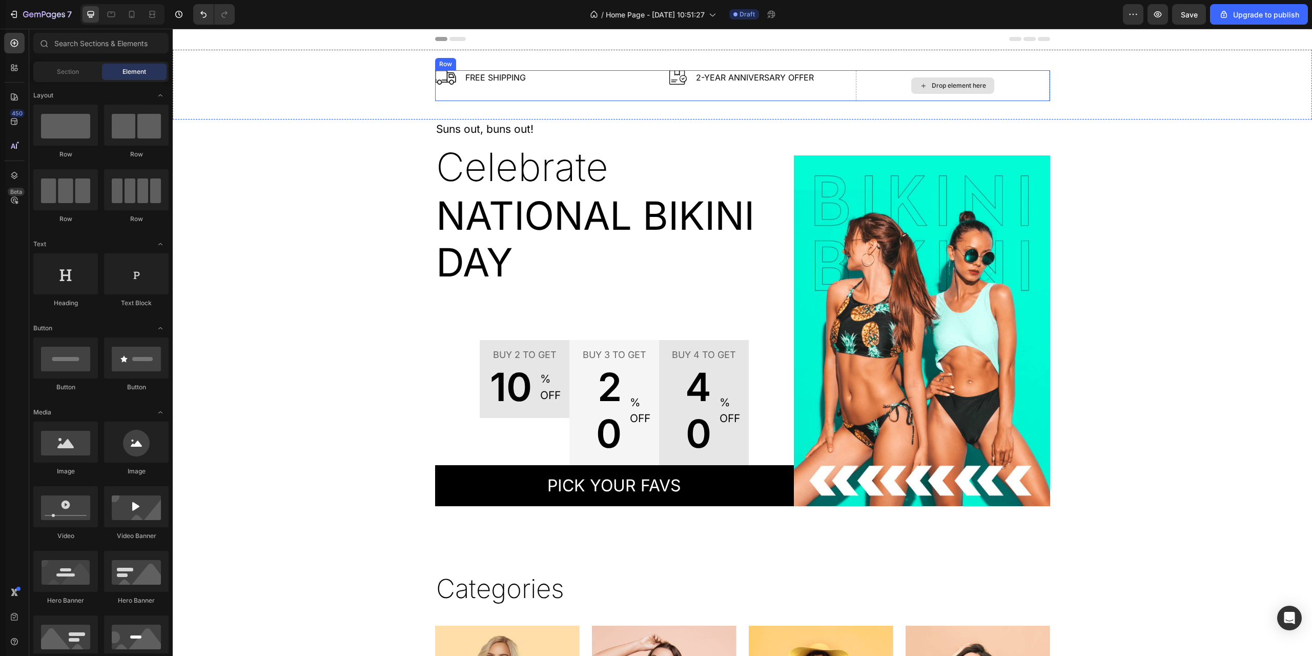
click at [955, 85] on div "Drop element here" at bounding box center [959, 86] width 54 height 8
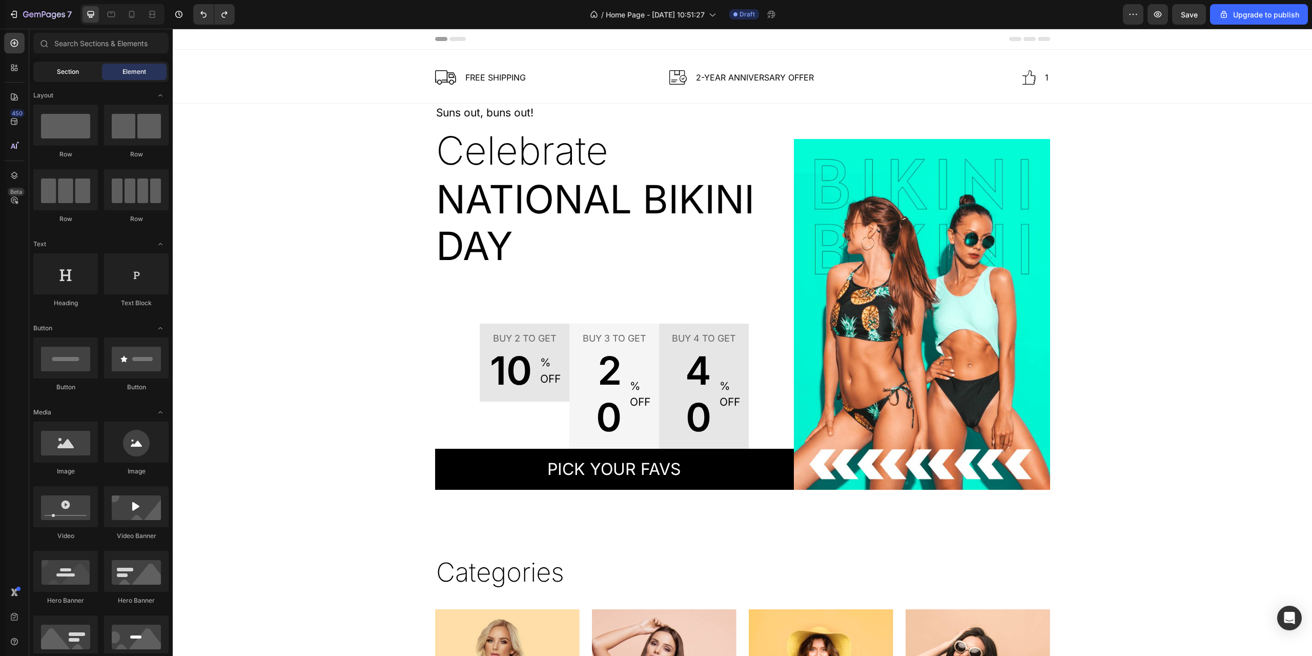
click at [75, 73] on span "Section" at bounding box center [68, 71] width 22 height 9
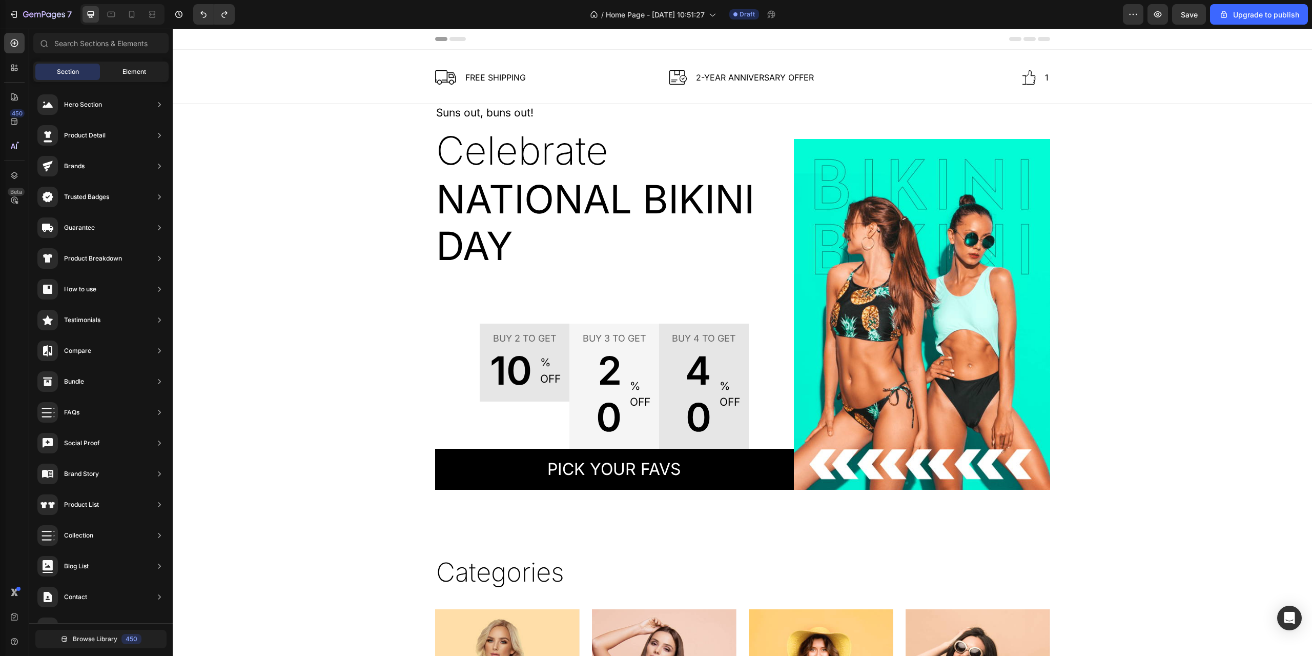
click at [131, 72] on span "Element" at bounding box center [135, 71] width 24 height 9
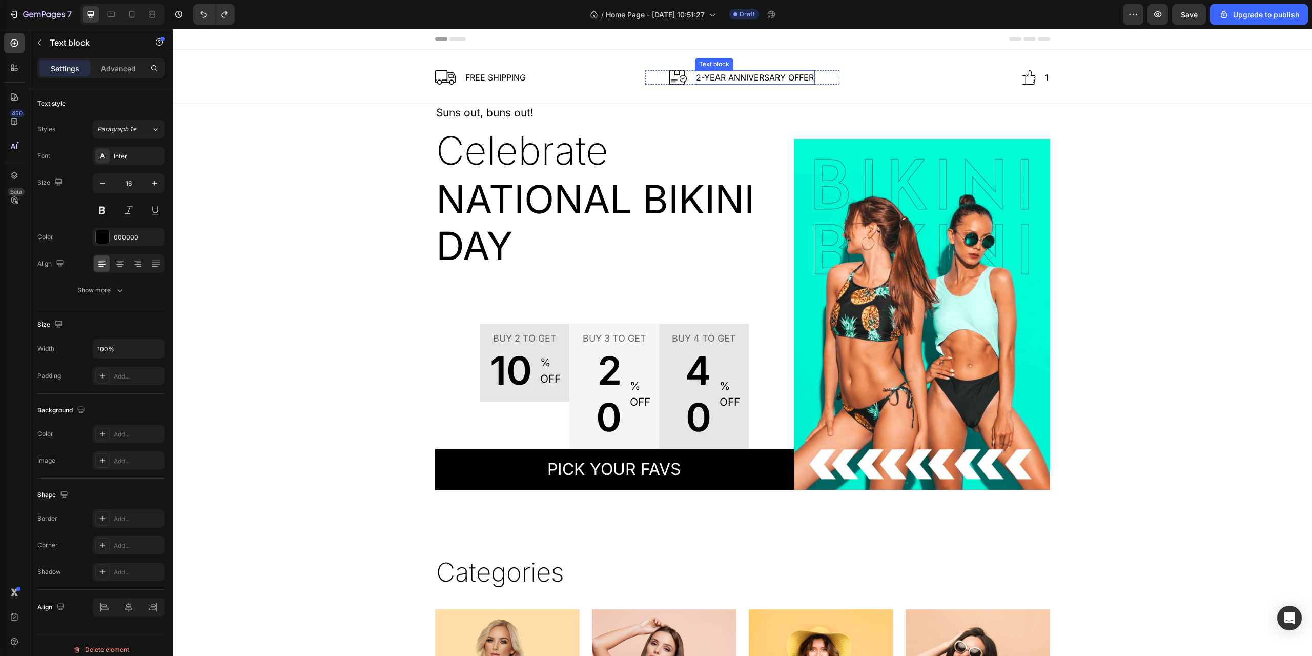
click at [809, 76] on p "2-Year Anniversary Offer" at bounding box center [755, 77] width 118 height 12
click at [929, 72] on div "Image 1 Text block Row" at bounding box center [953, 77] width 194 height 14
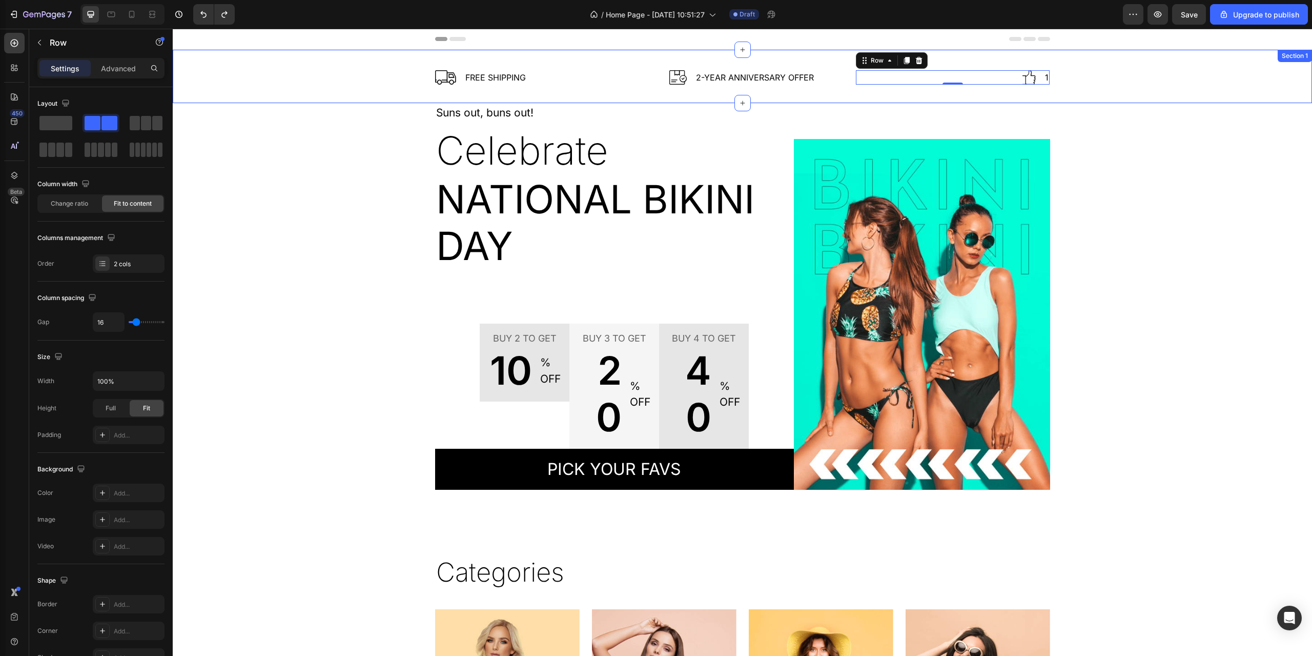
click at [467, 65] on div "Image FREE SHIPPING Text block Row Image 2-Year Anniversary Offer Text block Ro…" at bounding box center [743, 77] width 1140 height 54
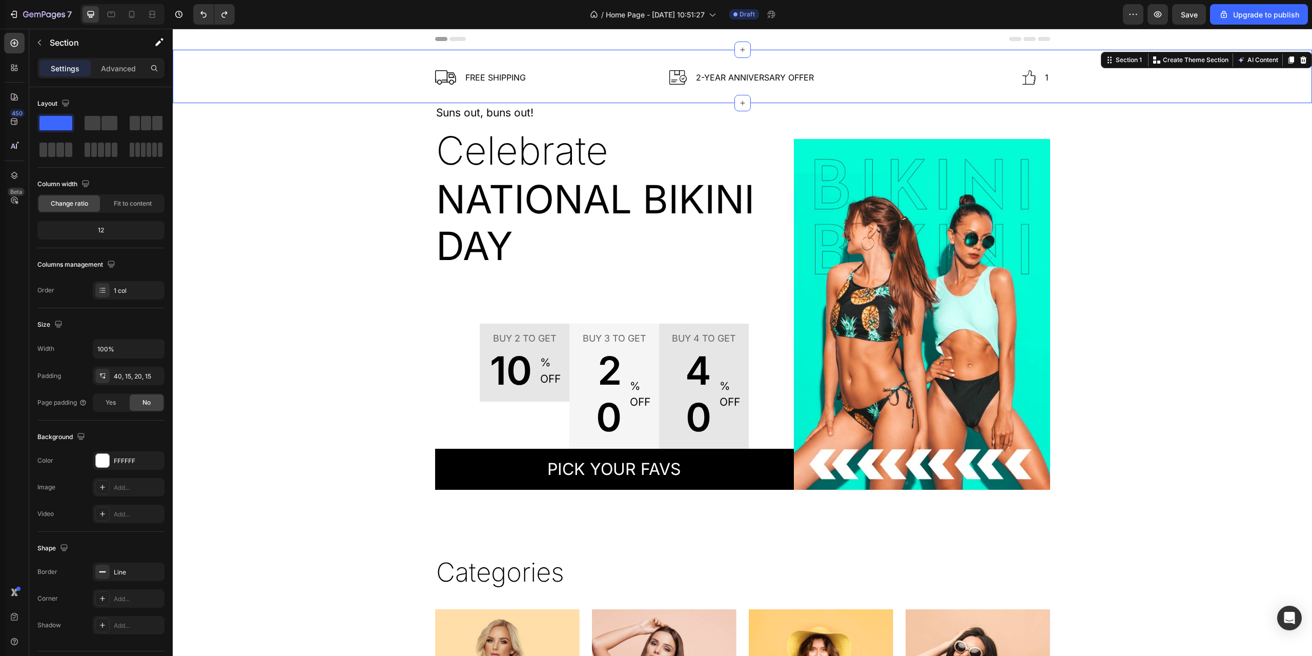
click at [339, 67] on div "Image FREE SHIPPING Text block Row Image 2-Year Anniversary Offer Text block Ro…" at bounding box center [743, 77] width 1140 height 54
click at [112, 67] on p "Advanced" at bounding box center [118, 68] width 35 height 11
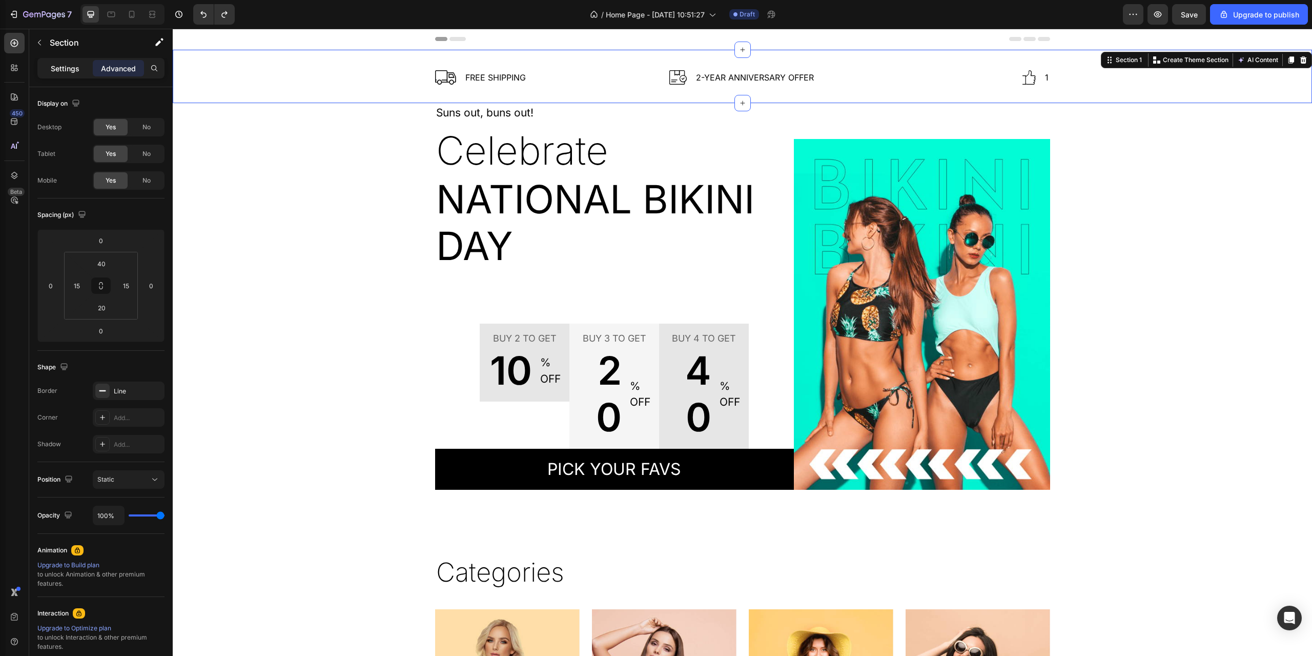
click at [65, 69] on p "Settings" at bounding box center [65, 68] width 29 height 11
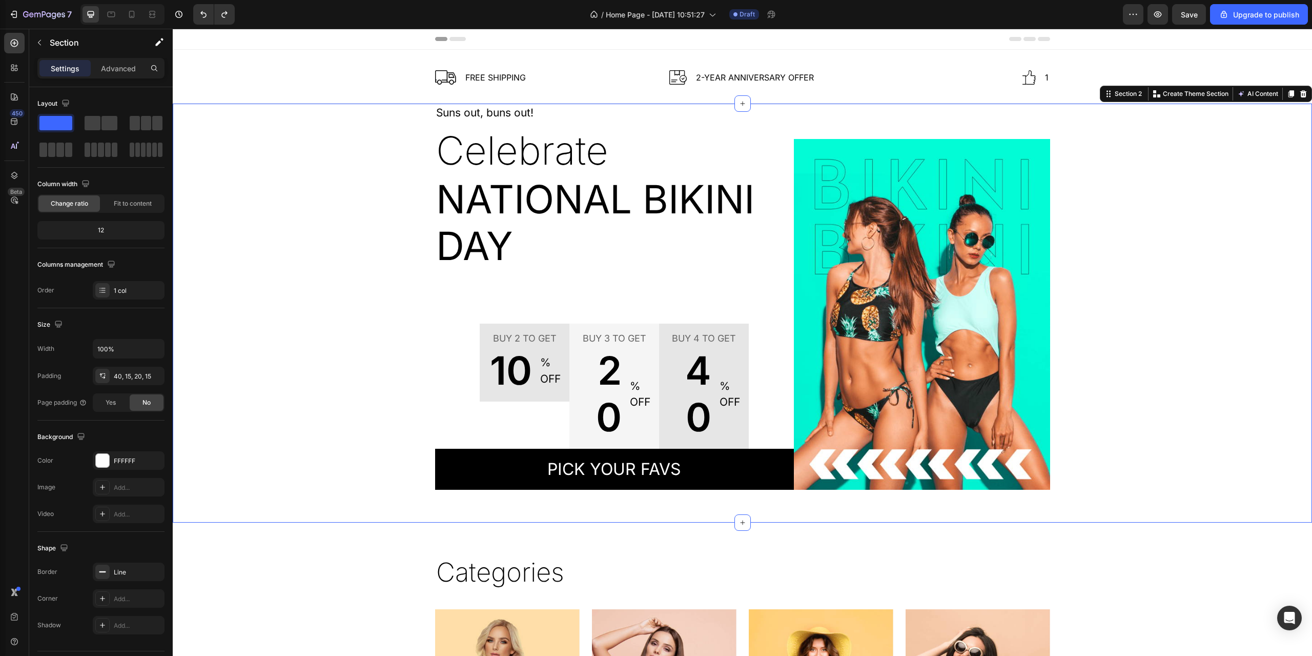
click at [1127, 226] on div "Suns out, buns out! Text block Celebrate Text block National Bikini Day Text bl…" at bounding box center [742, 297] width 1124 height 386
click at [73, 68] on p "Settings" at bounding box center [65, 68] width 29 height 11
click at [112, 69] on p "Advanced" at bounding box center [118, 68] width 35 height 11
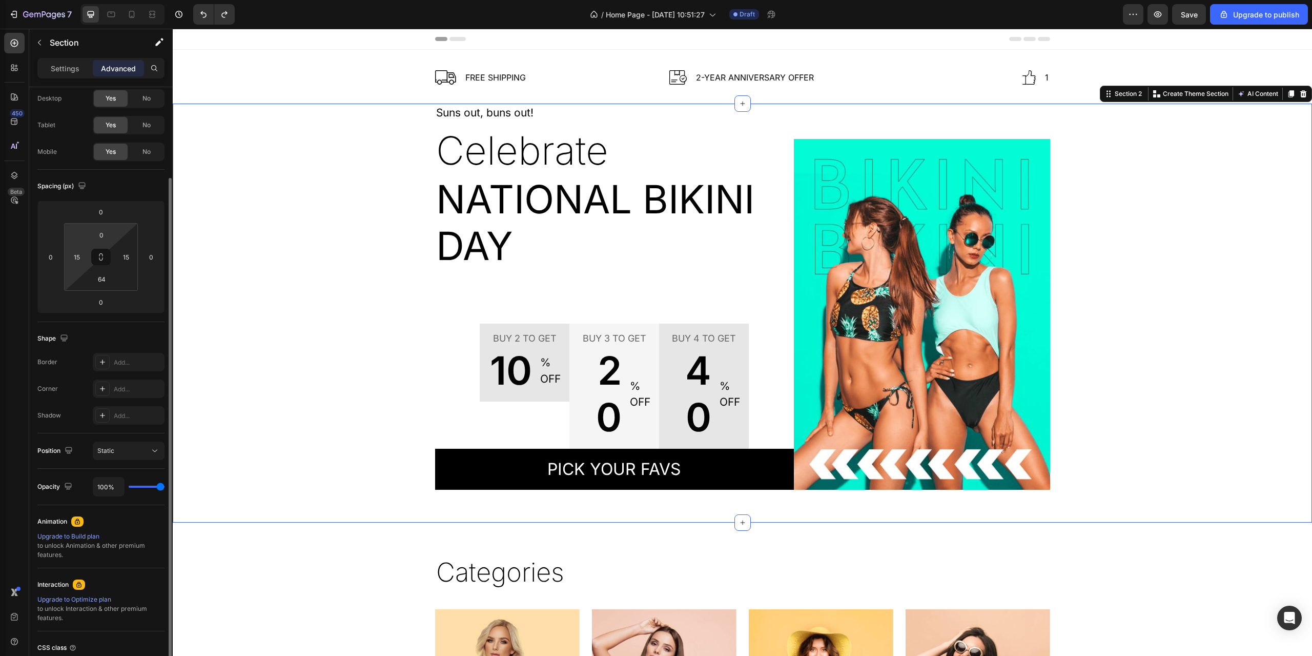
scroll to position [114, 0]
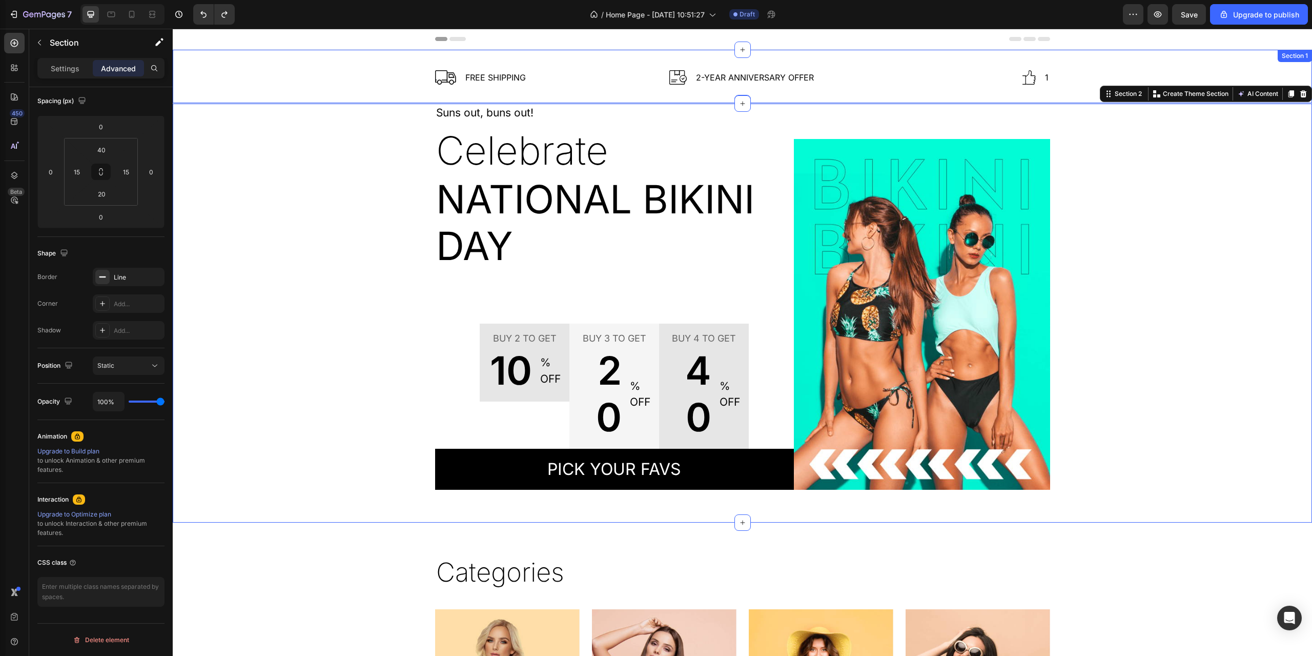
click at [341, 78] on div "Image FREE SHIPPING Text block Row Image 2-Year Anniversary Offer Text block Ro…" at bounding box center [742, 81] width 1124 height 23
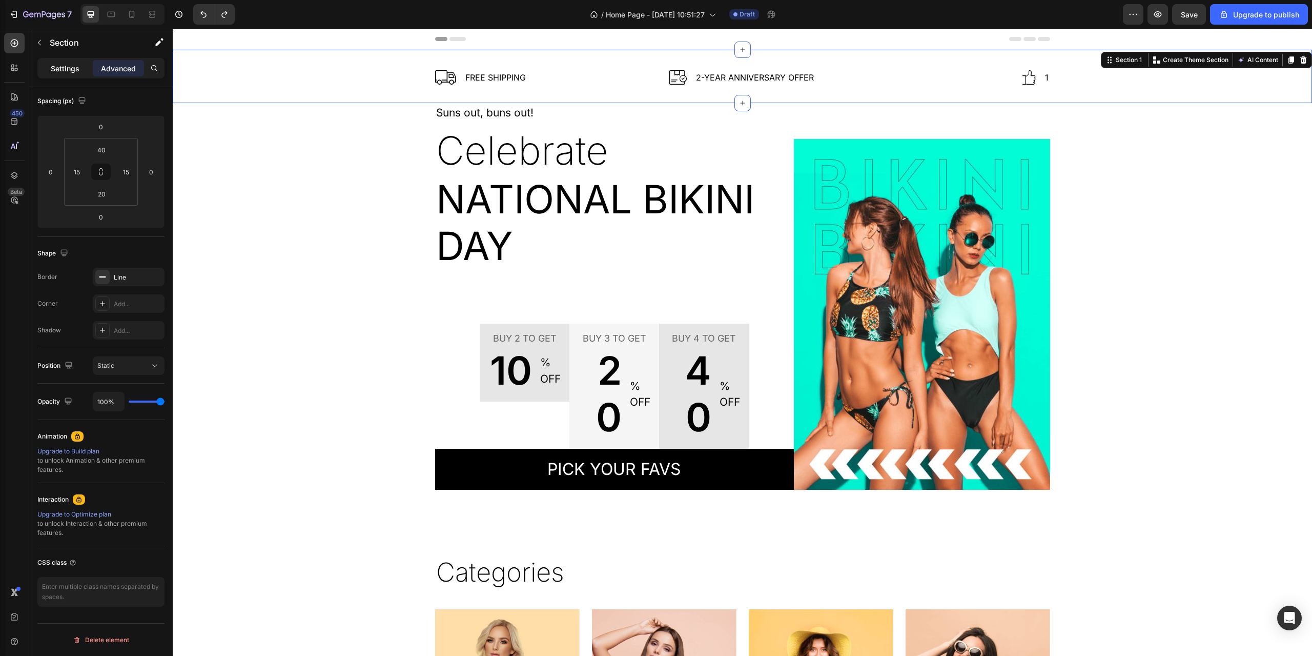
click at [63, 68] on p "Settings" at bounding box center [65, 68] width 29 height 11
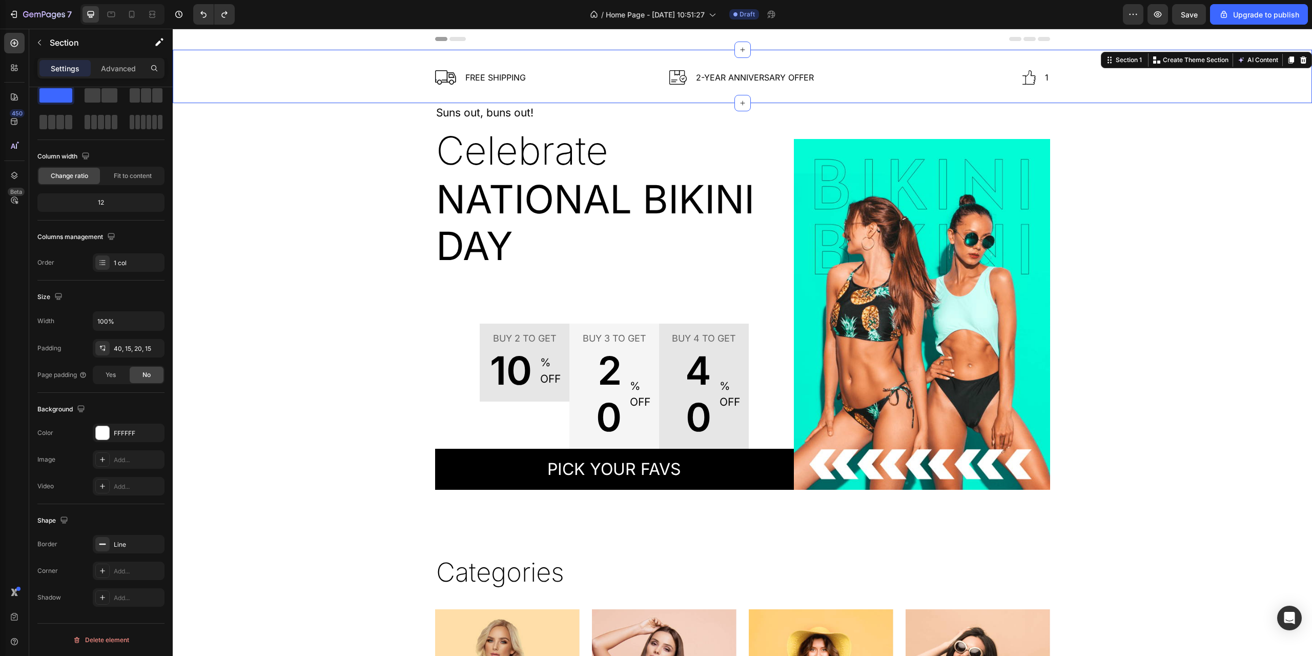
click at [256, 53] on div "Image FREE SHIPPING Text block Row Image 2-Year Anniversary Offer Text block Ro…" at bounding box center [743, 77] width 1140 height 54
click at [317, 87] on div "Image FREE SHIPPING Text block Row Image 2-Year Anniversary Offer Text block Ro…" at bounding box center [742, 81] width 1124 height 23
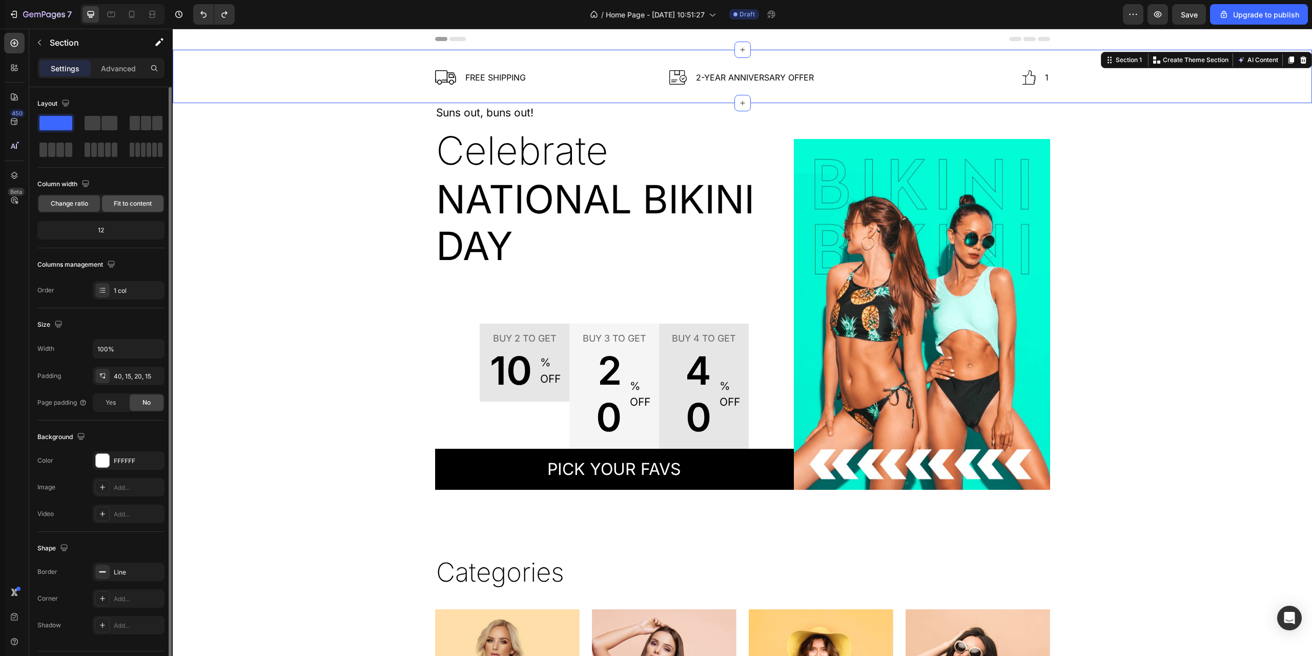
click at [130, 206] on span "Fit to content" at bounding box center [133, 203] width 38 height 9
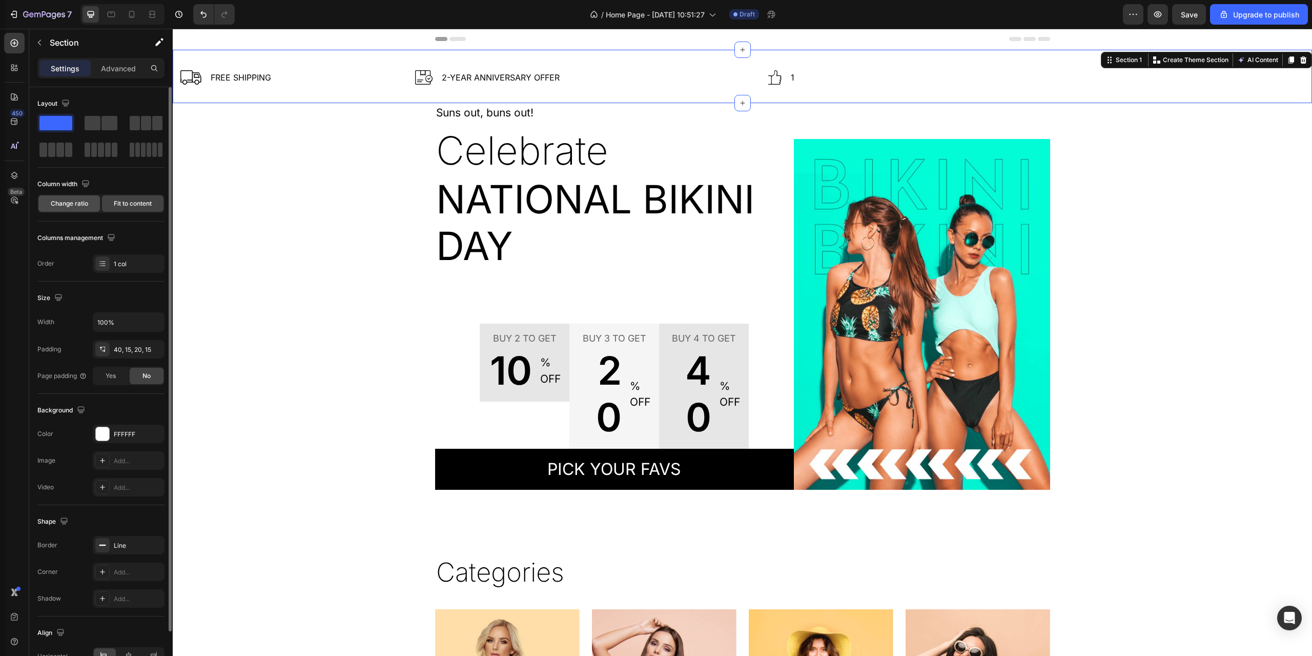
click at [82, 203] on span "Change ratio" at bounding box center [69, 203] width 37 height 9
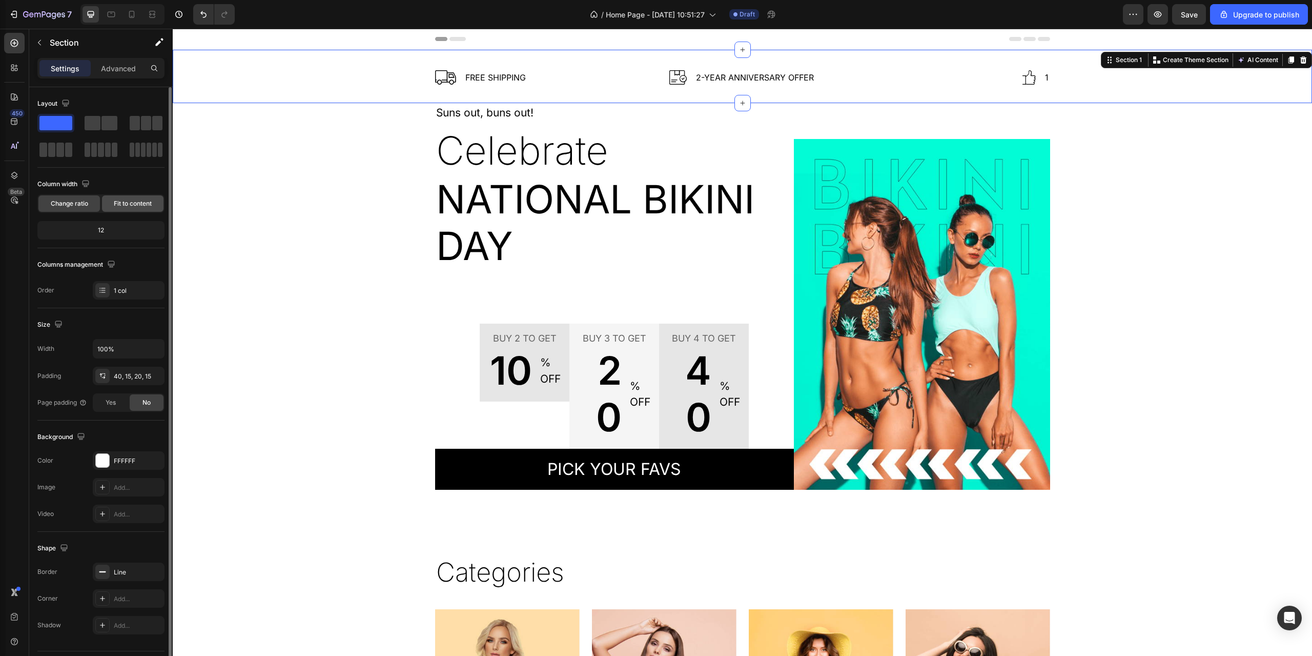
click at [127, 204] on span "Fit to content" at bounding box center [133, 203] width 38 height 9
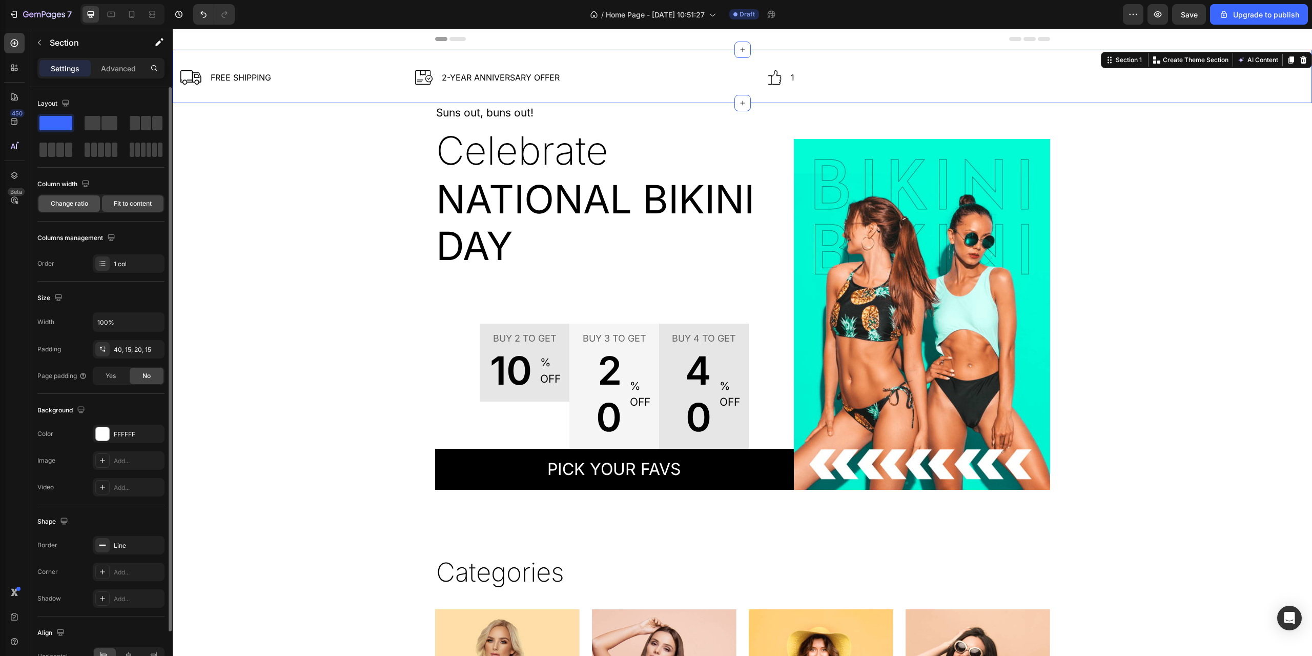
click at [79, 204] on span "Change ratio" at bounding box center [69, 203] width 37 height 9
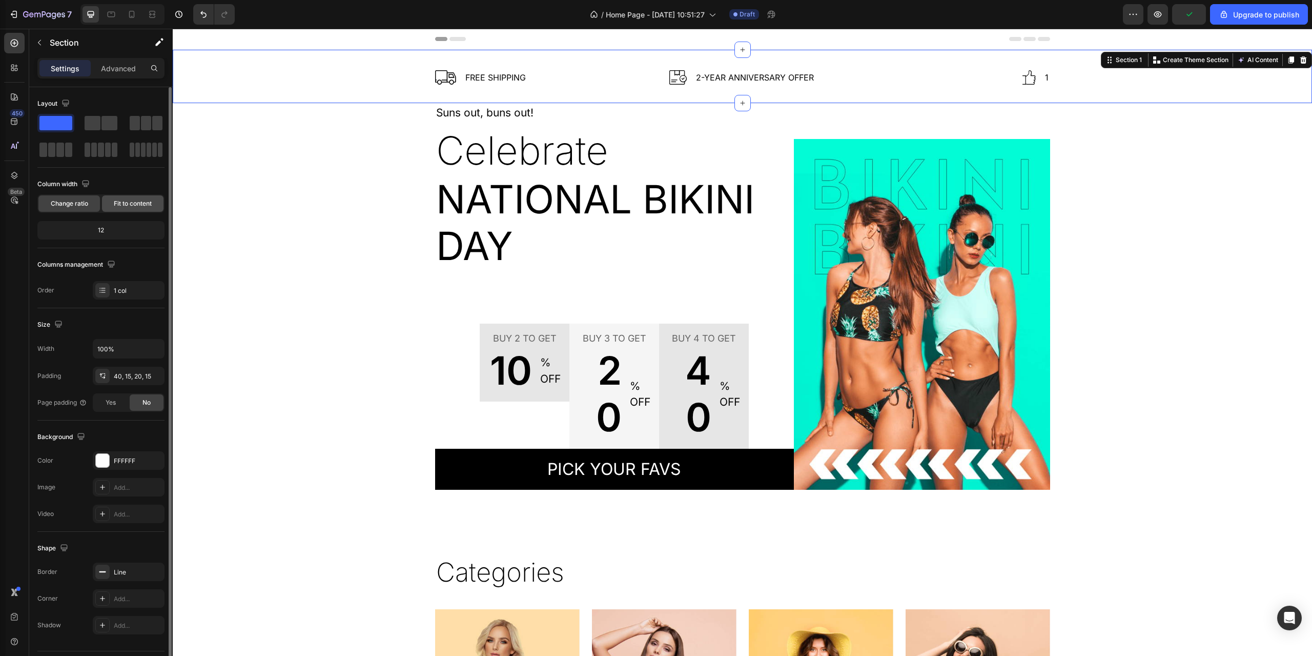
click at [129, 206] on span "Fit to content" at bounding box center [133, 203] width 38 height 9
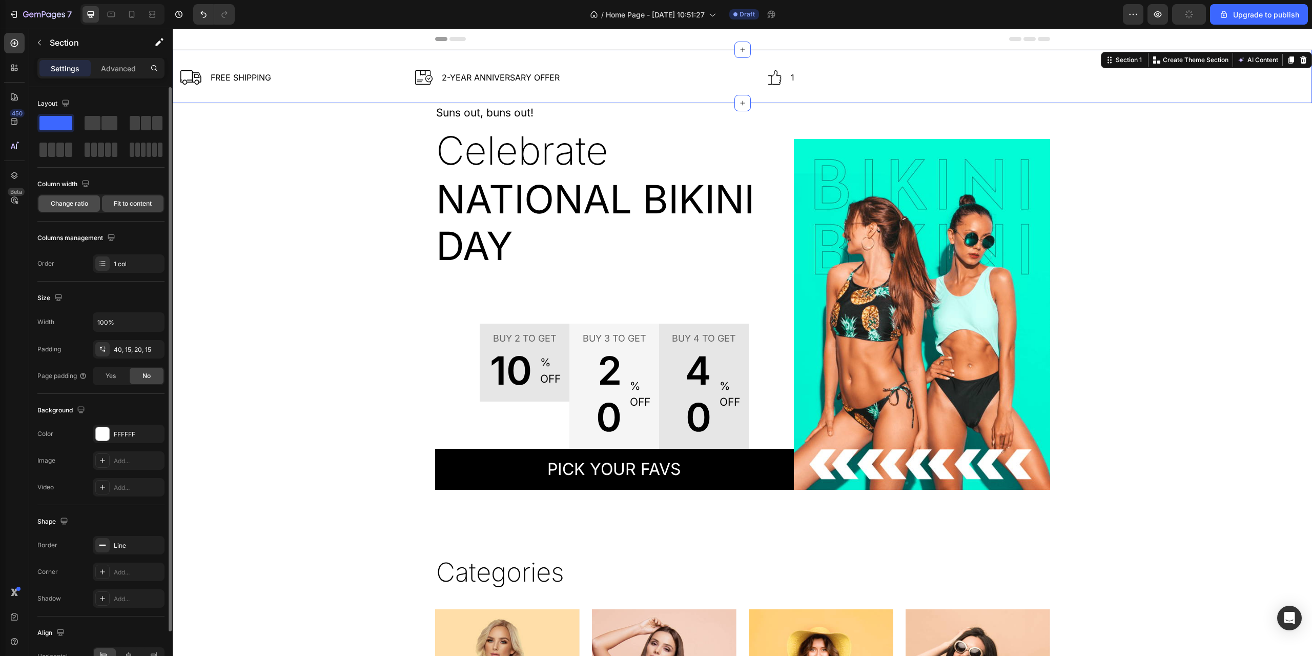
click at [71, 206] on span "Change ratio" at bounding box center [69, 203] width 37 height 9
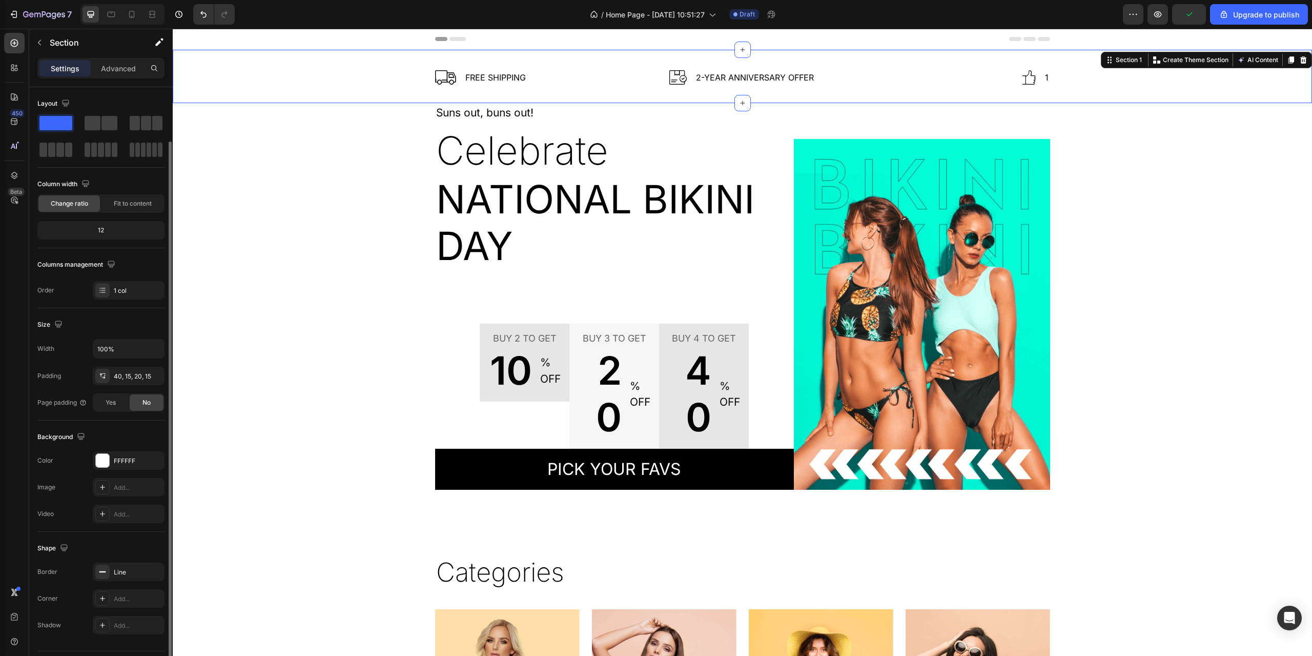
scroll to position [28, 0]
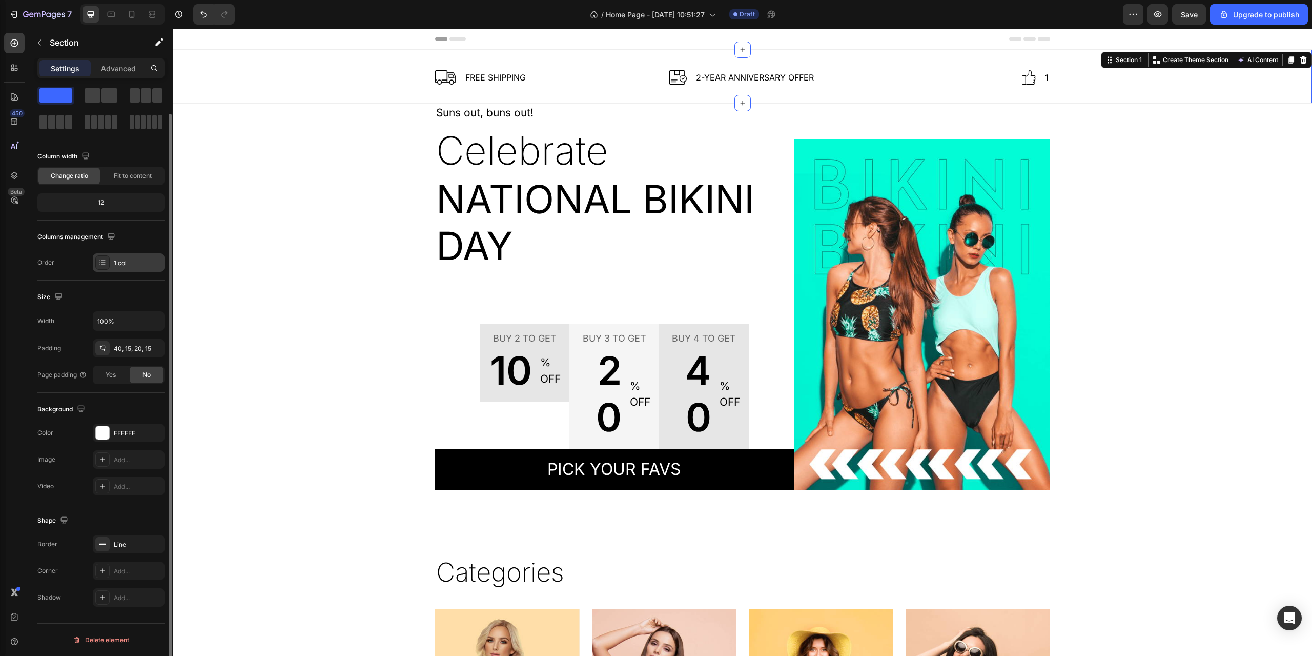
click at [136, 255] on div "1 col" at bounding box center [129, 262] width 72 height 18
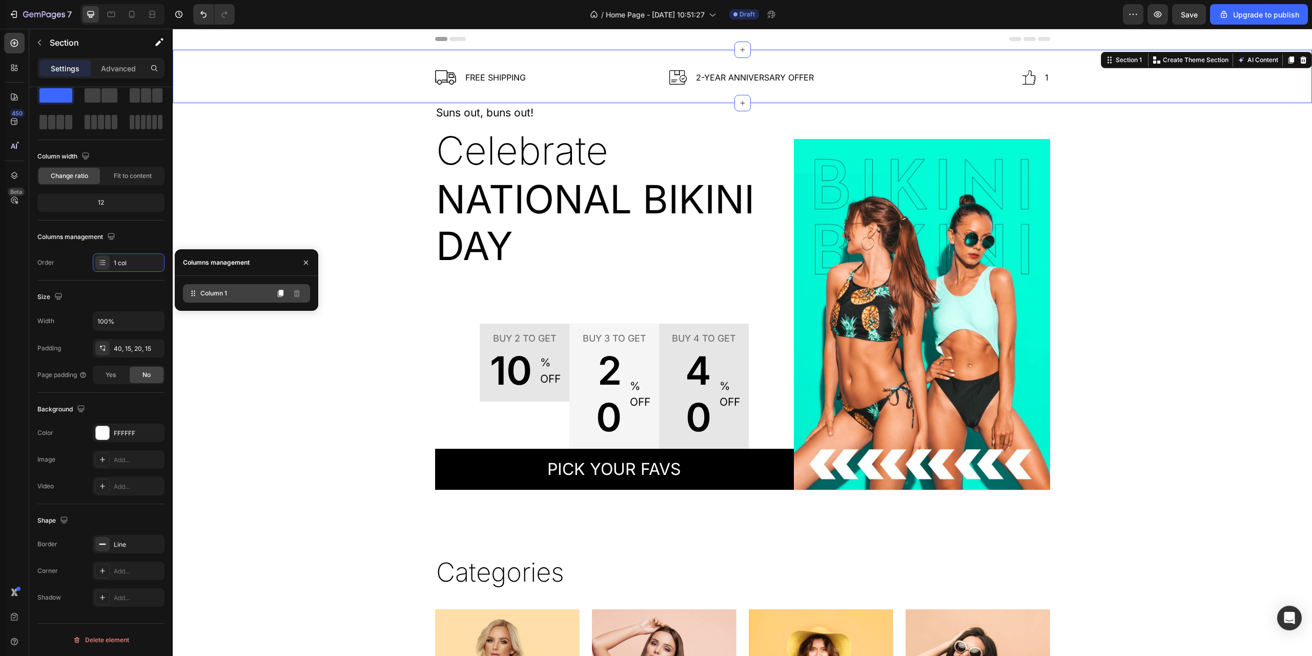
click at [194, 293] on icon at bounding box center [195, 294] width 2 height 2
click at [104, 258] on icon at bounding box center [102, 262] width 8 height 8
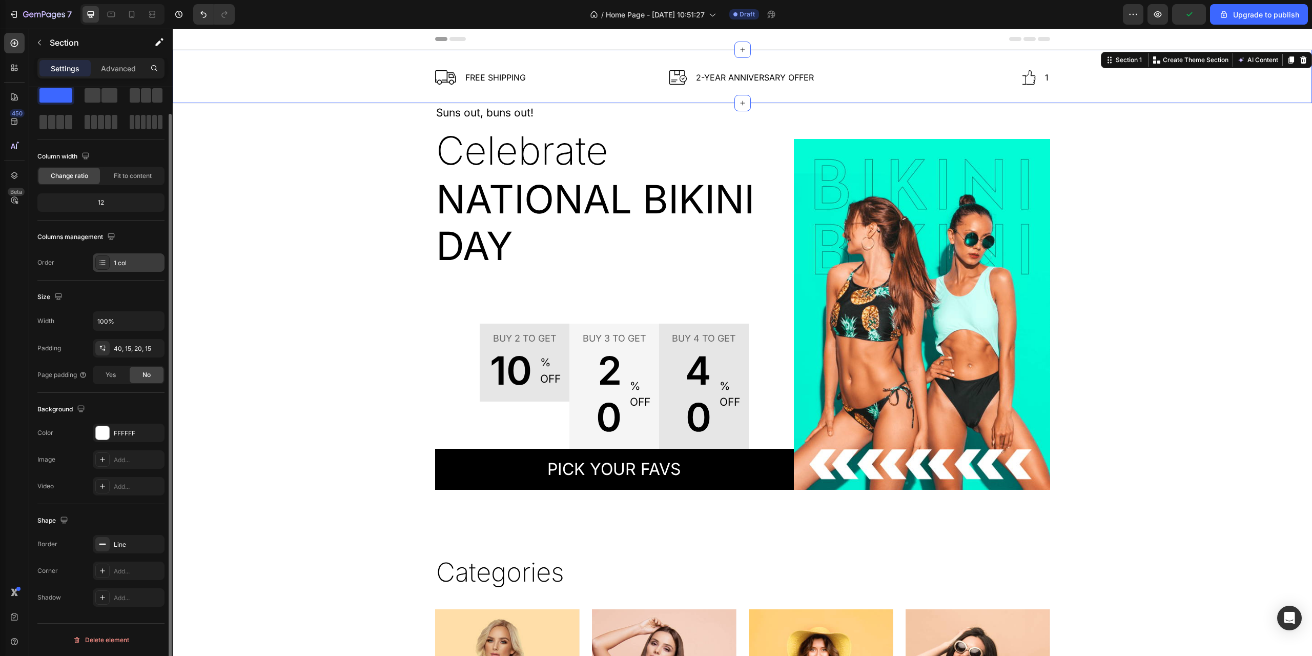
click at [118, 264] on div "1 col" at bounding box center [138, 262] width 48 height 9
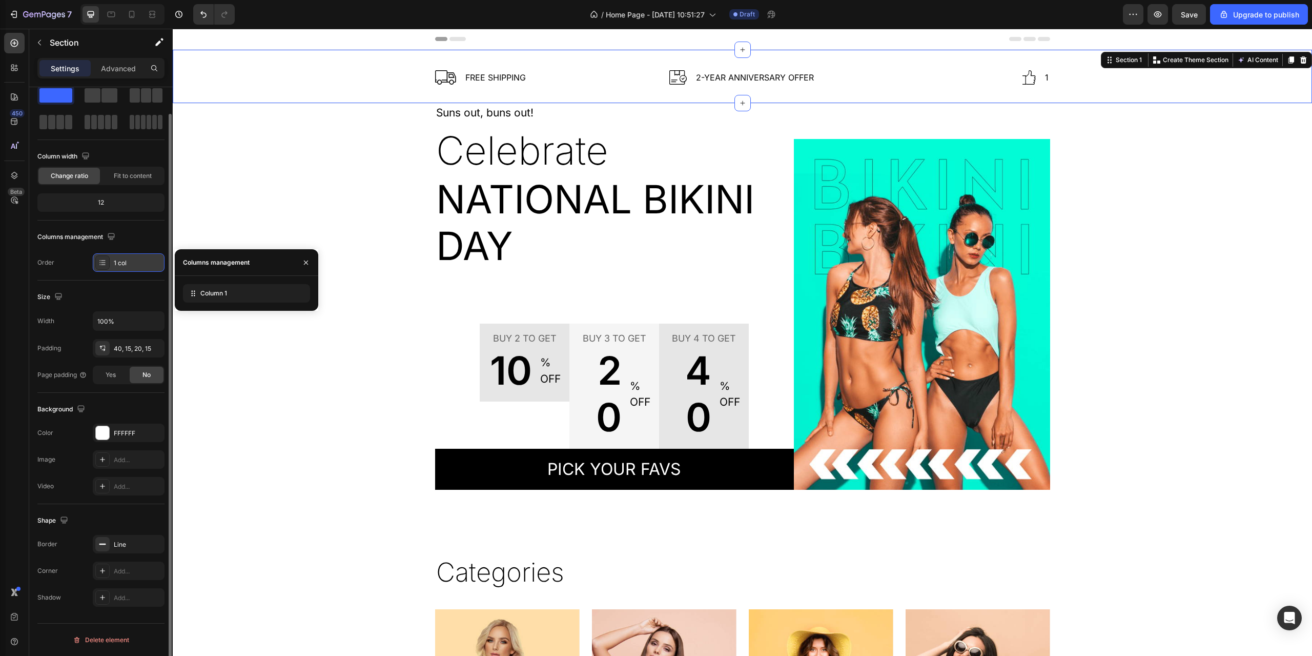
click at [118, 264] on div "1 col" at bounding box center [138, 262] width 48 height 9
click at [138, 257] on div "1 col" at bounding box center [129, 262] width 72 height 18
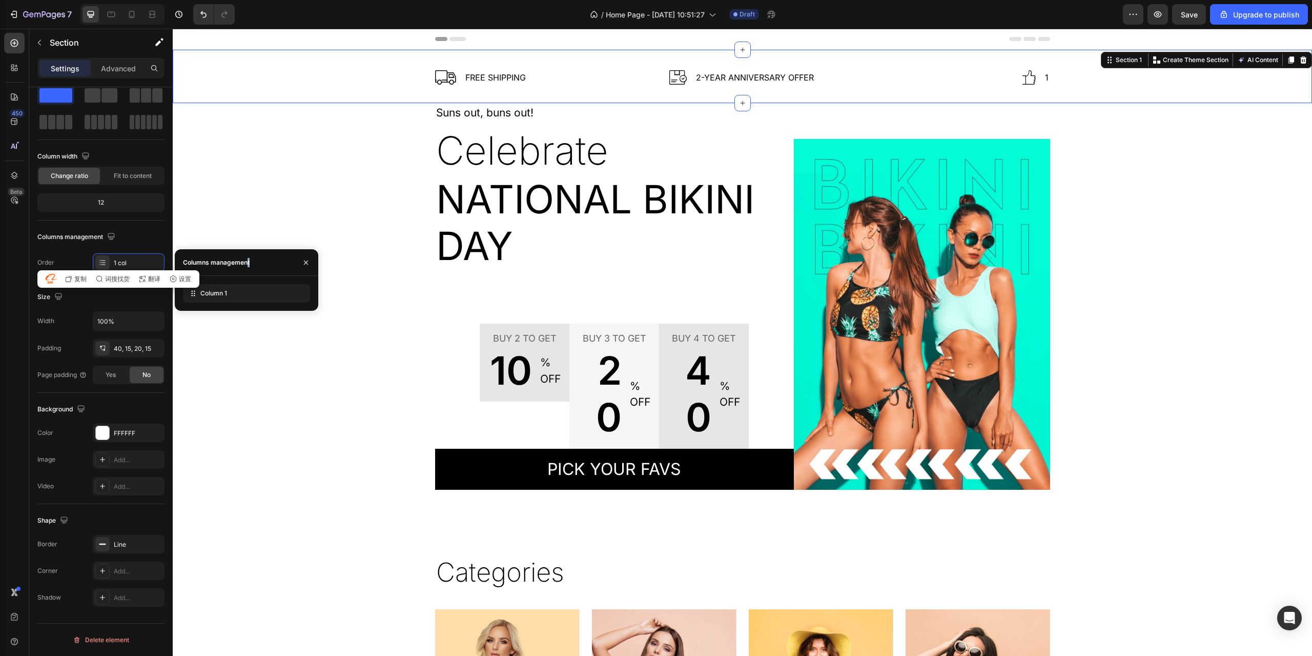
click at [248, 260] on div "Columns management" at bounding box center [216, 262] width 67 height 9
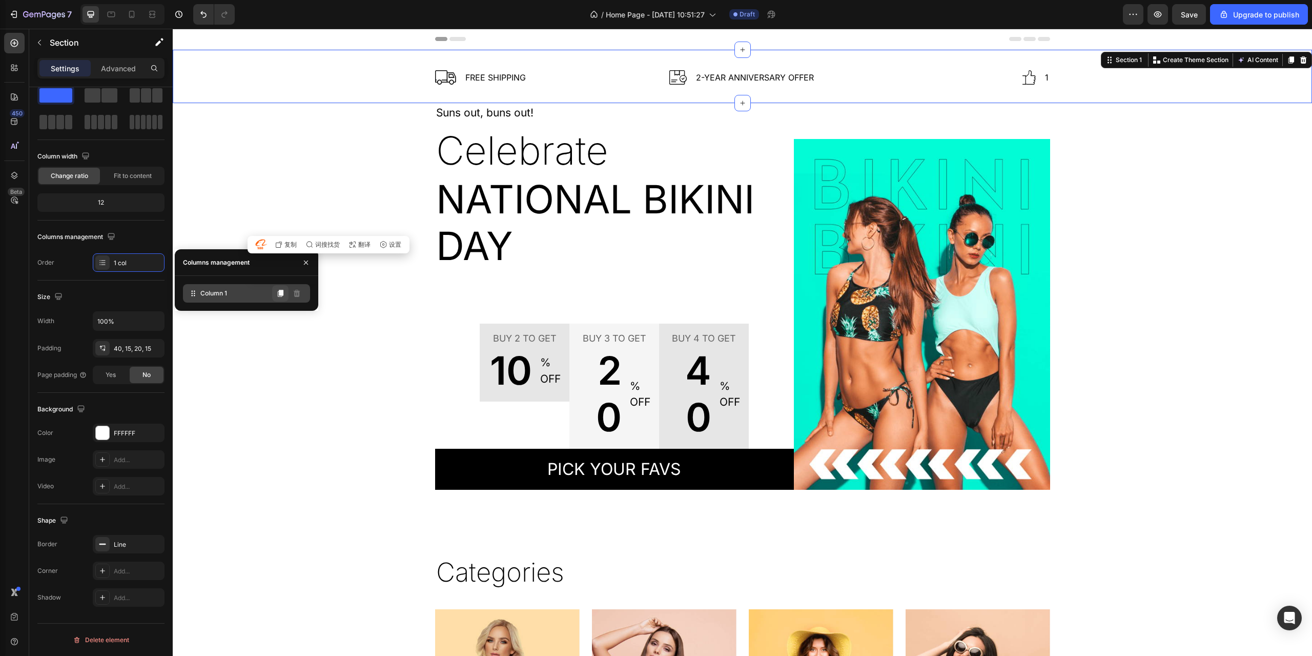
click at [283, 294] on icon at bounding box center [281, 293] width 6 height 7
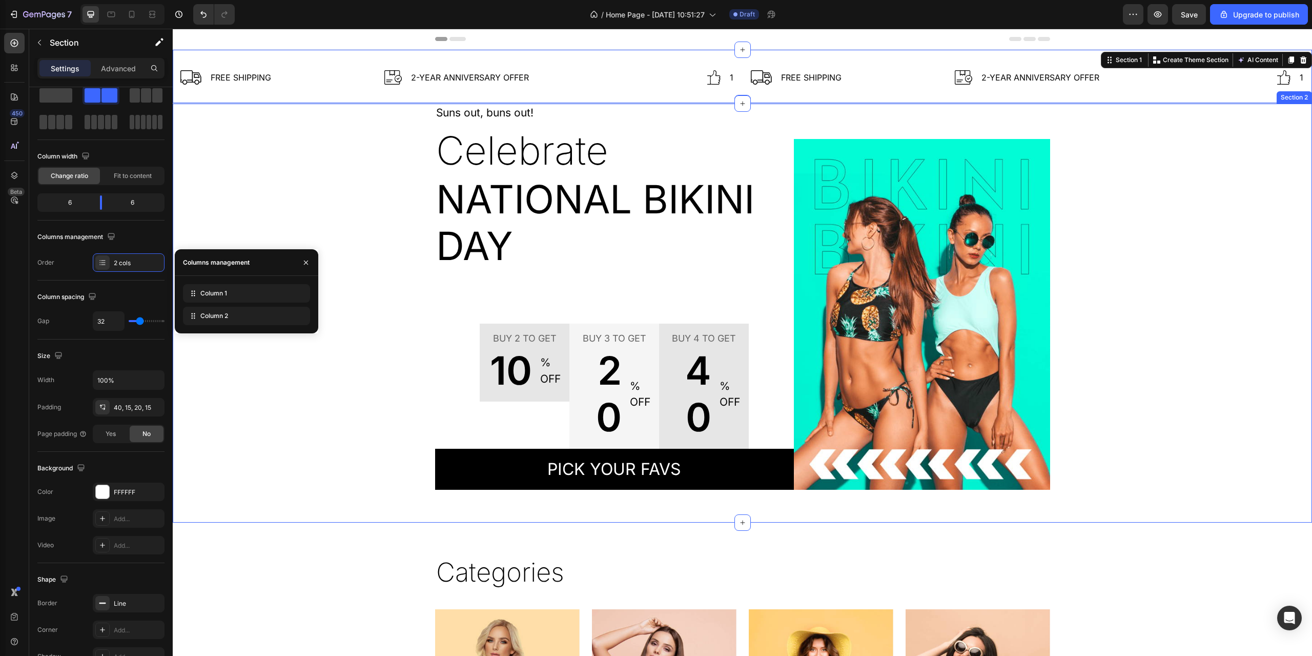
click at [377, 151] on div "Suns out, buns out! Text block Celebrate Text block National Bikini Day Text bl…" at bounding box center [742, 297] width 1124 height 386
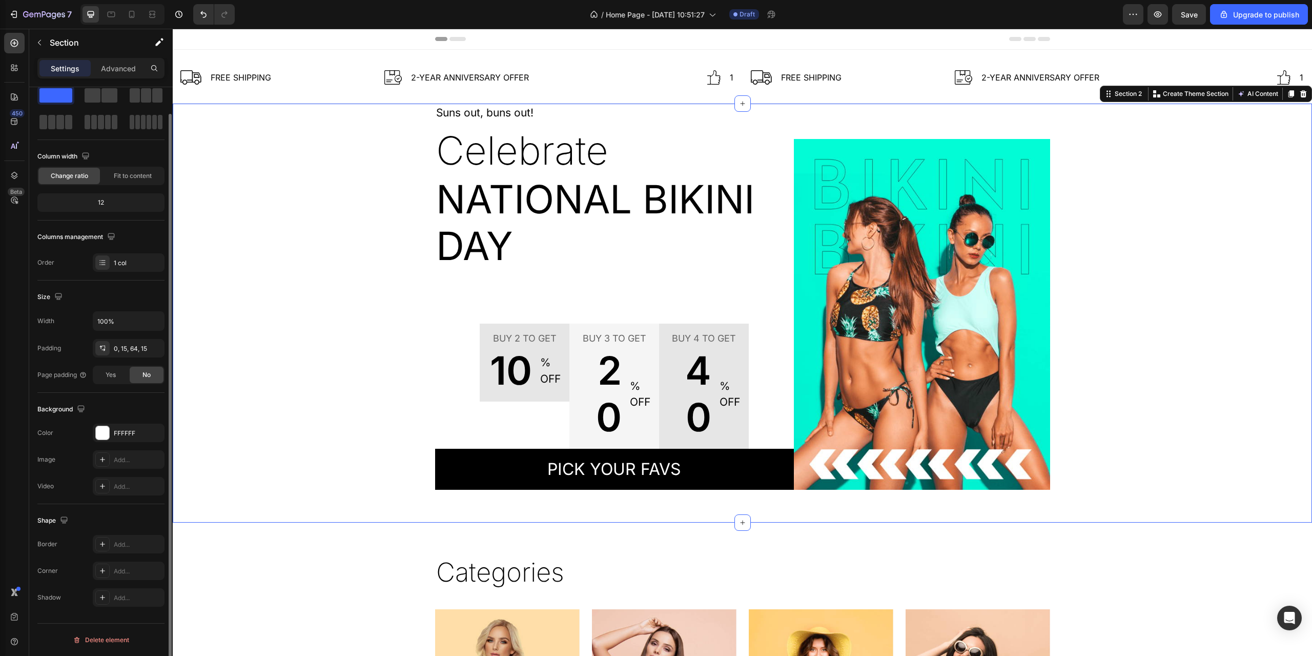
click at [55, 266] on div "Order 1 col" at bounding box center [100, 262] width 127 height 18
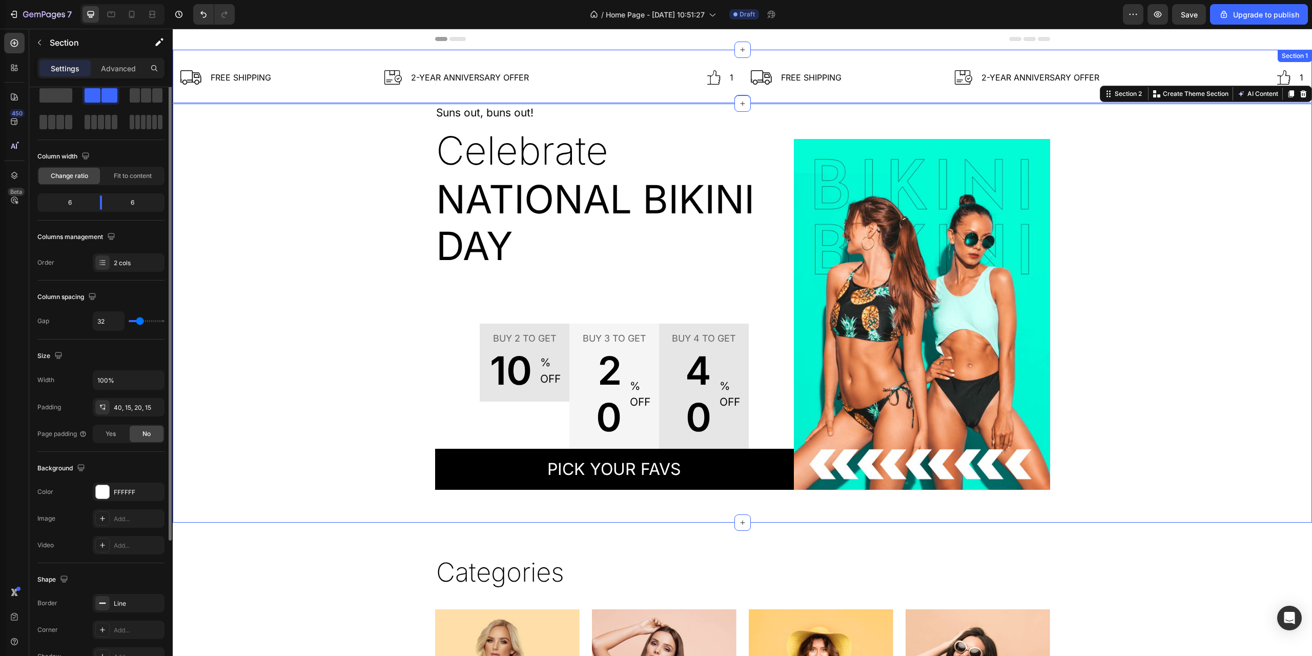
scroll to position [0, 0]
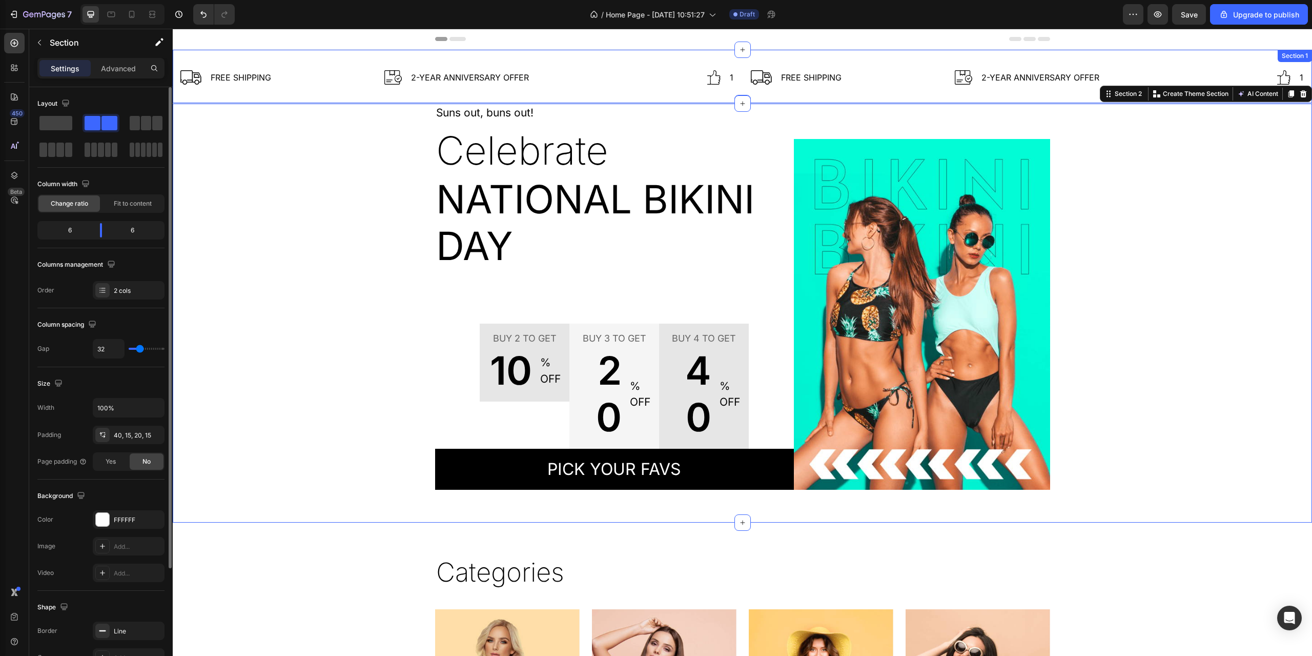
click at [342, 58] on div "Image FREE SHIPPING Text block Row Image 2-Year Anniversary Offer Text block Ro…" at bounding box center [743, 77] width 1140 height 54
